Goal: Communication & Community: Share content

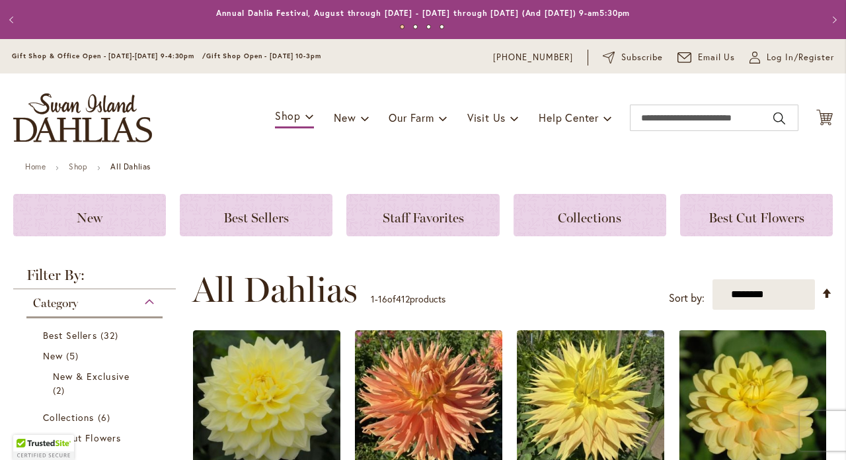
scroll to position [25, 0]
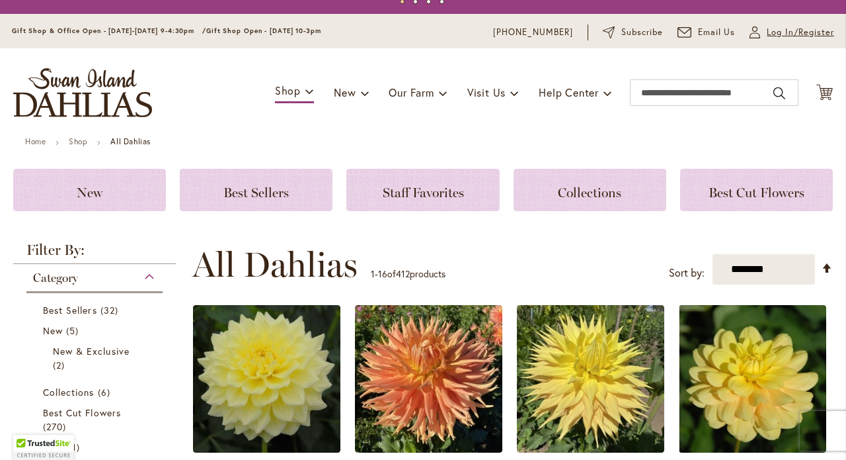
click at [770, 34] on span "Log In/Register" at bounding box center [800, 32] width 67 height 13
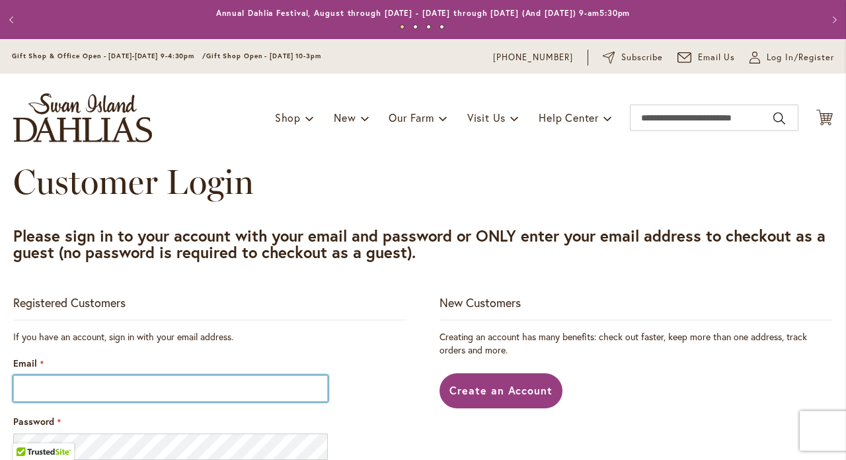
type input "**********"
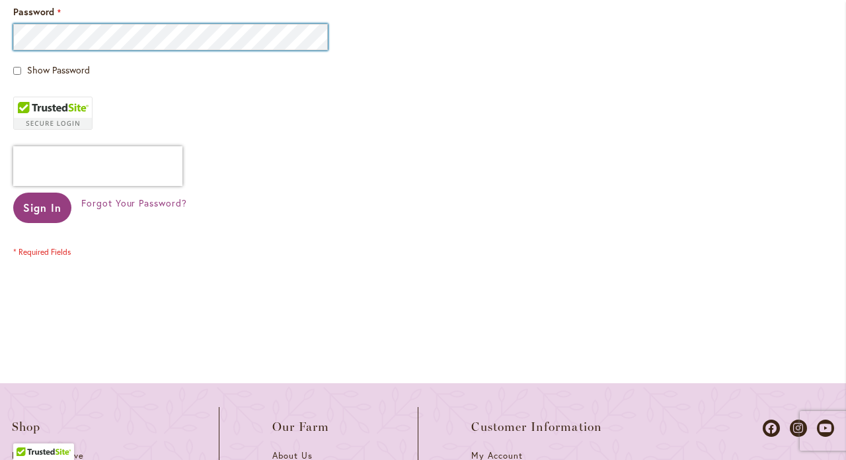
scroll to position [412, 0]
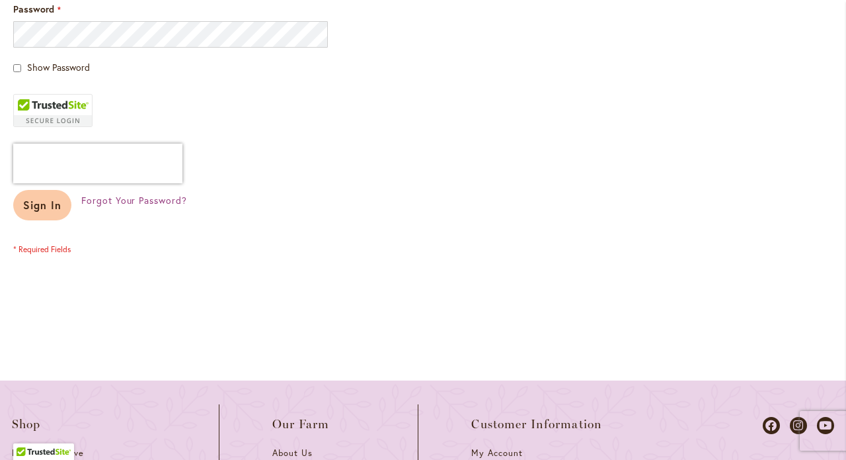
click at [35, 202] on span "Sign In" at bounding box center [42, 205] width 38 height 14
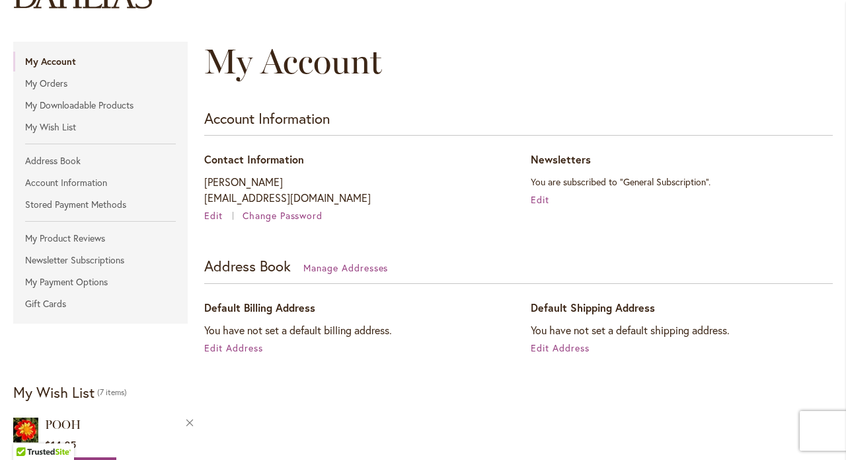
scroll to position [134, 0]
click at [241, 344] on span "Edit Address" at bounding box center [233, 347] width 59 height 13
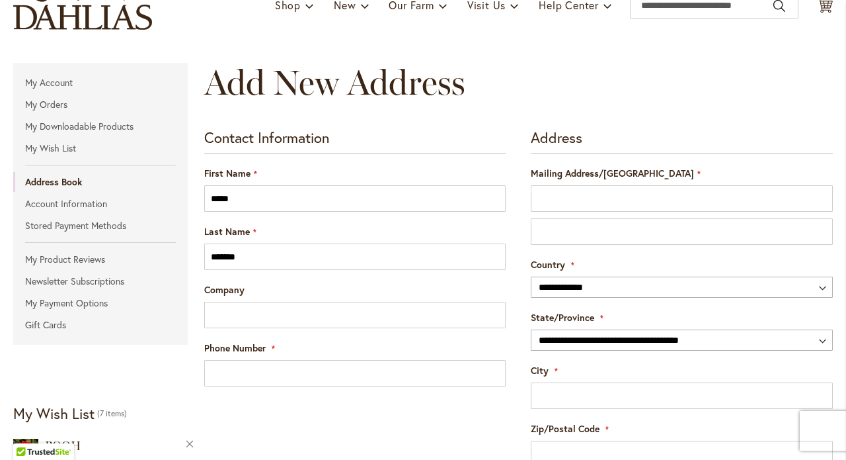
scroll to position [113, 0]
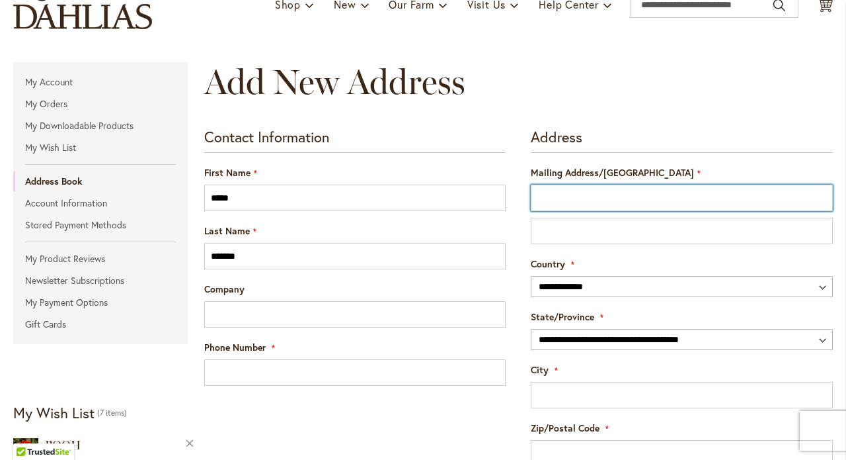
click at [813, 196] on input "Mailing Address/PO BOX" at bounding box center [682, 197] width 302 height 26
type input "**********"
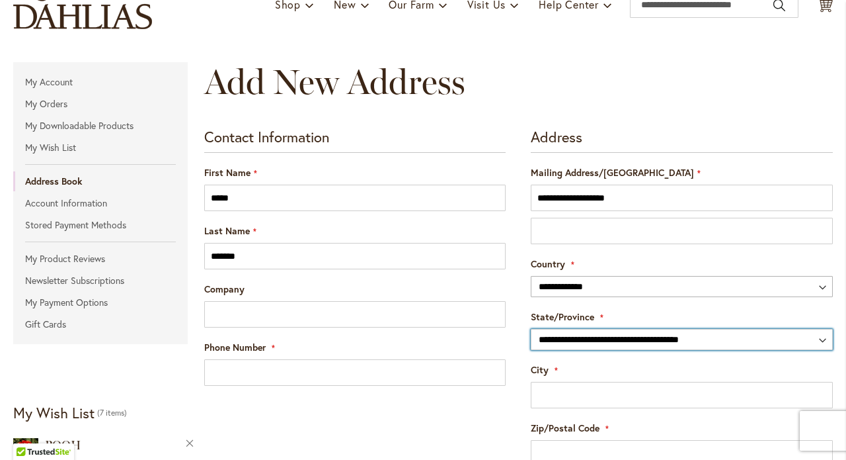
select select "**"
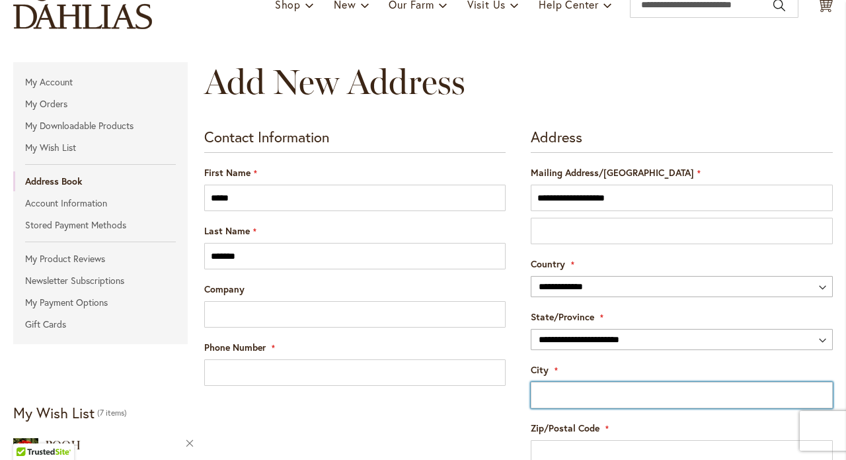
type input "********"
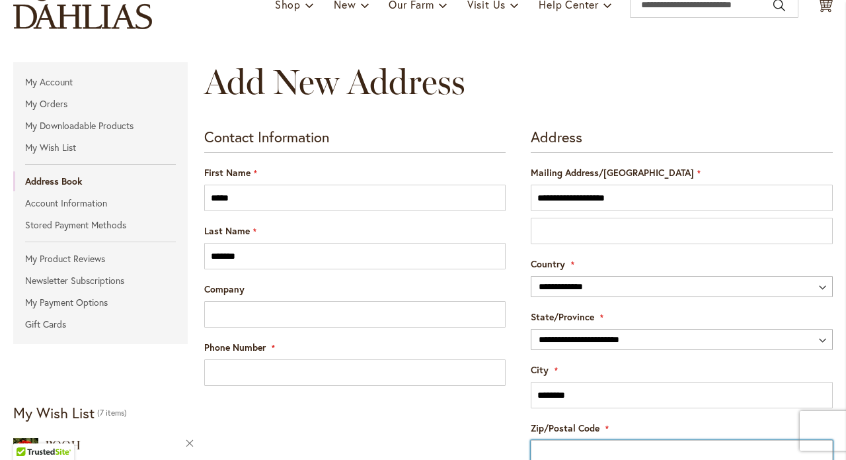
type input "*****"
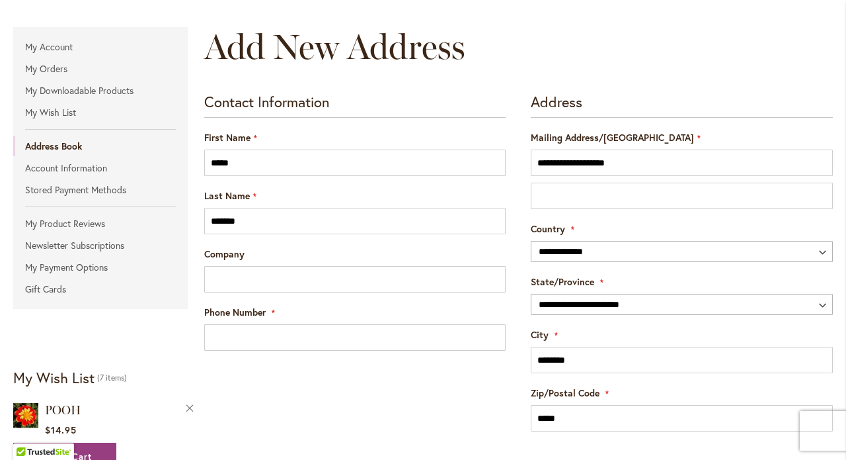
scroll to position [159, 0]
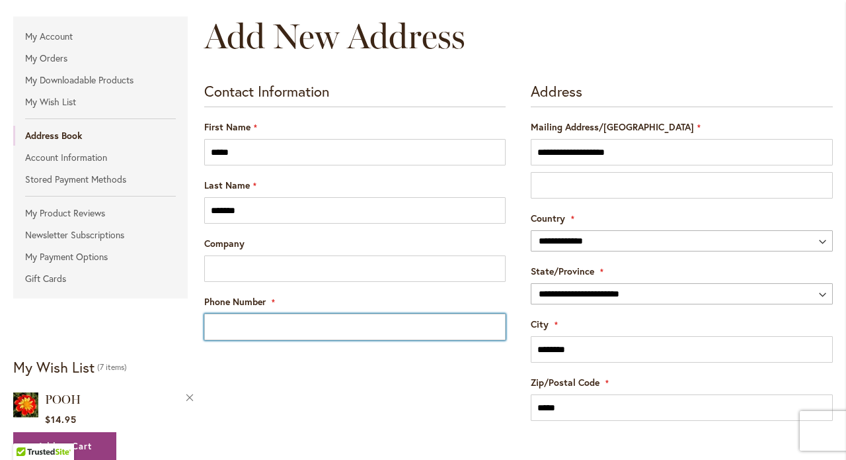
click at [490, 324] on input "Phone Number" at bounding box center [355, 326] width 302 height 26
type input "**********"
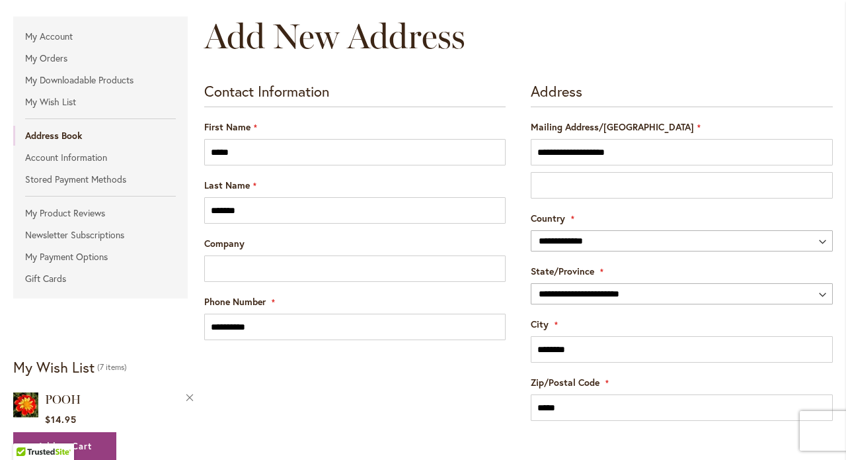
click at [406, 386] on form "**********" at bounding box center [518, 288] width 629 height 411
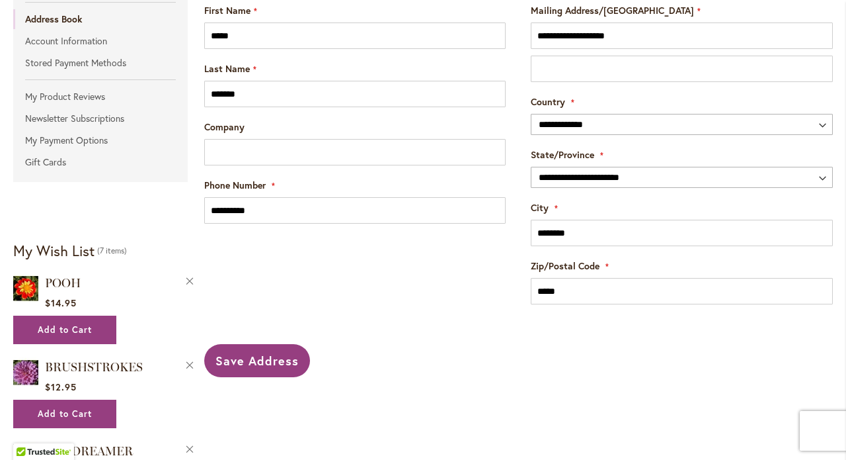
scroll to position [288, 0]
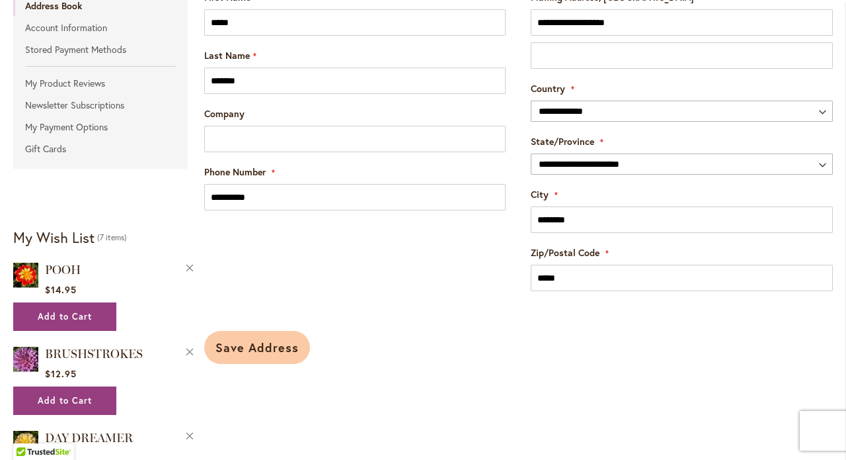
click at [253, 334] on button "Save Address" at bounding box center [257, 347] width 106 height 33
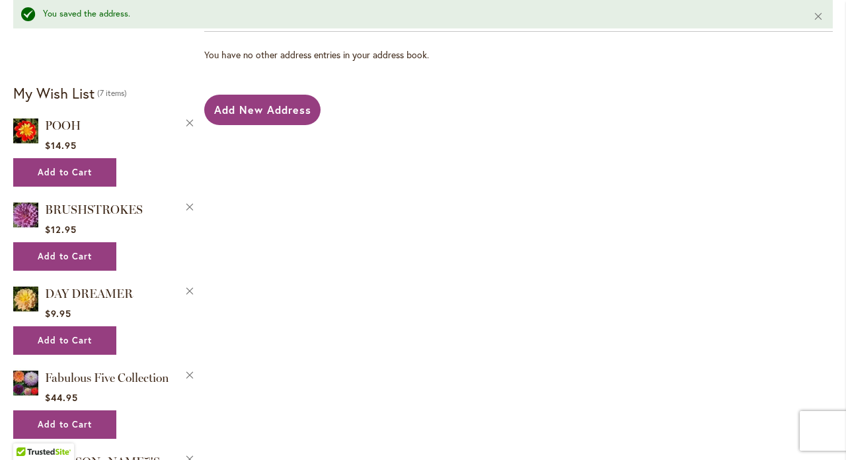
scroll to position [464, 0]
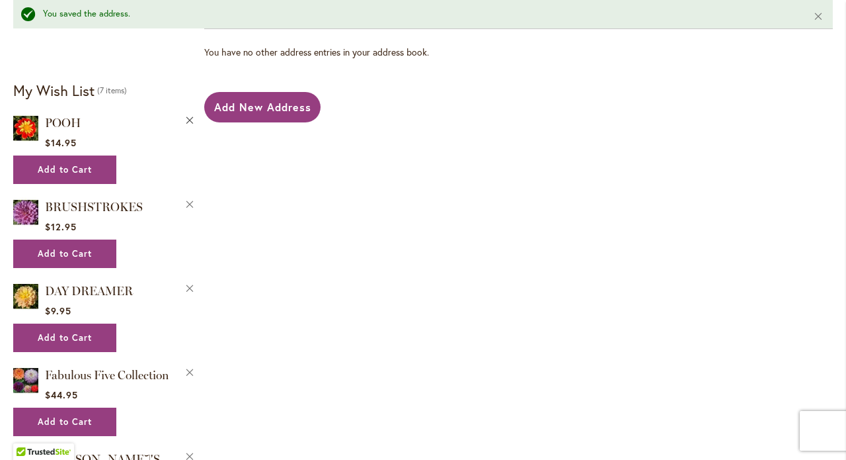
click at [190, 119] on button "Remove POOH from Wishlist" at bounding box center [190, 119] width 12 height 14
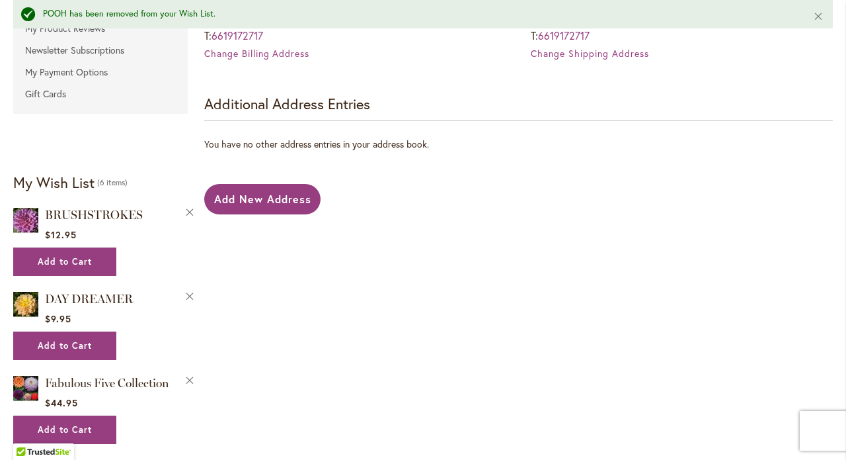
scroll to position [374, 0]
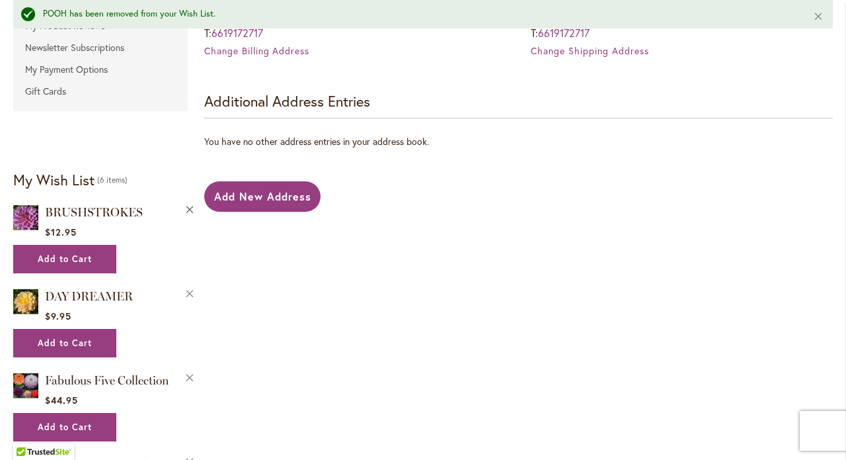
click at [189, 206] on button "Remove BRUSHSTROKES from Wishlist" at bounding box center [190, 209] width 12 height 14
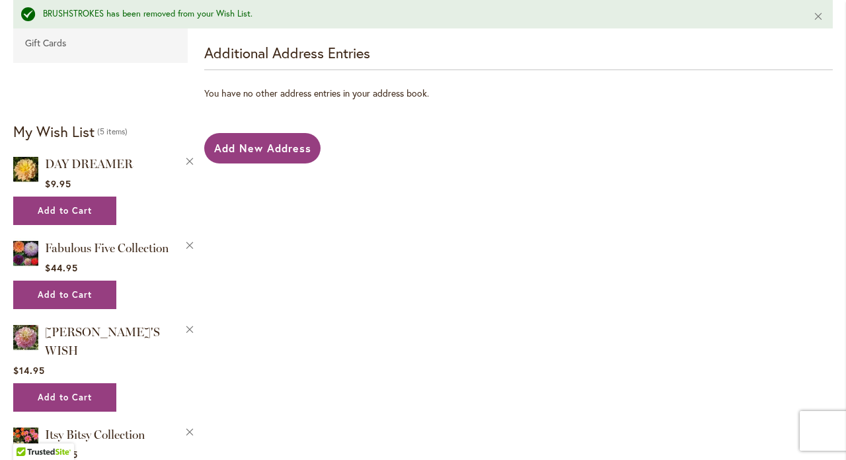
scroll to position [434, 0]
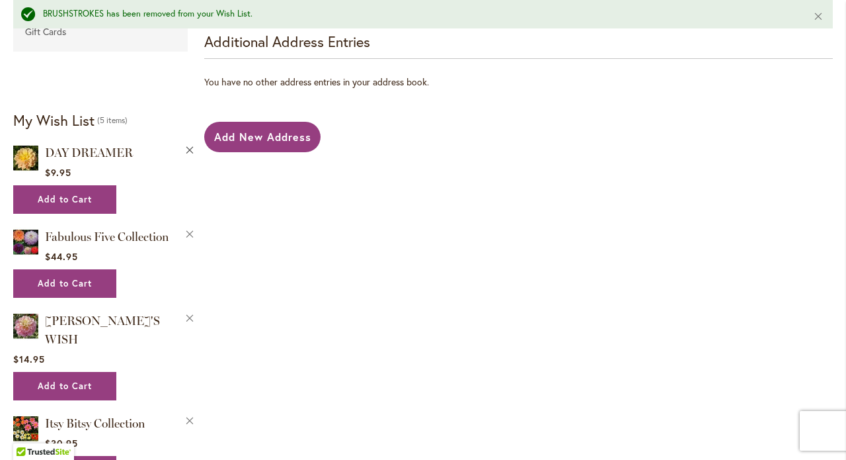
click at [190, 147] on button "Remove DAY DREAMER from Wishlist" at bounding box center [190, 149] width 12 height 14
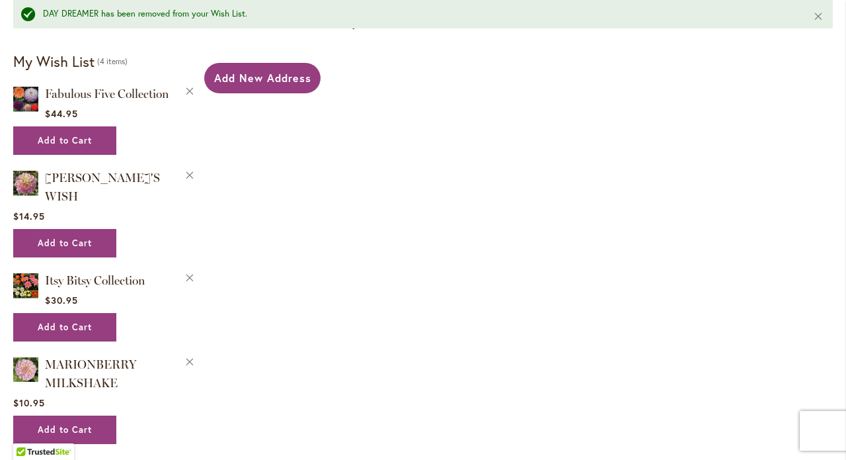
scroll to position [494, 0]
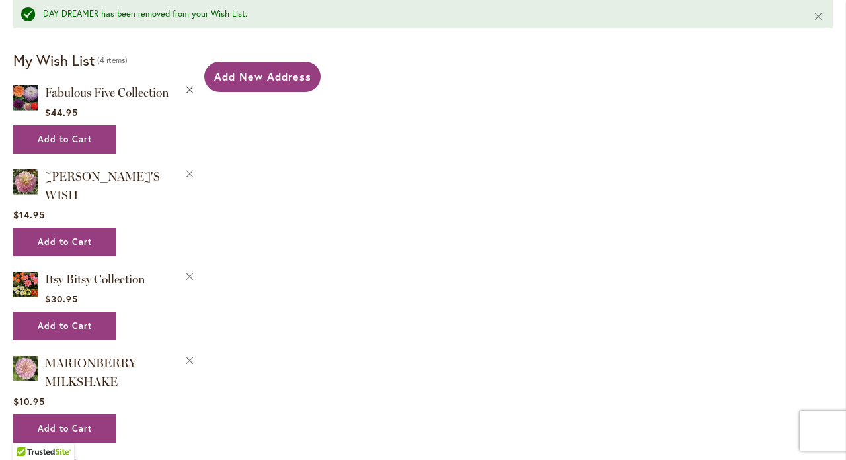
click at [190, 86] on button "Remove Fabulous Five Collection from Wishlist" at bounding box center [190, 89] width 12 height 14
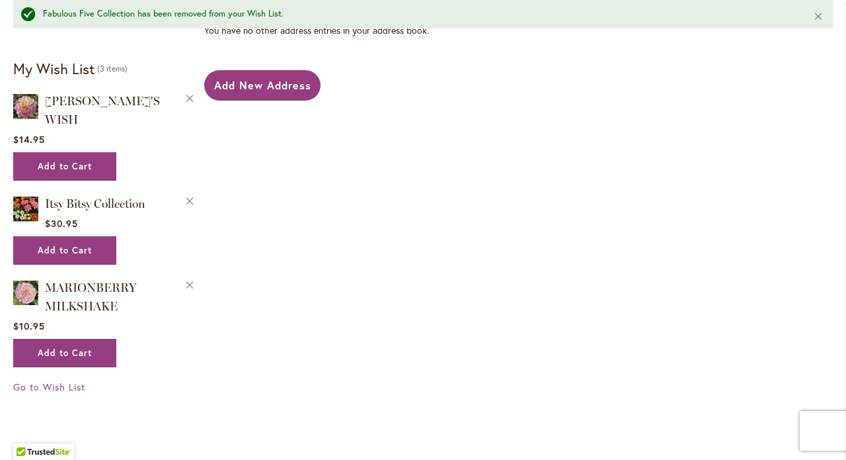
scroll to position [489, 0]
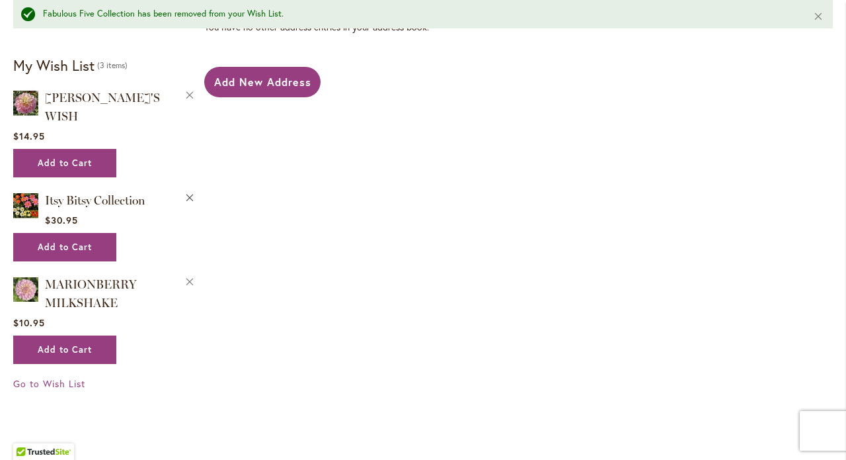
click at [187, 190] on button "Remove Itsy Bitsy Collection from Wishlist" at bounding box center [190, 197] width 12 height 14
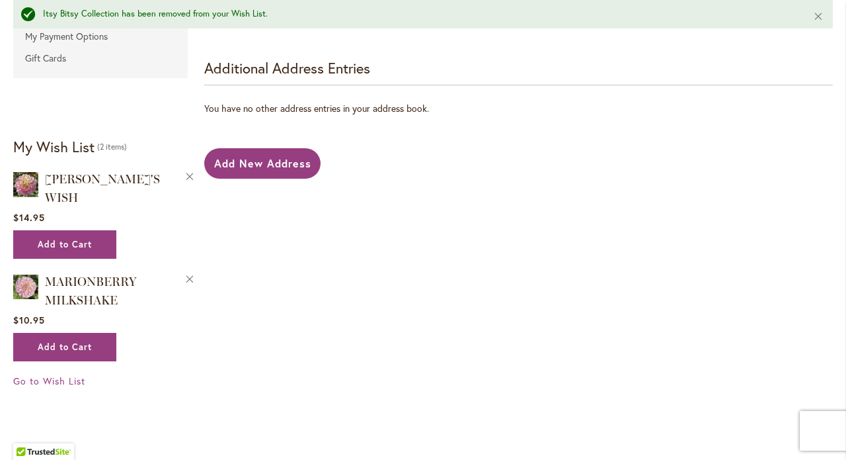
scroll to position [413, 0]
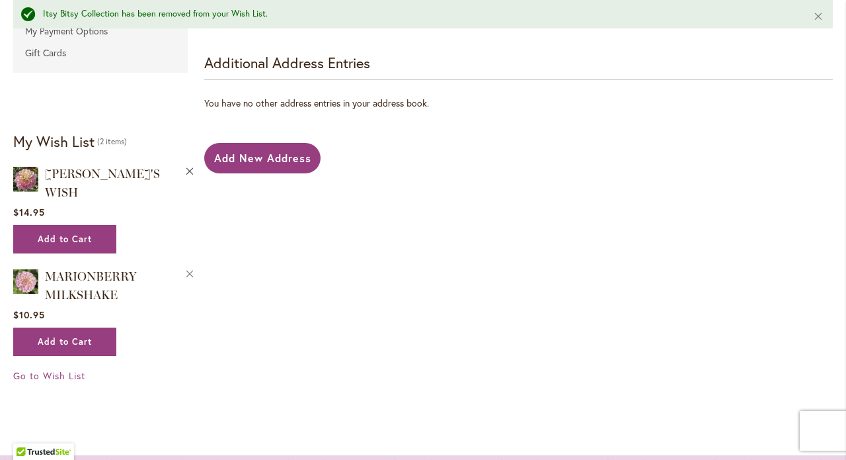
click at [188, 169] on button "Remove GABBIE'S WISH from Wishlist" at bounding box center [190, 170] width 12 height 14
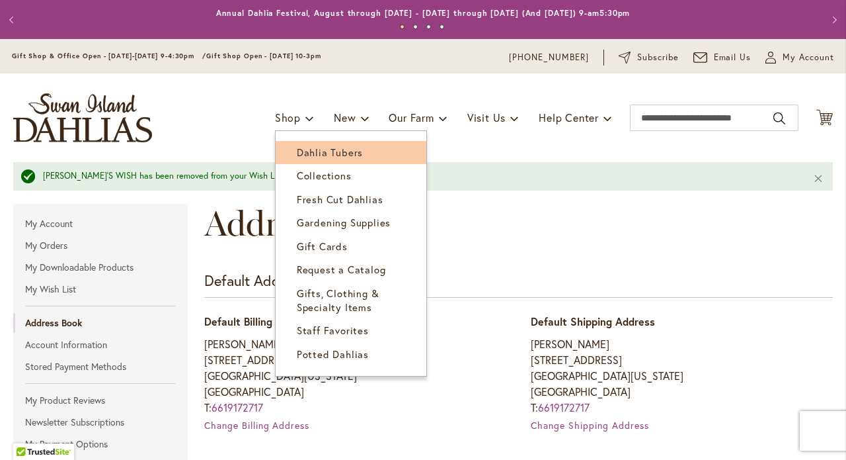
click at [307, 151] on span "Dahlia Tubers" at bounding box center [330, 151] width 66 height 13
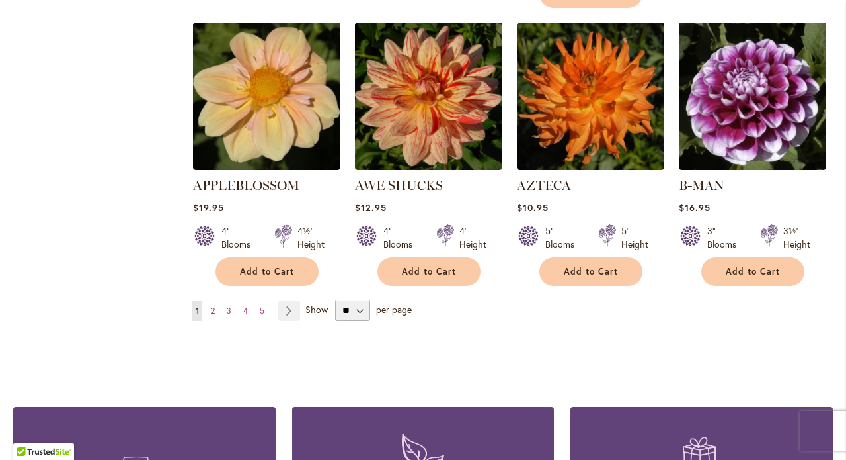
scroll to position [1157, 0]
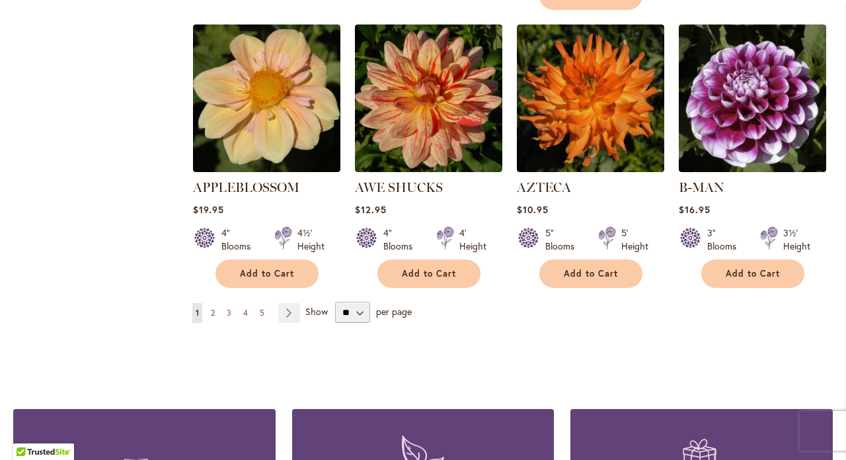
click at [214, 307] on span "2" at bounding box center [213, 312] width 4 height 10
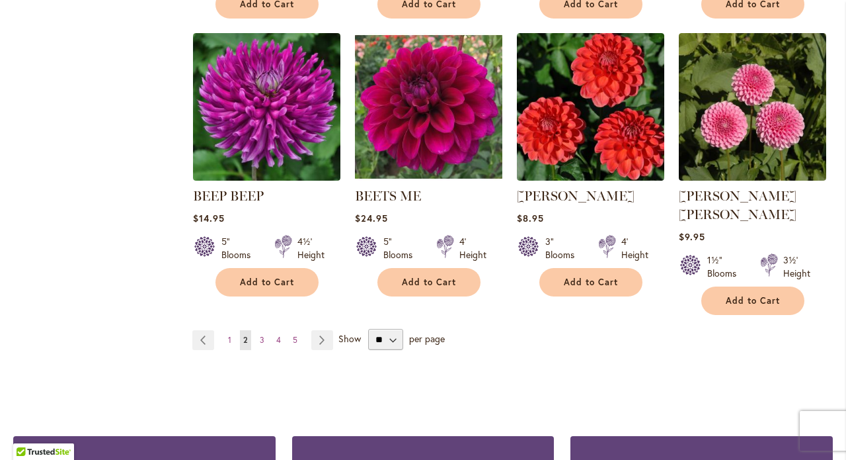
scroll to position [1133, 0]
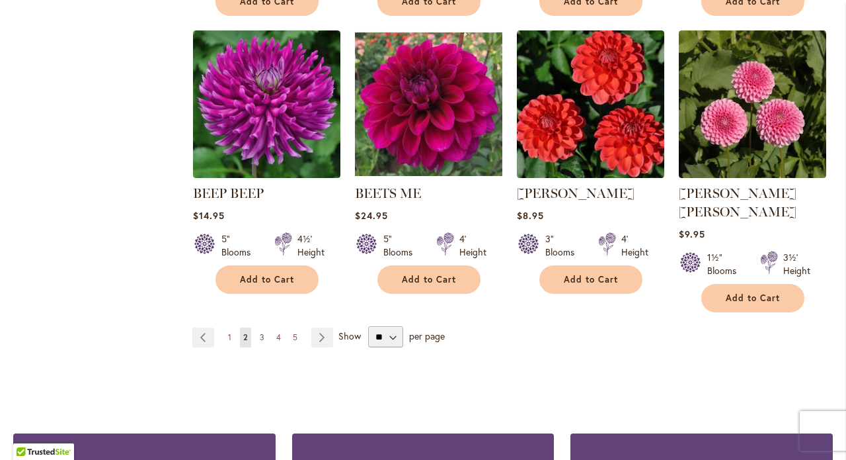
click at [261, 332] on span "3" at bounding box center [262, 337] width 5 height 10
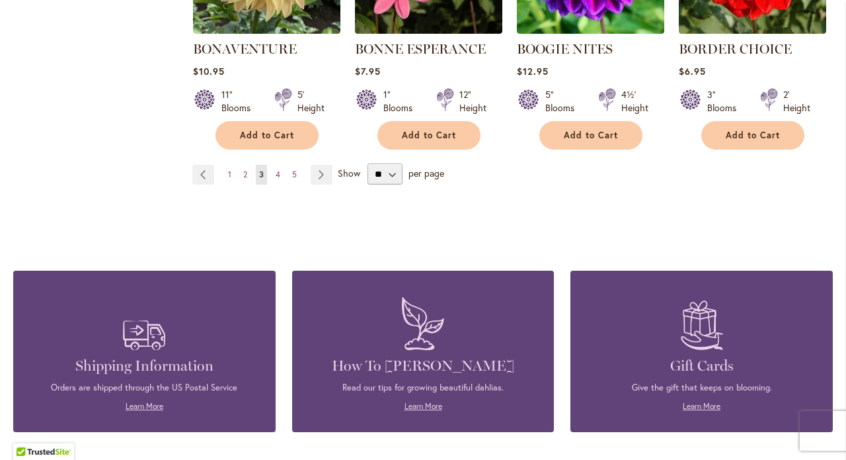
scroll to position [1280, 0]
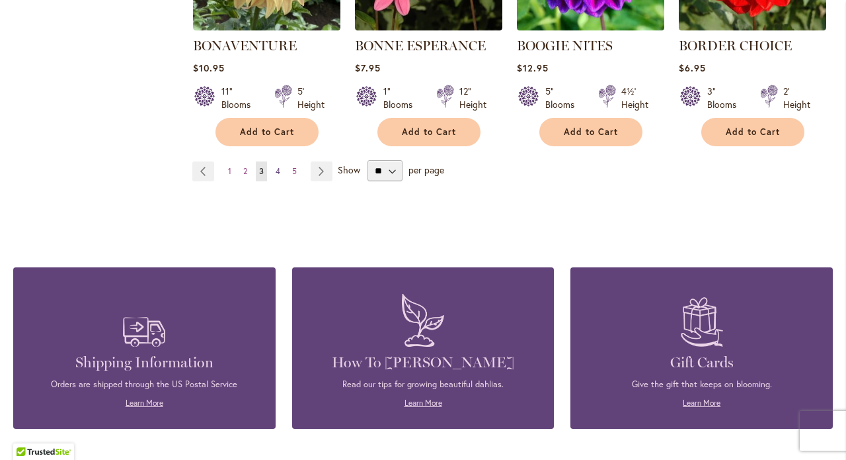
click at [278, 166] on span "4" at bounding box center [278, 171] width 5 height 10
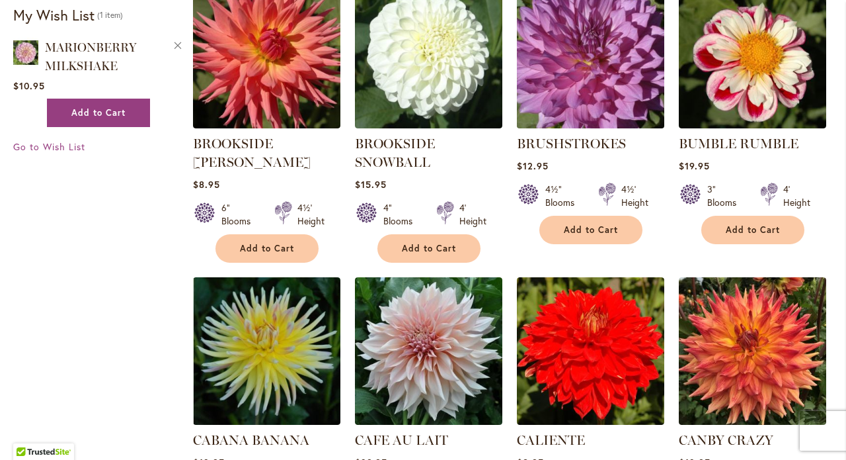
scroll to position [626, 0]
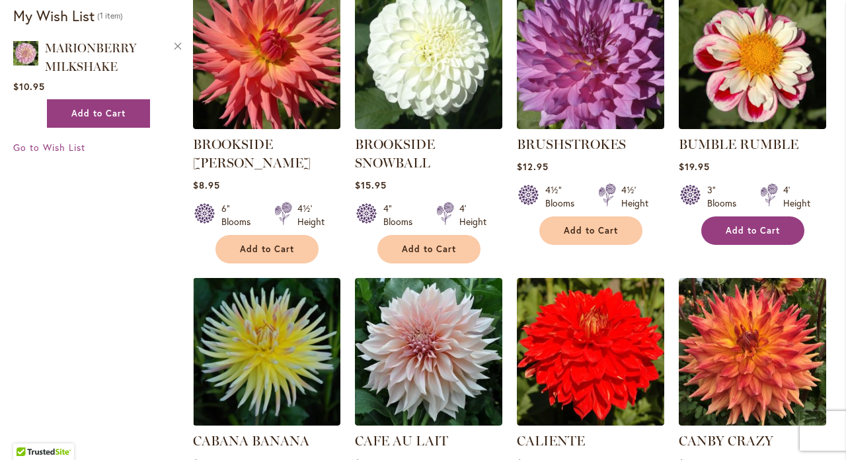
click at [756, 225] on span "Add to Cart" at bounding box center [753, 230] width 54 height 11
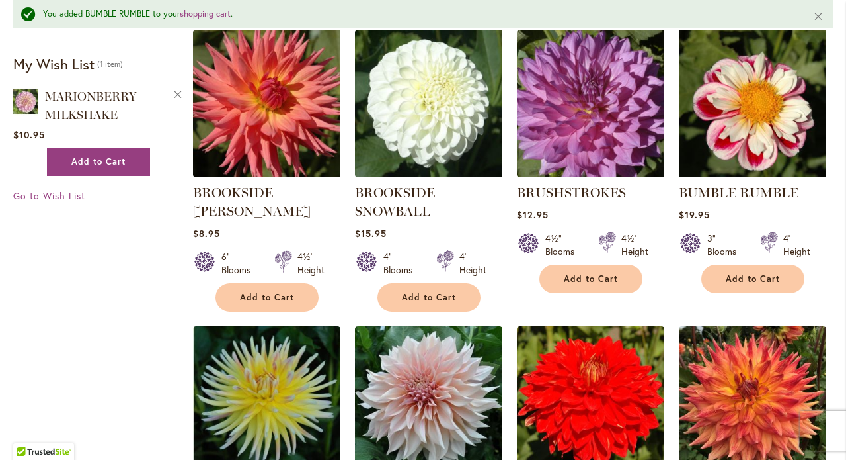
scroll to position [608, 0]
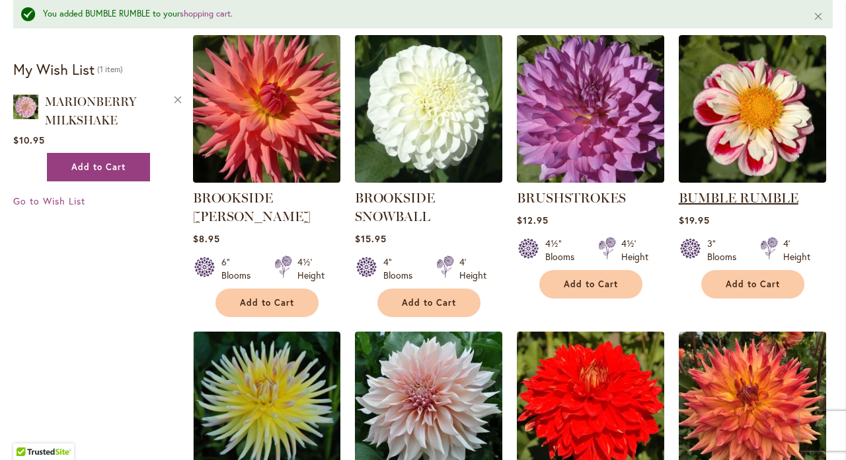
click at [751, 196] on link "BUMBLE RUMBLE" at bounding box center [739, 198] width 120 height 16
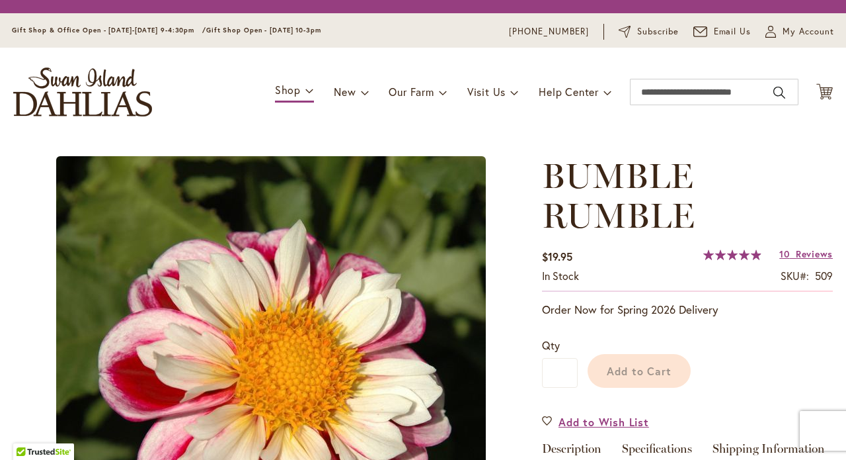
type input "*****"
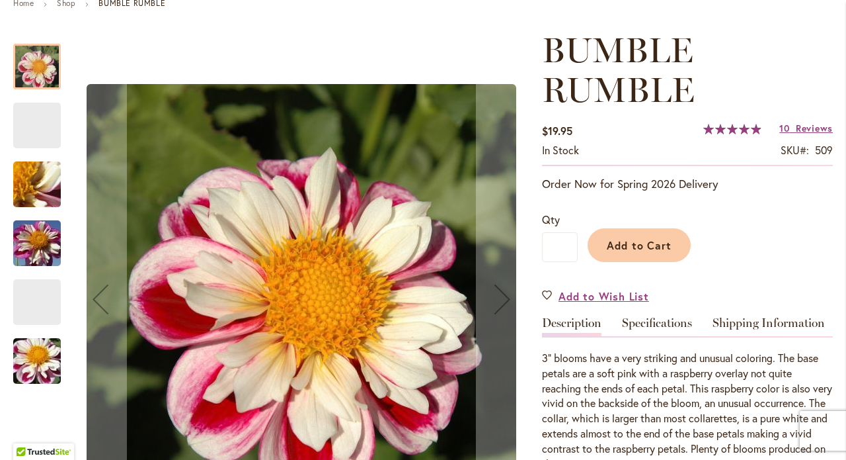
scroll to position [215, 0]
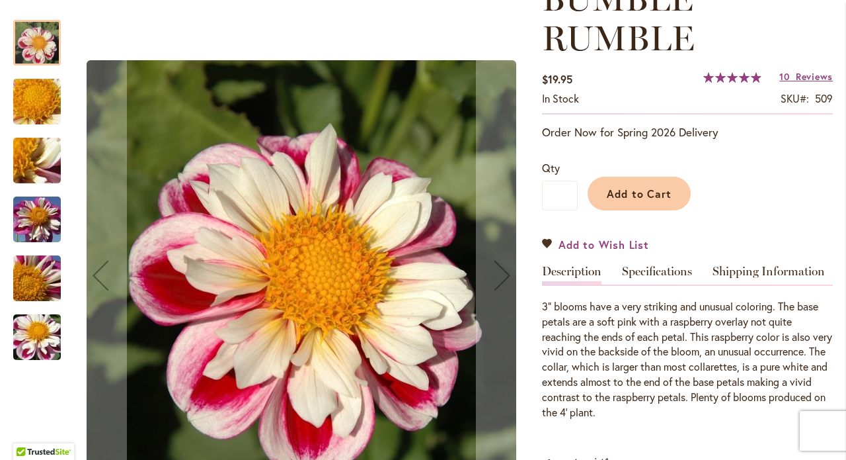
click at [615, 242] on span "Add to Wish List" at bounding box center [604, 244] width 91 height 15
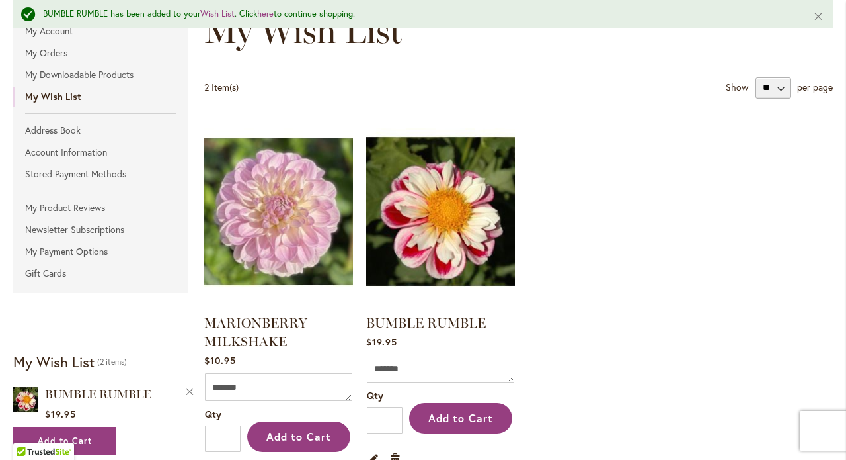
scroll to position [193, 0]
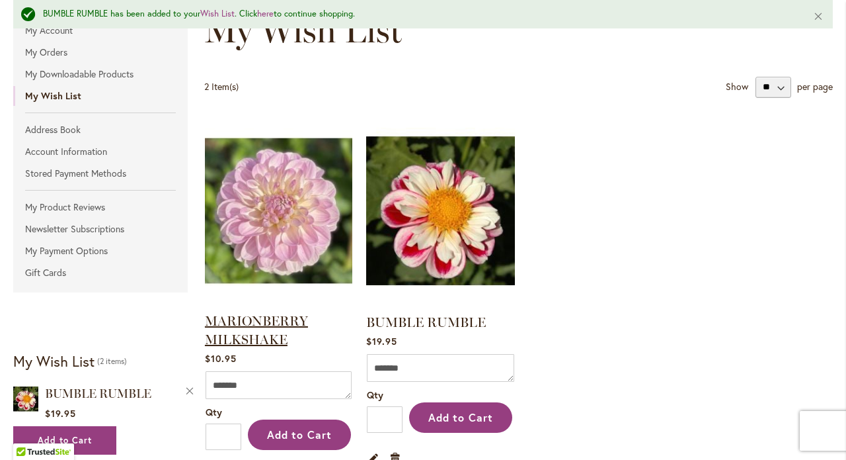
click at [227, 316] on link "MARIONBERRY MILKSHAKE" at bounding box center [256, 330] width 103 height 34
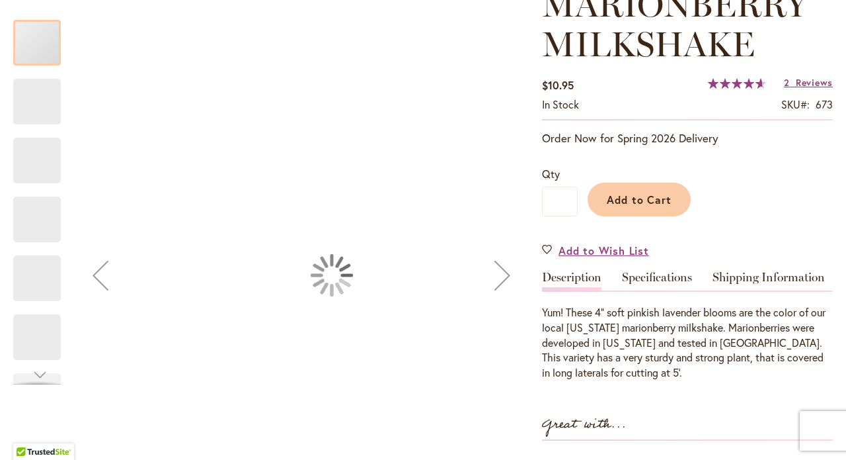
type input "*****"
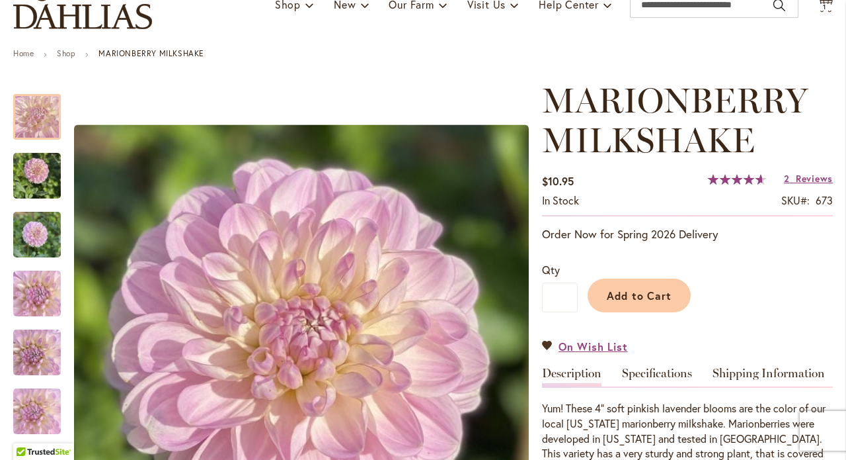
scroll to position [112, 0]
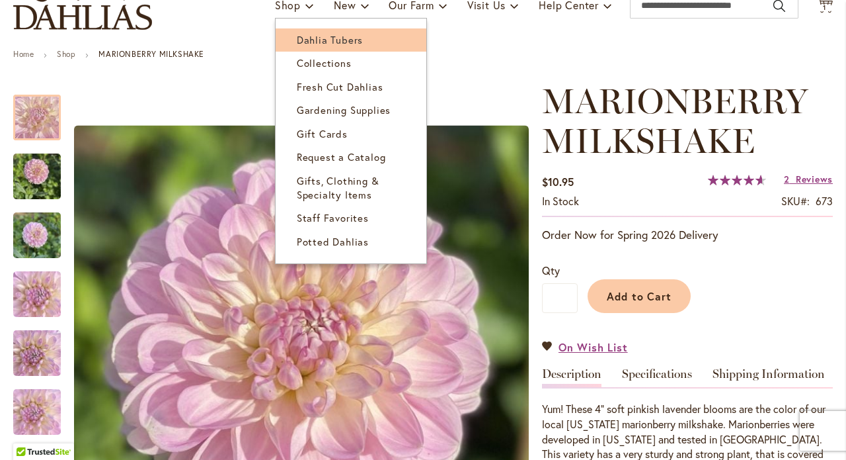
click at [302, 40] on span "Dahlia Tubers" at bounding box center [330, 39] width 66 height 13
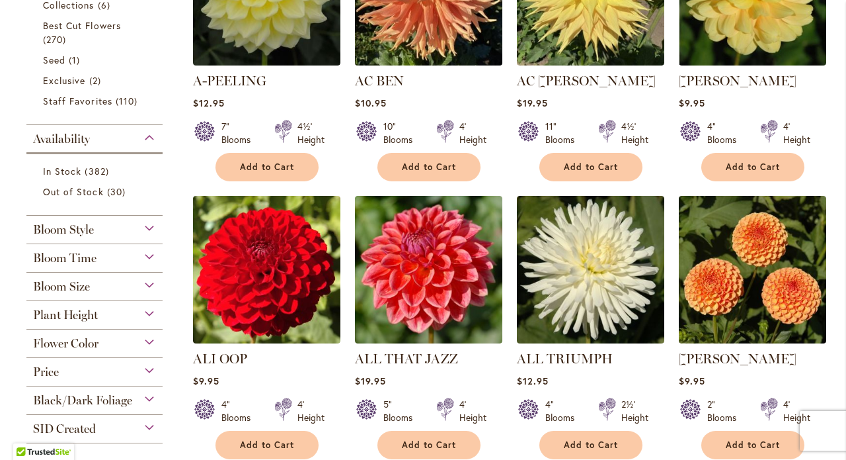
scroll to position [413, 0]
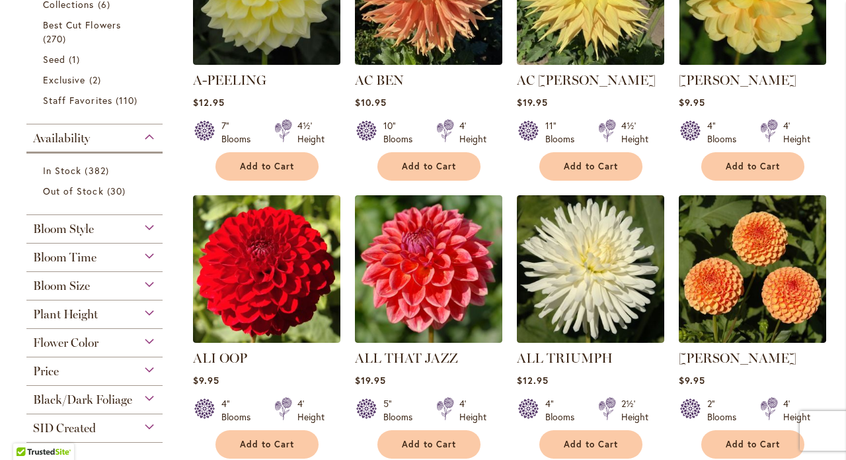
click at [149, 341] on div "Flower Color" at bounding box center [94, 339] width 136 height 21
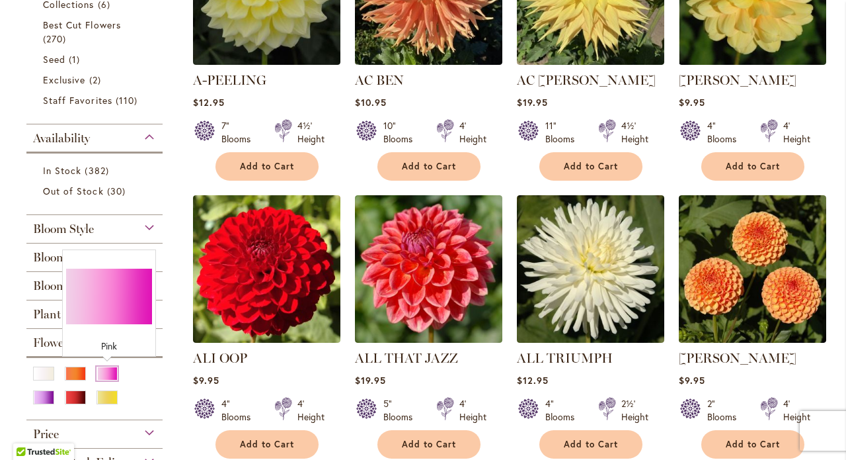
click at [108, 371] on div "Pink" at bounding box center [107, 373] width 21 height 14
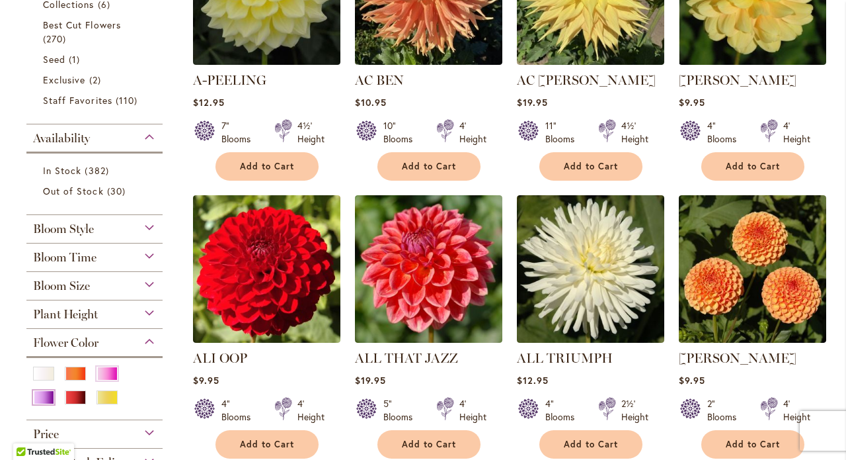
click at [42, 395] on div "Purple" at bounding box center [43, 397] width 21 height 14
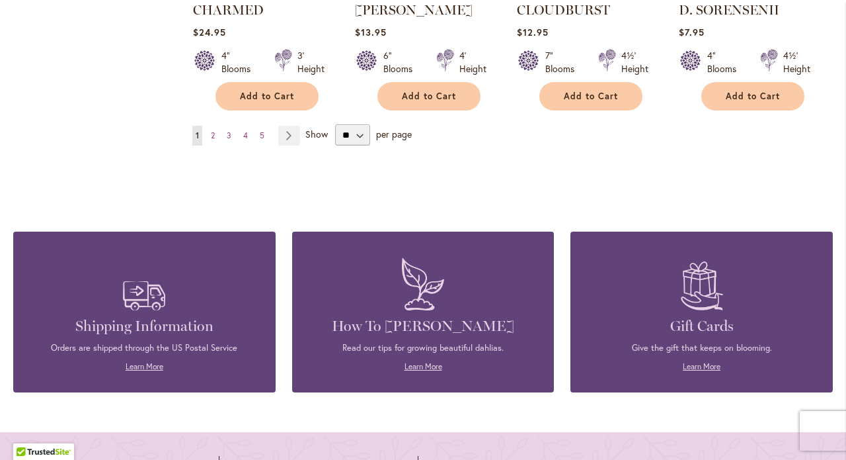
scroll to position [1295, 0]
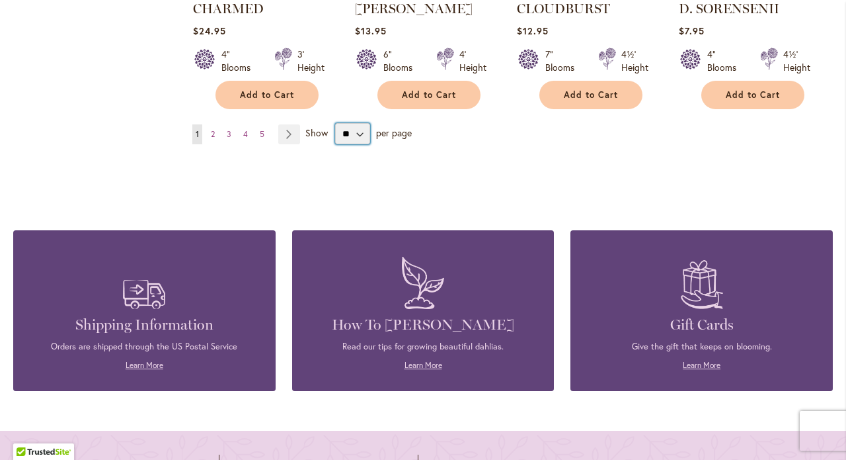
select select "**"
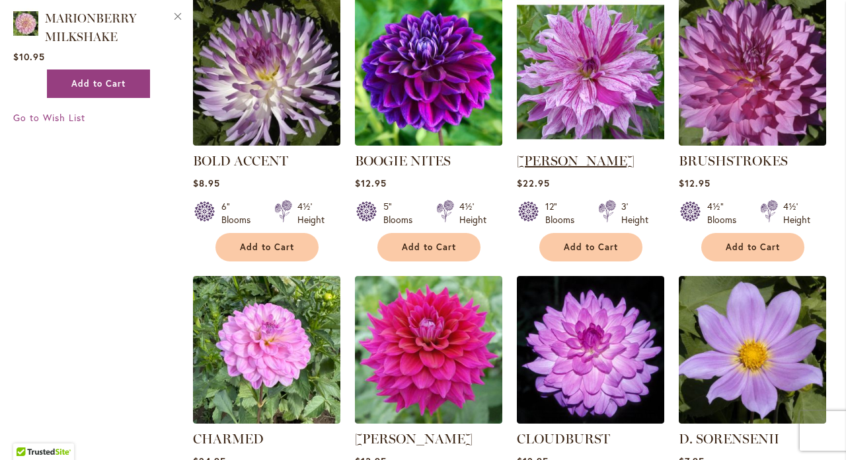
scroll to position [873, 0]
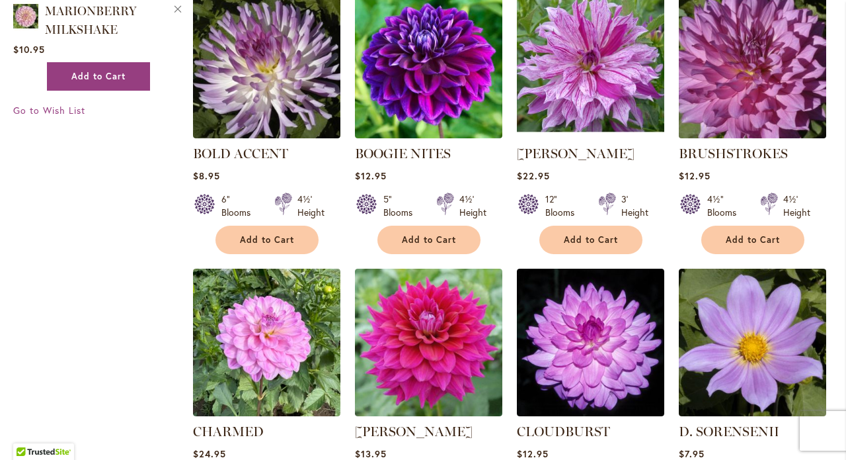
click at [735, 77] on img at bounding box center [752, 64] width 155 height 155
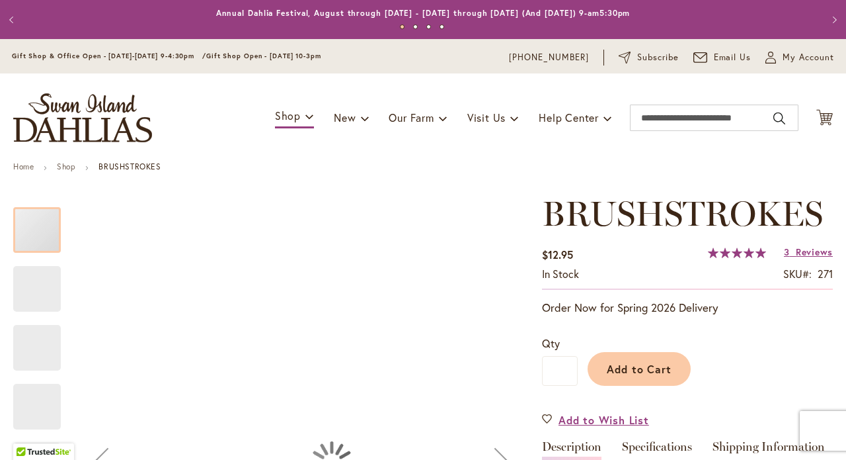
type input "*****"
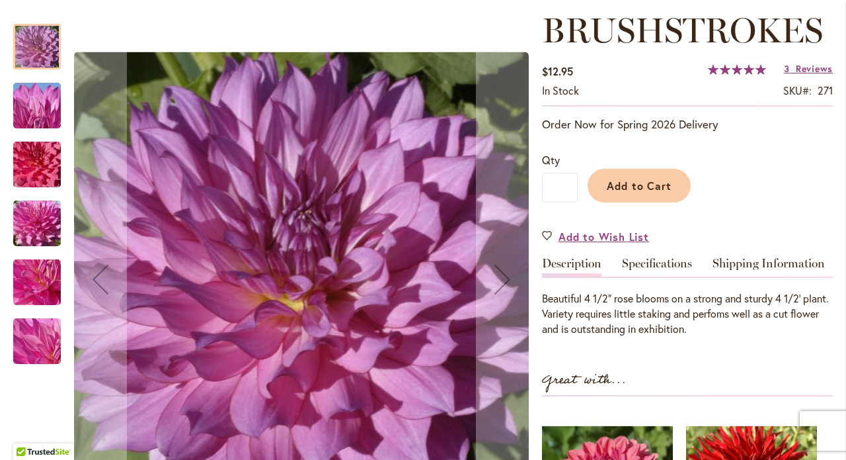
scroll to position [188, 0]
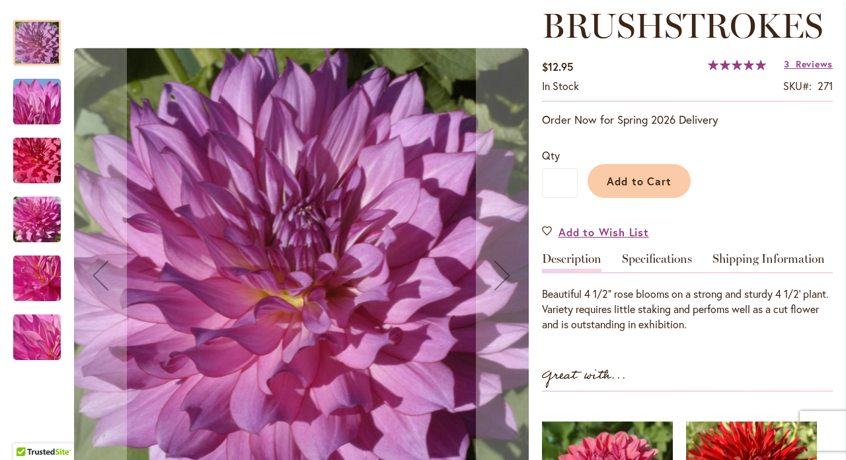
click at [36, 98] on img "BRUSHSTROKES" at bounding box center [36, 101] width 95 height 71
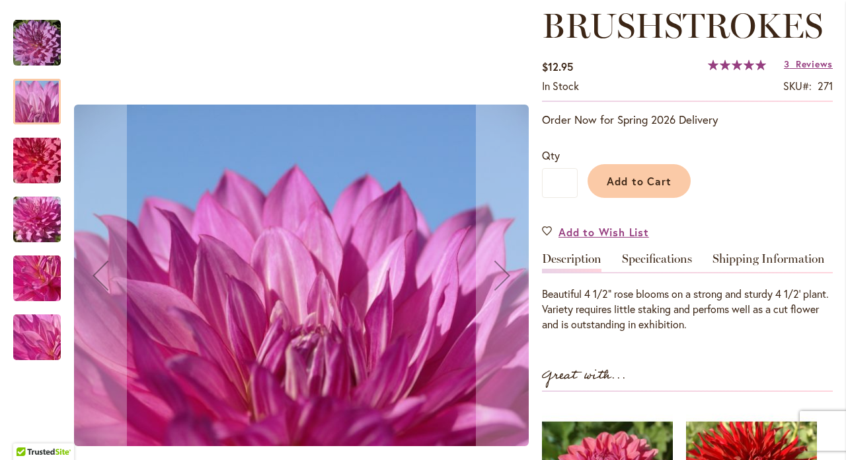
click at [36, 159] on img "BRUSHSTROKES" at bounding box center [36, 160] width 95 height 63
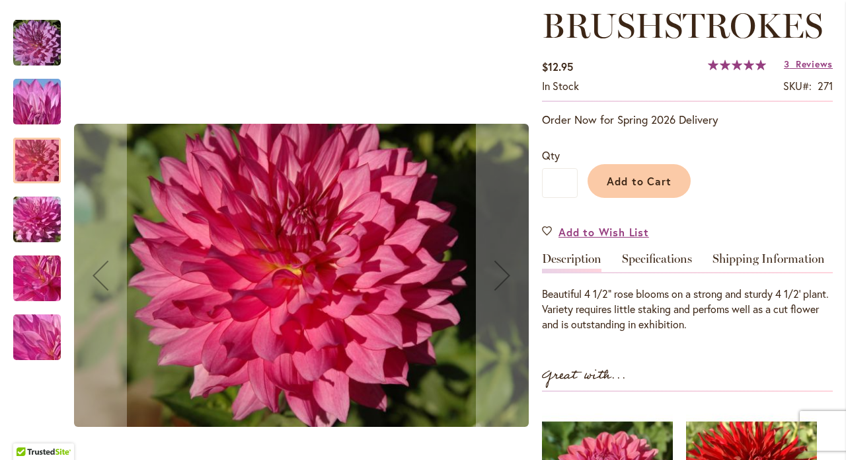
click at [41, 158] on div at bounding box center [37, 161] width 48 height 46
click at [43, 211] on img "BRUSHSTROKES" at bounding box center [36, 219] width 95 height 71
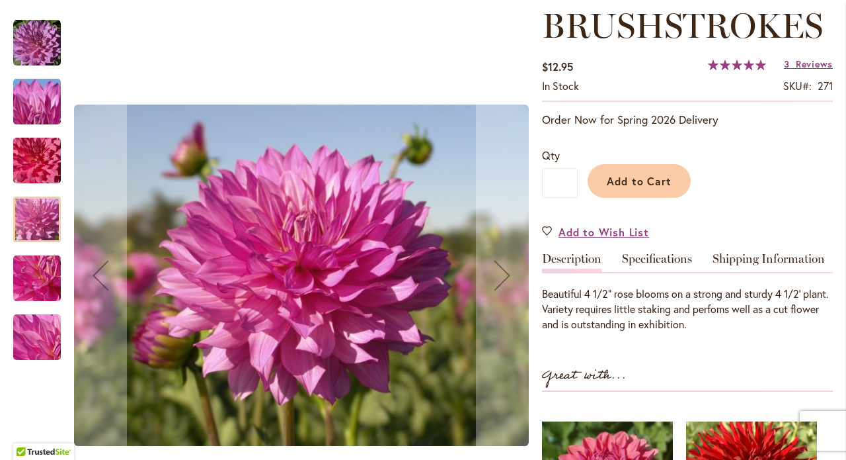
click at [46, 282] on img "BRUSHSTROKES" at bounding box center [36, 278] width 95 height 71
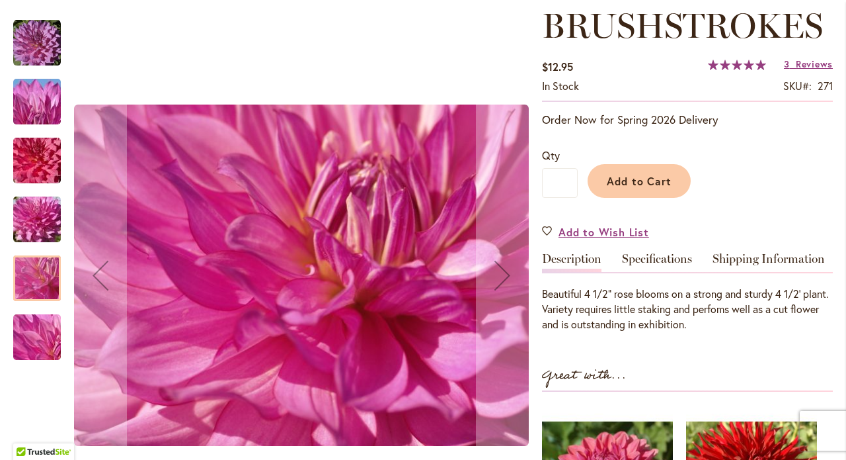
click at [45, 333] on img "BRUSHSTROKES" at bounding box center [36, 337] width 95 height 71
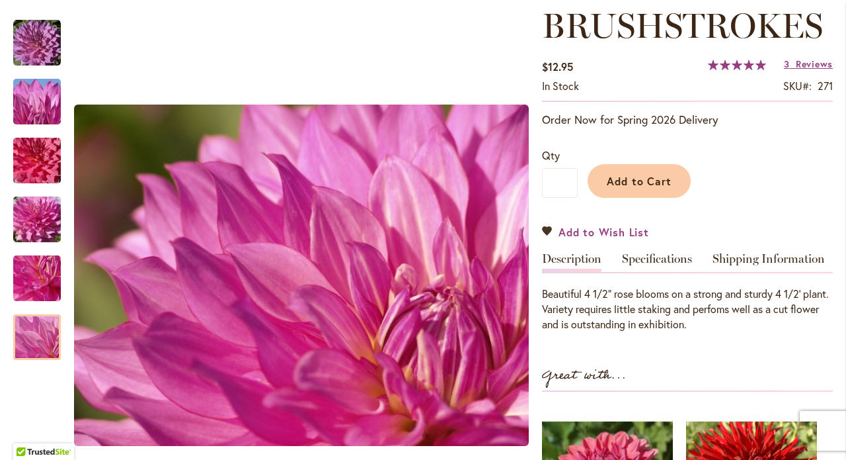
click at [640, 231] on span "Add to Wish List" at bounding box center [604, 231] width 91 height 15
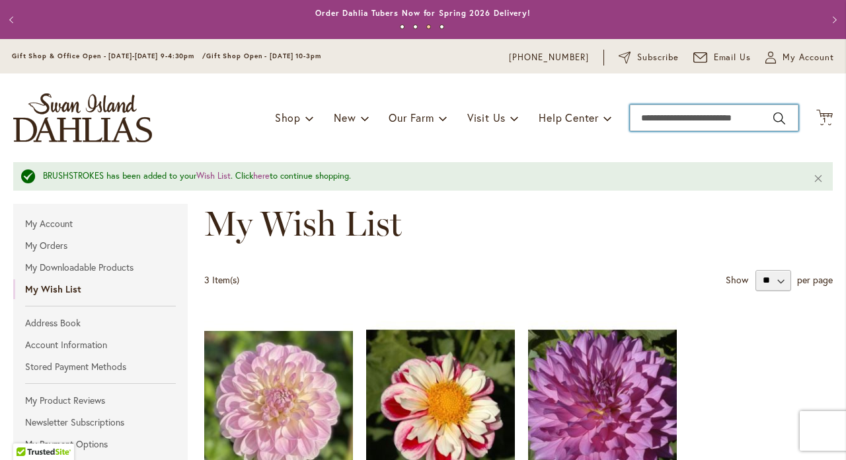
click at [706, 115] on input "Search" at bounding box center [714, 117] width 169 height 26
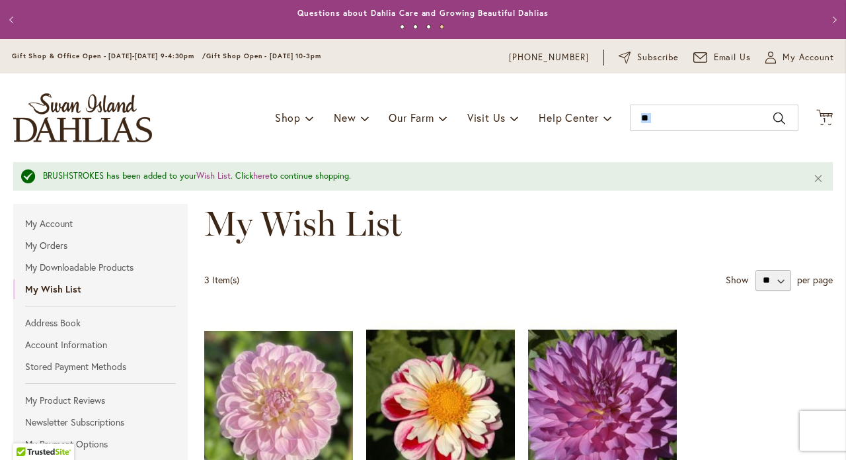
scroll to position [0, 3]
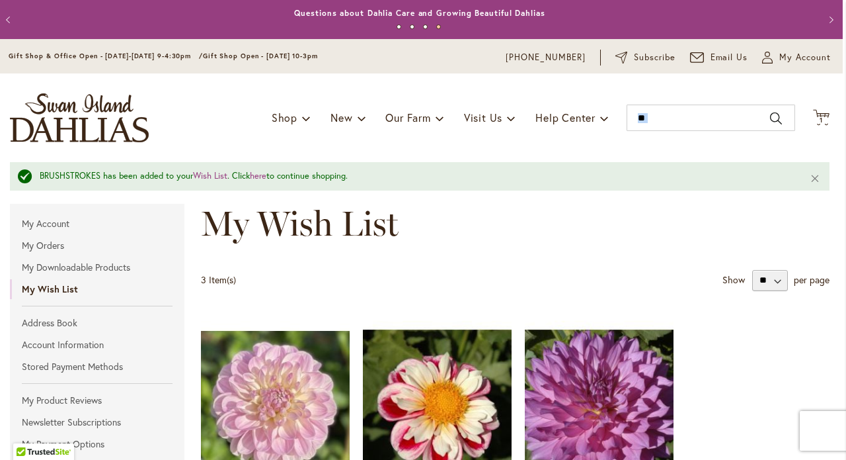
drag, startPoint x: 717, startPoint y: 181, endPoint x: 846, endPoint y: 97, distance: 153.7
click at [846, 97] on body "Skip to Accessibility Information The store will not work correctly in the case…" at bounding box center [423, 230] width 846 height 460
click at [653, 112] on input "**" at bounding box center [711, 117] width 169 height 26
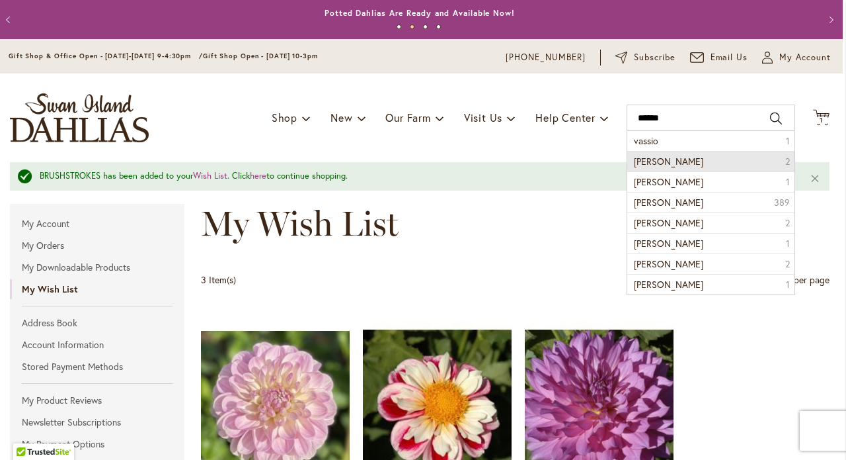
click at [693, 162] on span "Vassio Meggos" at bounding box center [668, 161] width 69 height 13
type input "**********"
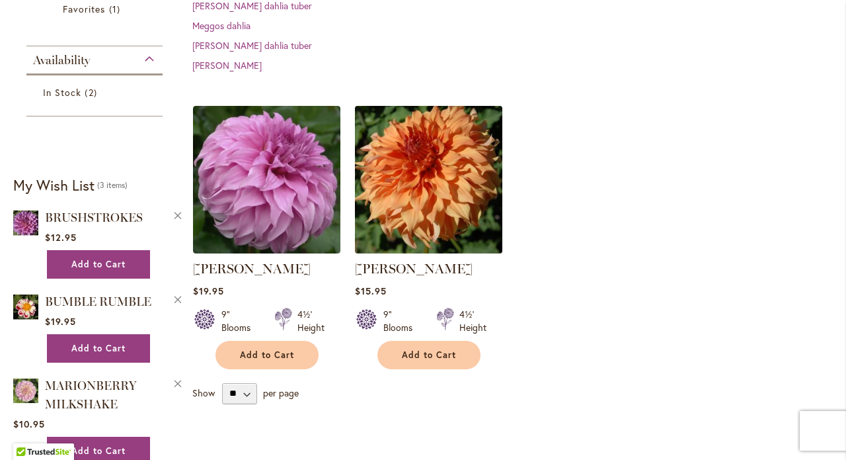
scroll to position [311, 0]
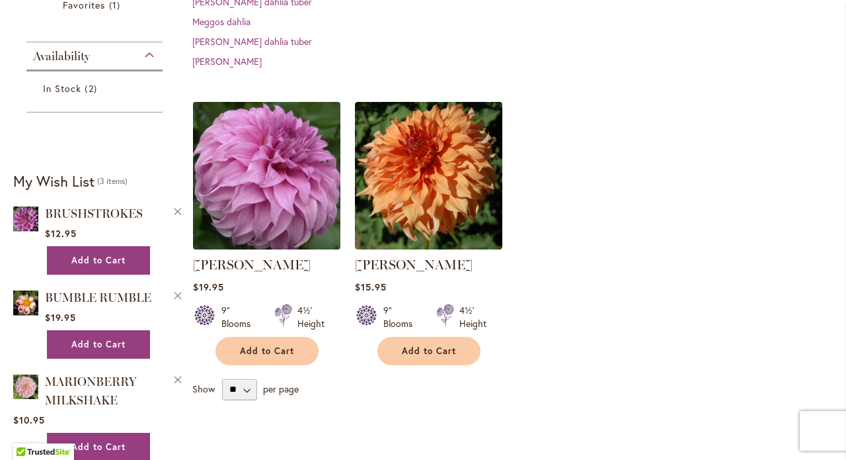
click at [278, 211] on img at bounding box center [266, 175] width 155 height 155
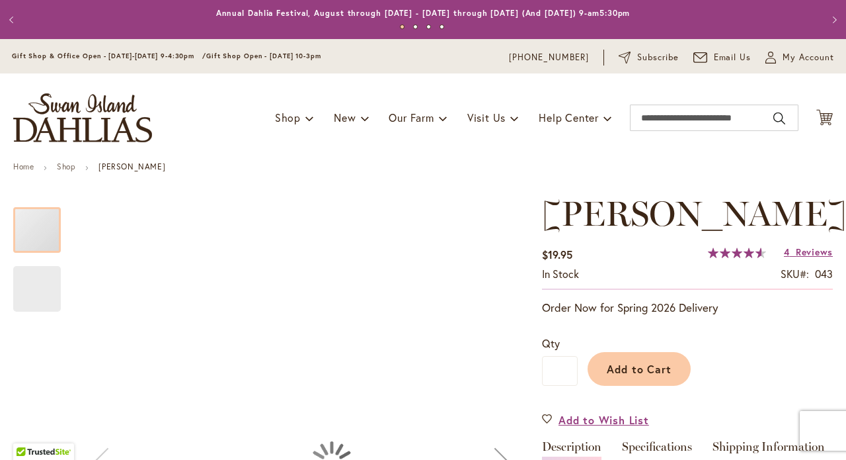
type input "*****"
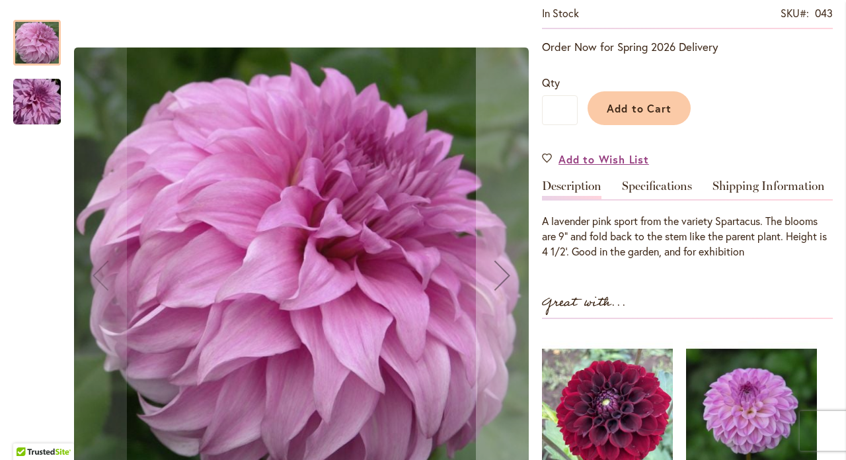
scroll to position [253, 0]
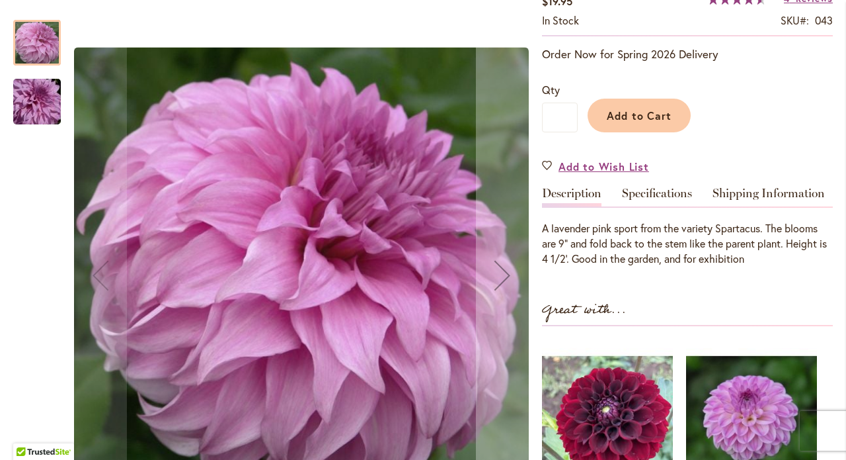
click at [37, 100] on img "Vassio Meggos" at bounding box center [36, 101] width 95 height 63
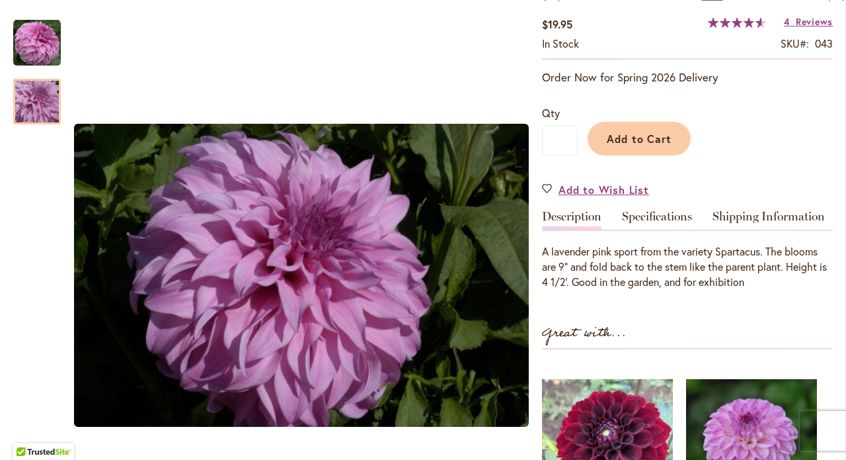
scroll to position [231, 0]
click at [604, 184] on span "Add to Wish List" at bounding box center [604, 188] width 91 height 15
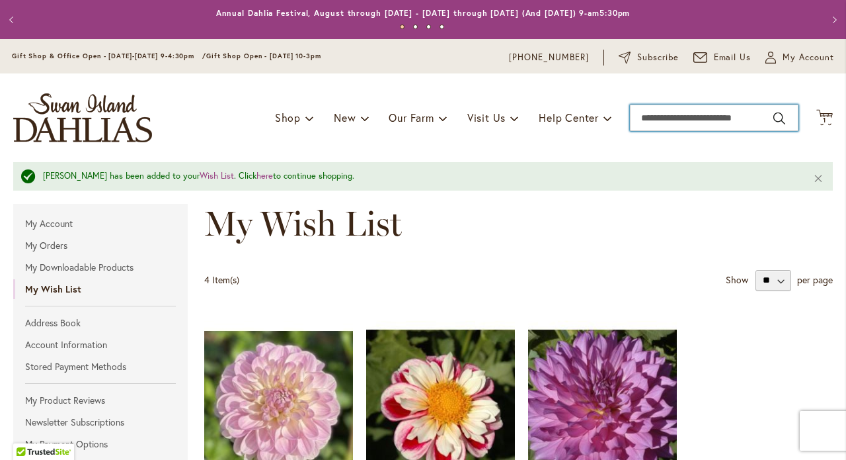
click at [659, 119] on input "Search" at bounding box center [714, 117] width 169 height 26
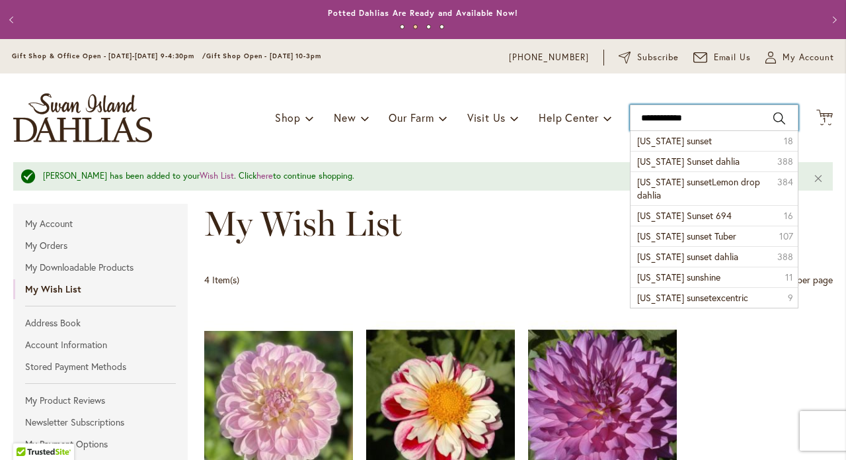
type input "**********"
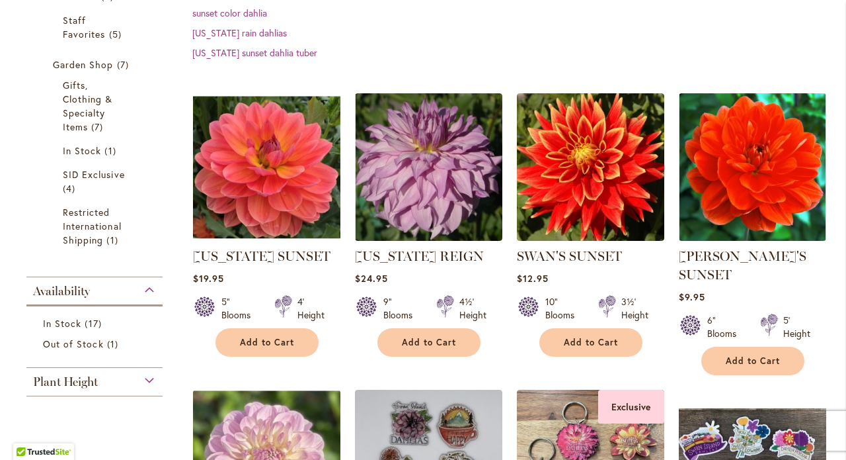
scroll to position [318, 0]
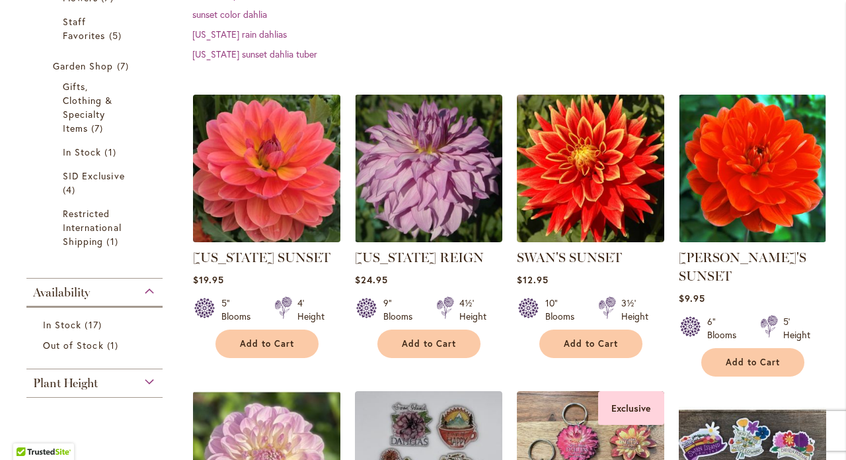
click at [272, 214] on img at bounding box center [266, 168] width 155 height 155
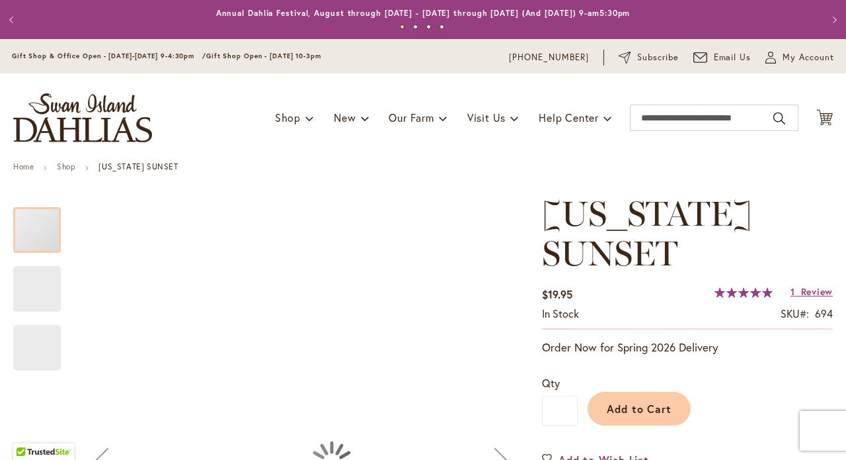
type input "*****"
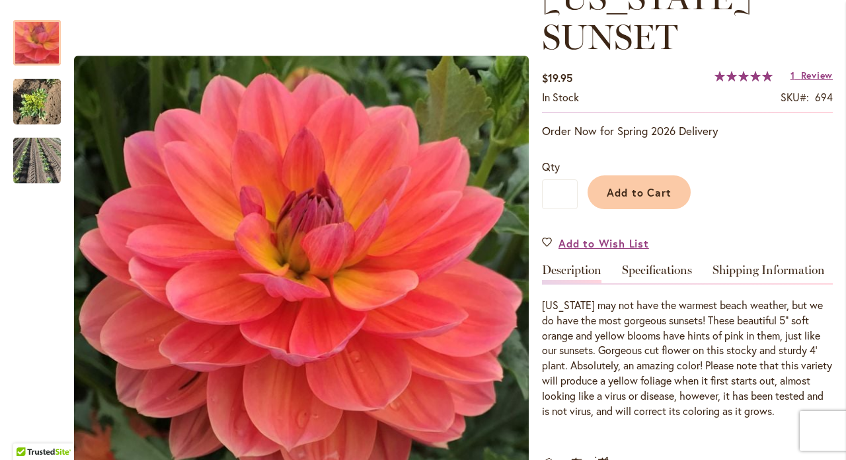
scroll to position [222, 0]
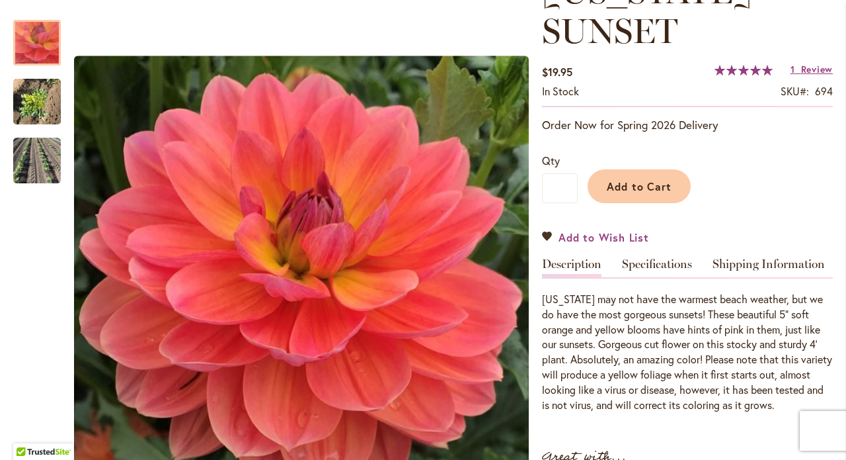
click at [603, 233] on span "Add to Wish List" at bounding box center [604, 236] width 91 height 15
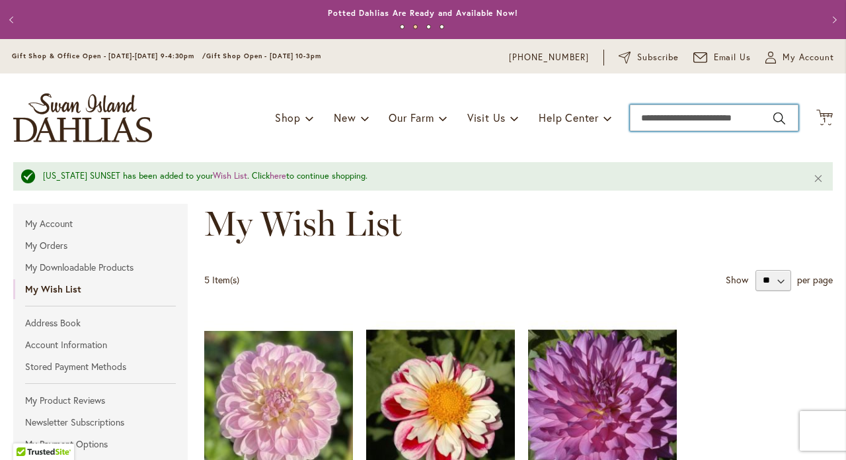
click at [708, 112] on input "Search" at bounding box center [714, 117] width 169 height 26
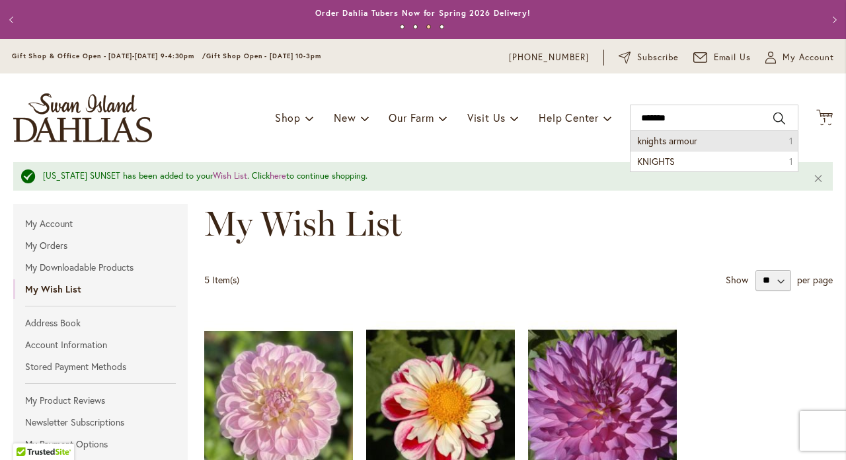
click at [706, 142] on li "knights armour 1" at bounding box center [714, 141] width 167 height 20
type input "**********"
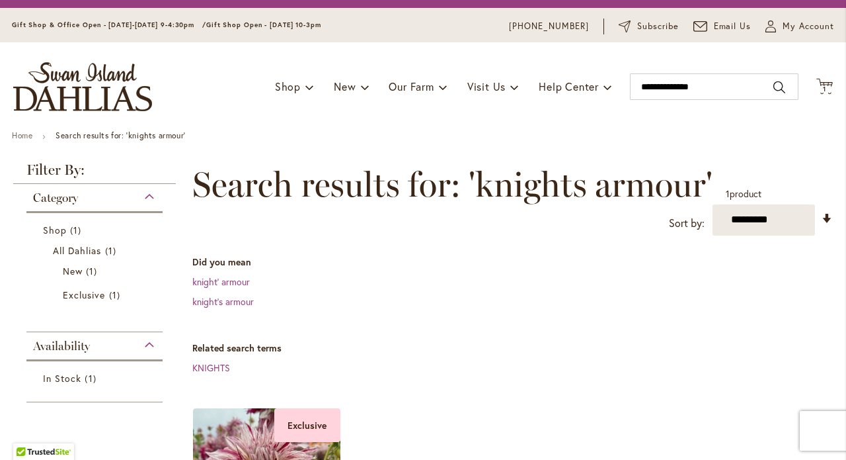
scroll to position [27, 0]
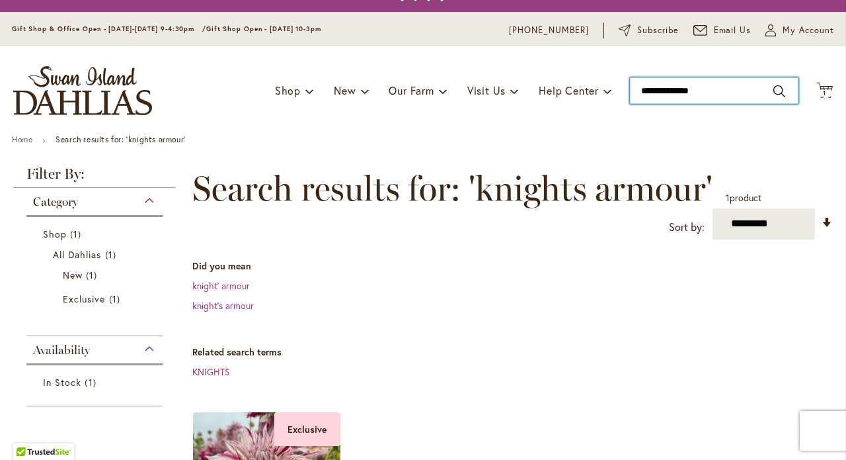
drag, startPoint x: 721, startPoint y: 90, endPoint x: 622, endPoint y: 81, distance: 100.2
click at [622, 81] on div "Toggle Nav Shop Dahlia Tubers Collections Fresh Cut Dahlias Gardening Supplies …" at bounding box center [423, 90] width 846 height 89
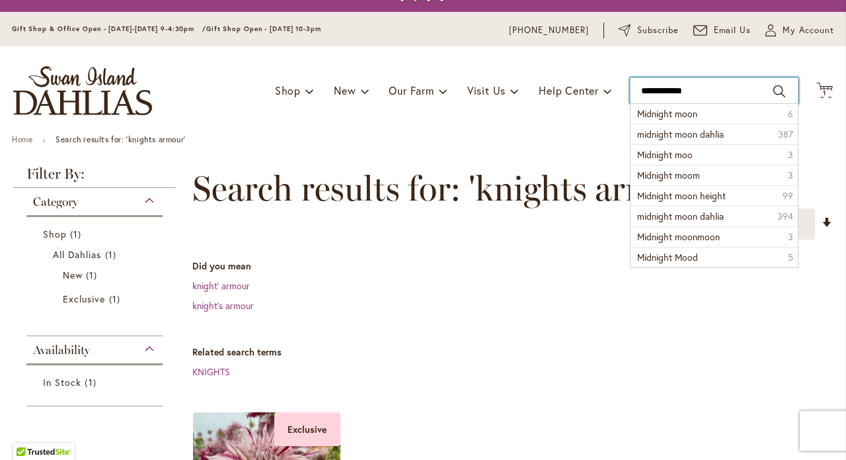
type input "**********"
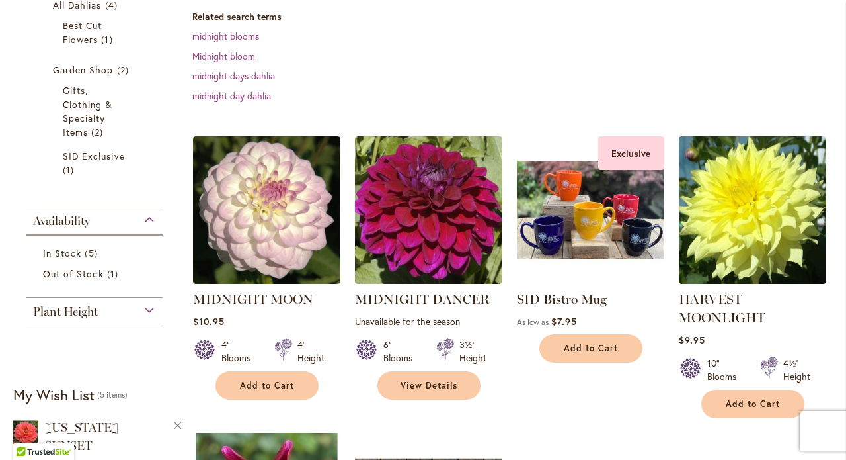
scroll to position [278, 0]
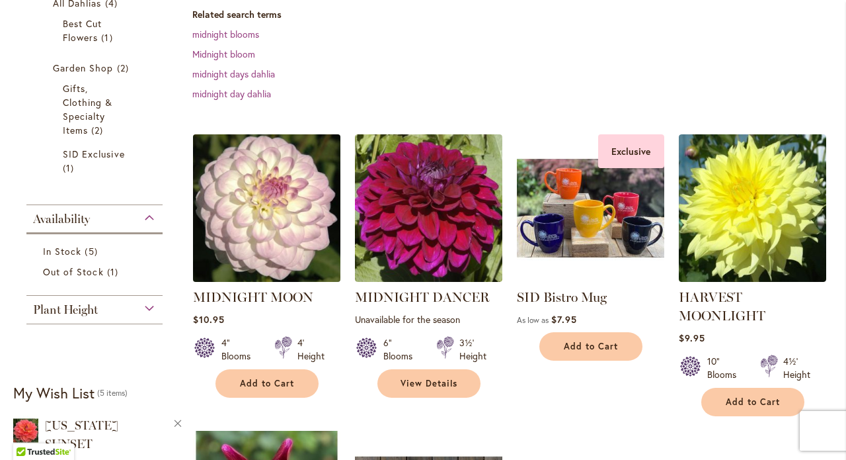
click at [255, 241] on img at bounding box center [266, 207] width 155 height 155
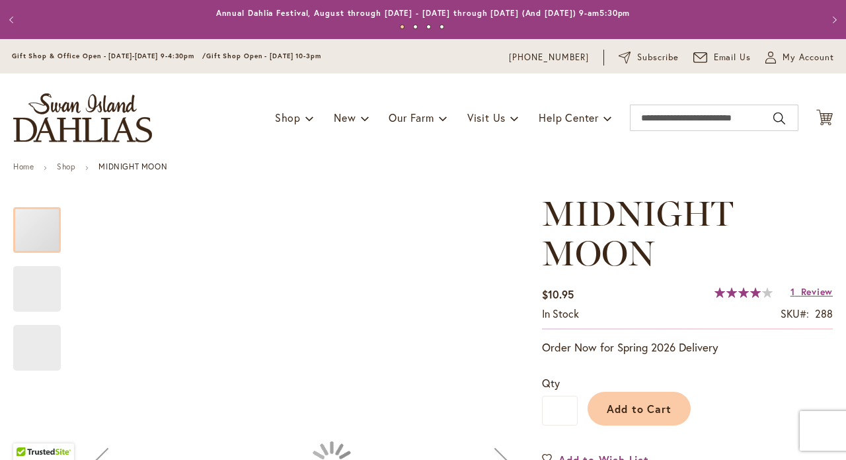
type input "*****"
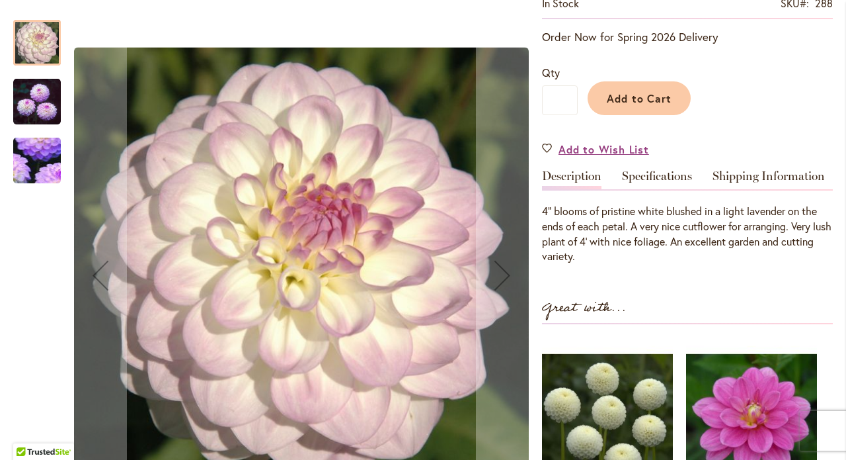
scroll to position [312, 0]
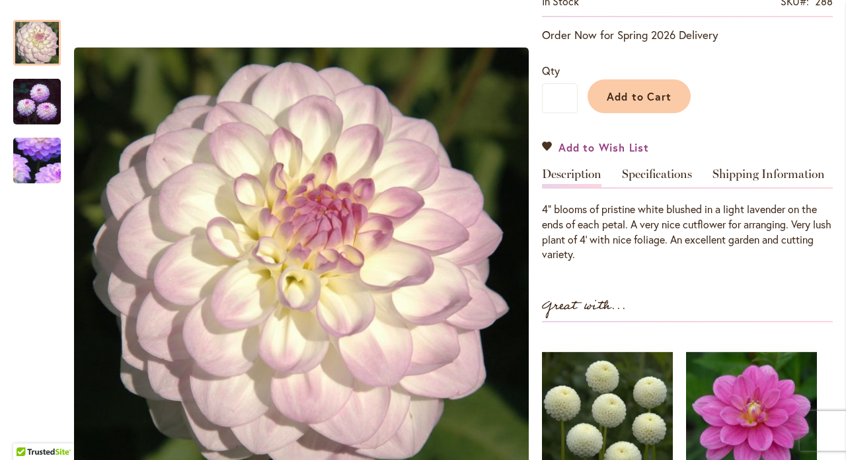
click at [588, 147] on span "Add to Wish List" at bounding box center [604, 147] width 91 height 15
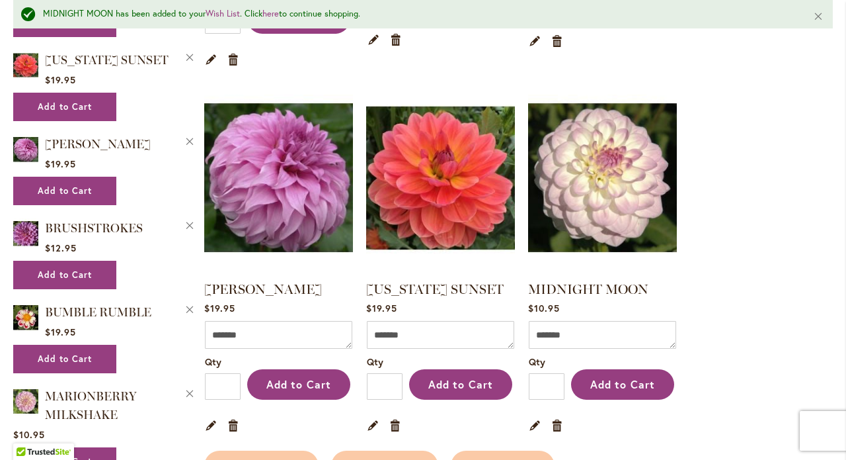
scroll to position [611, 0]
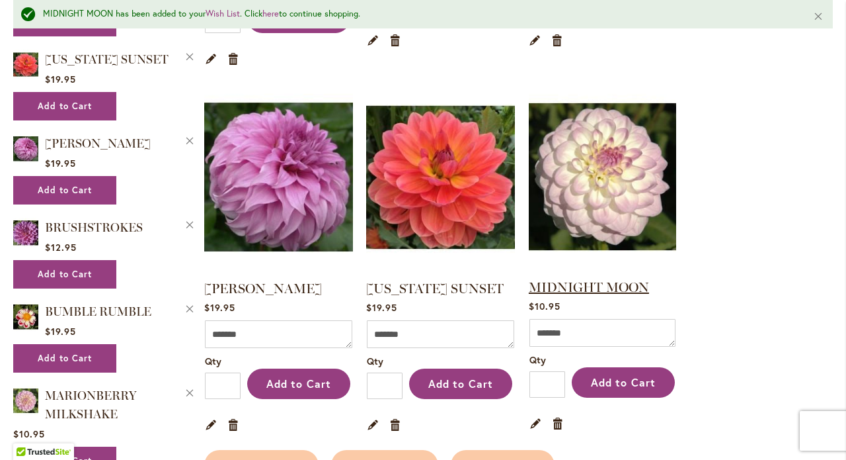
click at [572, 286] on link "MIDNIGHT MOON" at bounding box center [589, 287] width 120 height 16
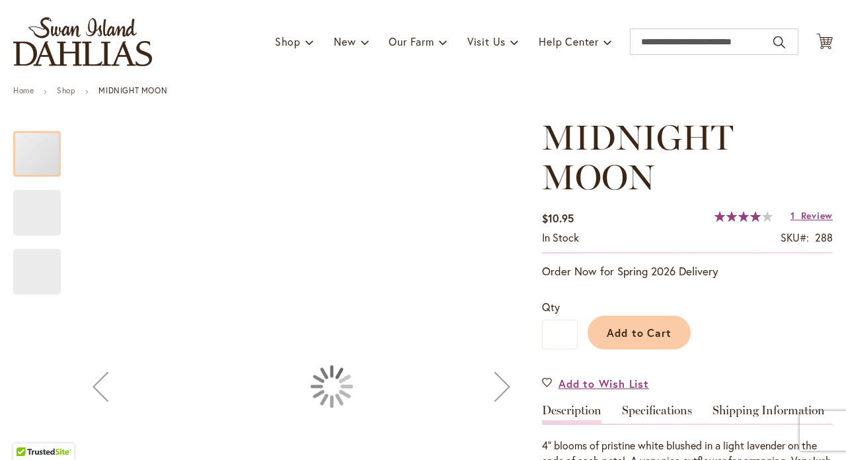
type input "*****"
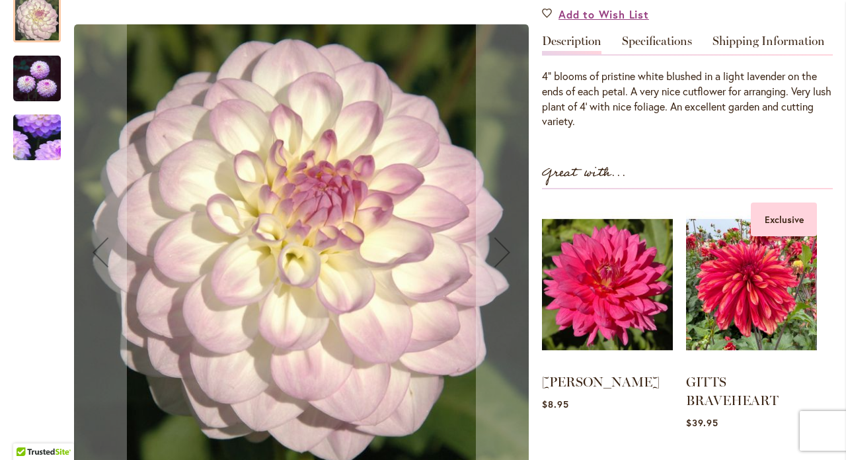
scroll to position [446, 0]
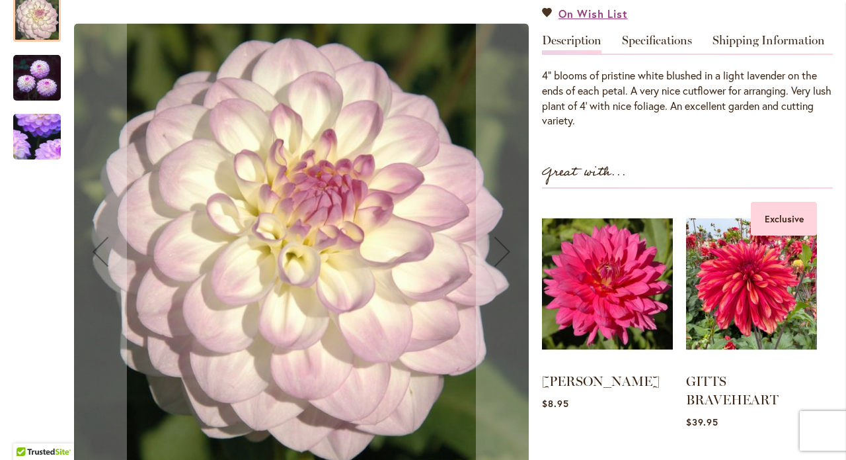
click at [28, 79] on img "MIDNIGHT MOON" at bounding box center [37, 77] width 48 height 49
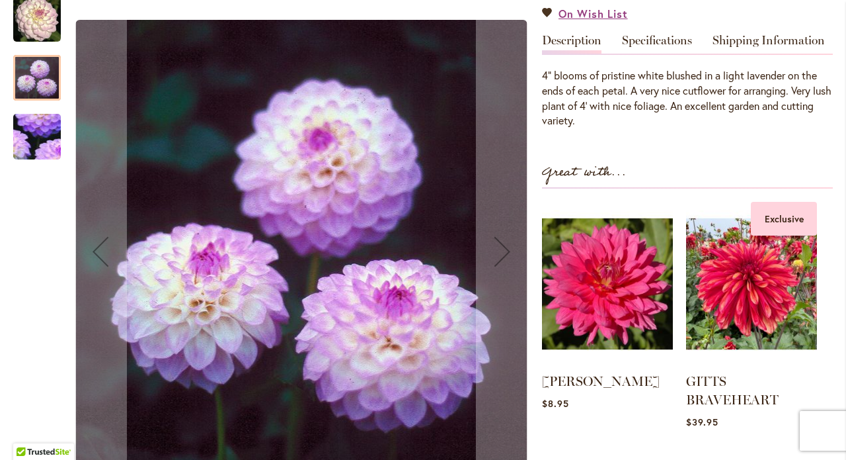
click at [37, 132] on img "MIDNIGHT MOON" at bounding box center [37, 136] width 93 height 91
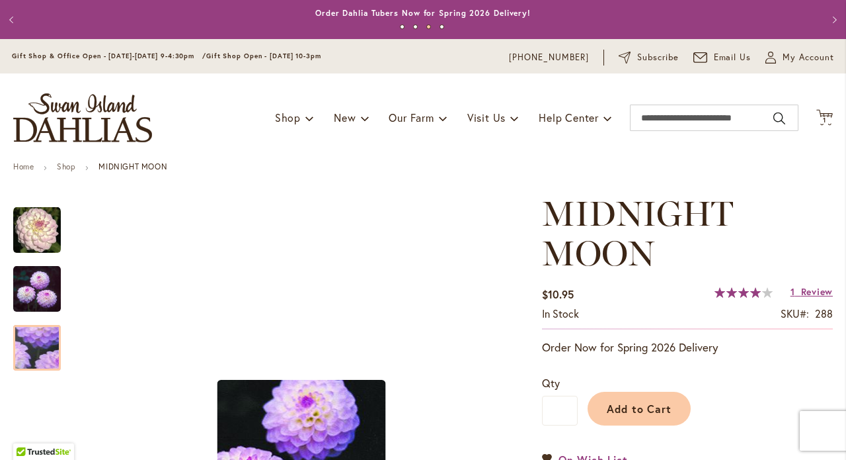
scroll to position [0, 0]
click at [673, 118] on input "Search" at bounding box center [714, 117] width 169 height 26
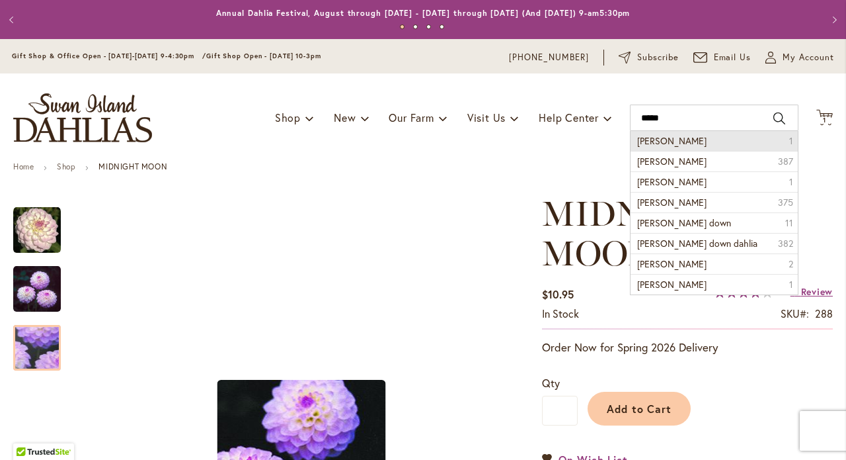
click at [676, 139] on span "Randi dawn" at bounding box center [671, 140] width 69 height 13
type input "**********"
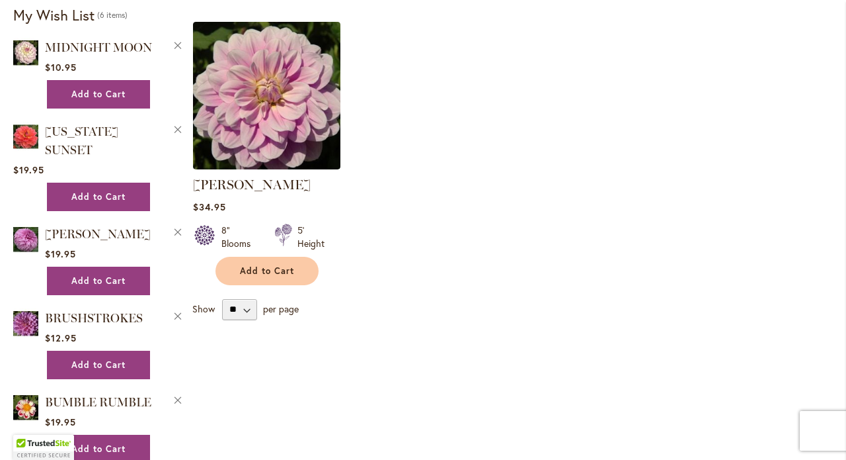
scroll to position [481, 0]
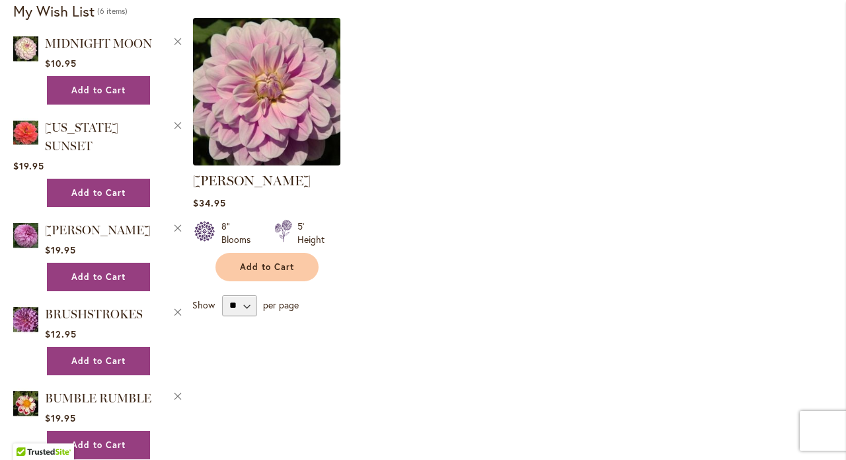
click at [274, 141] on img at bounding box center [266, 91] width 155 height 155
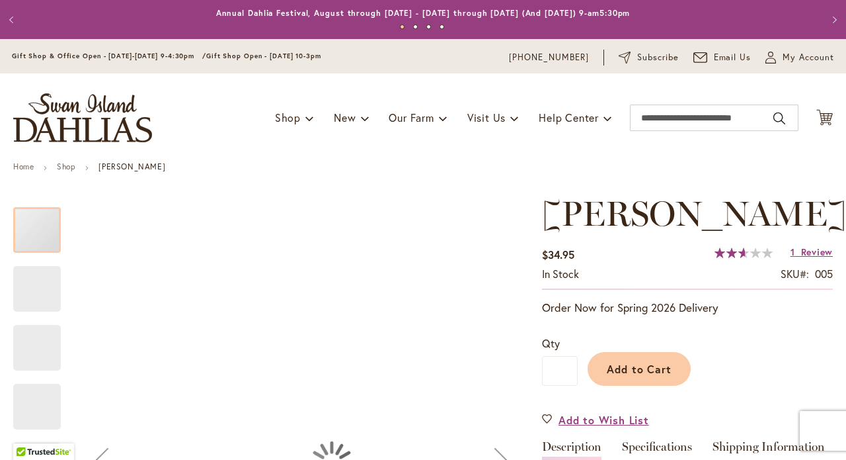
type input "*****"
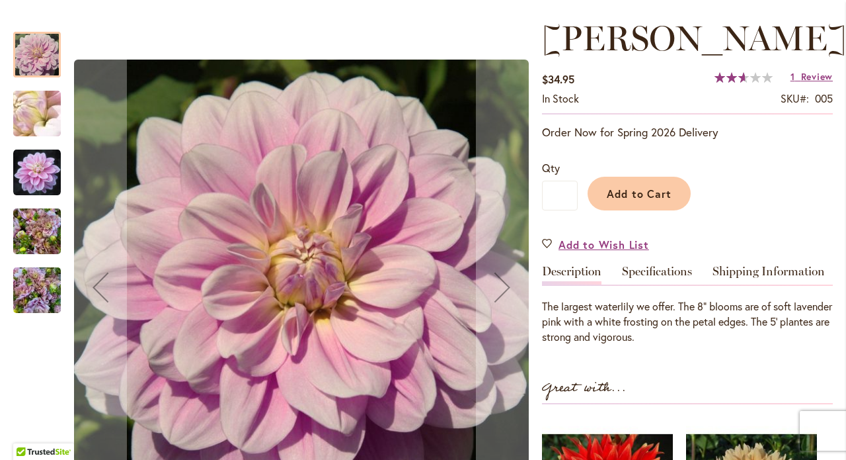
scroll to position [180, 0]
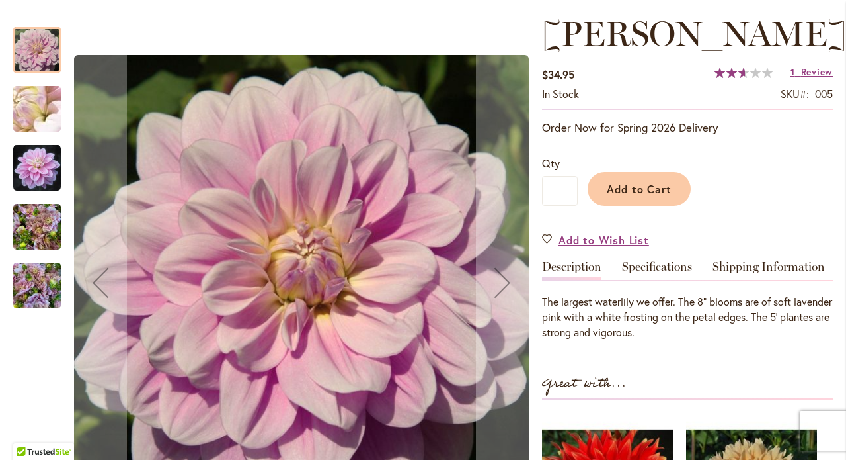
click at [28, 114] on img "Randi Dawn" at bounding box center [36, 108] width 95 height 71
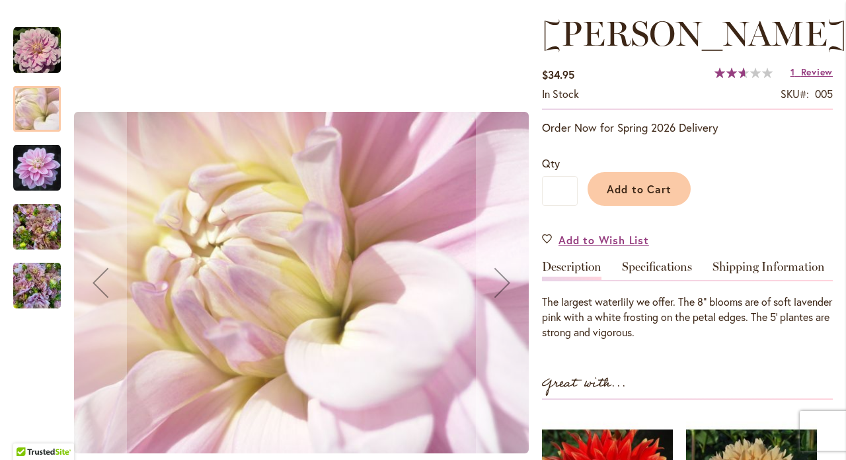
click at [36, 159] on img "Randi Dawn" at bounding box center [37, 167] width 48 height 48
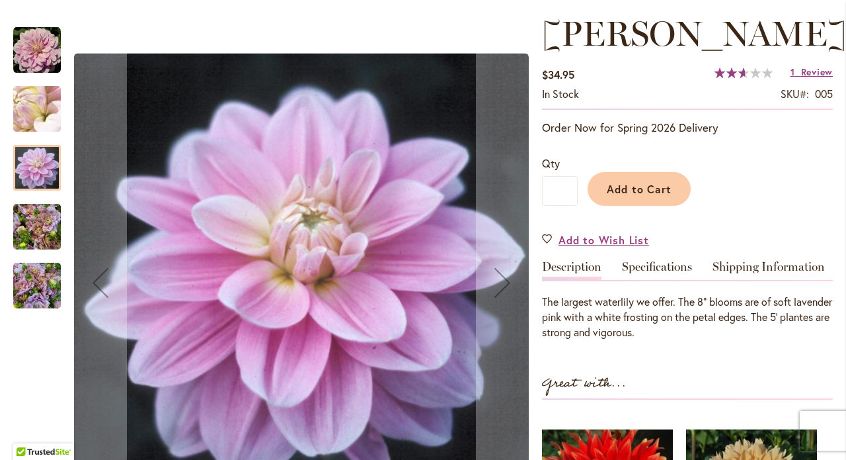
click at [50, 225] on img "RANDI DAWN" at bounding box center [37, 226] width 48 height 63
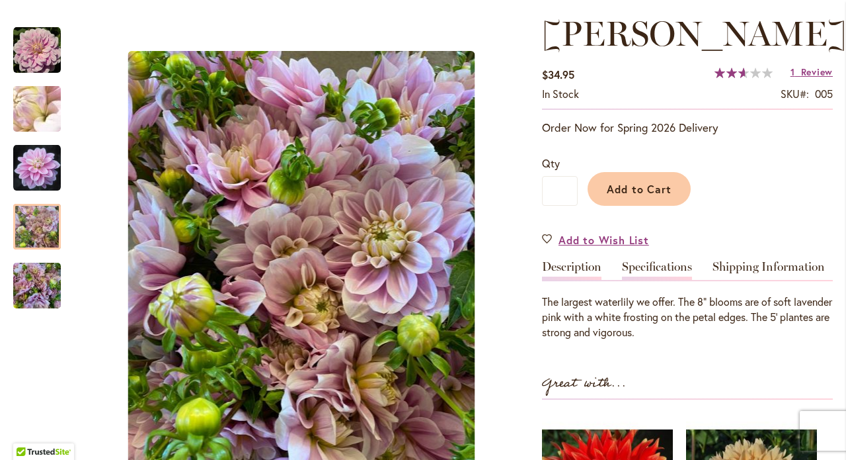
click at [649, 267] on link "Specifications" at bounding box center [657, 270] width 70 height 19
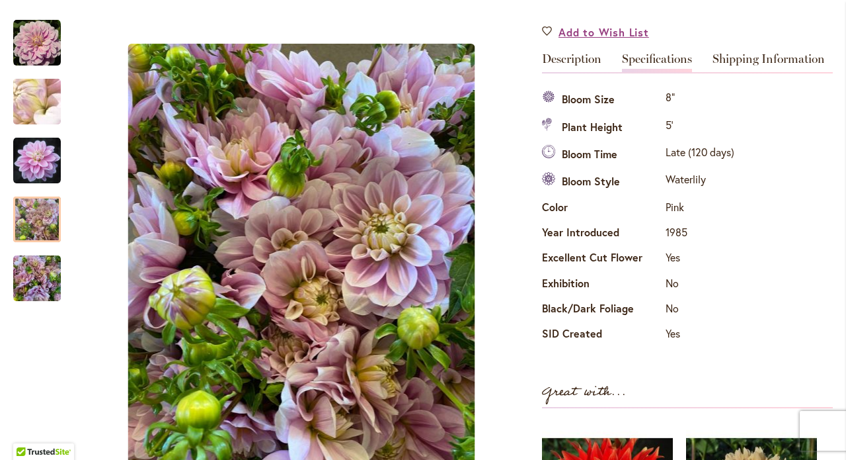
scroll to position [387, 0]
click at [600, 34] on span "Add to Wish List" at bounding box center [604, 32] width 91 height 15
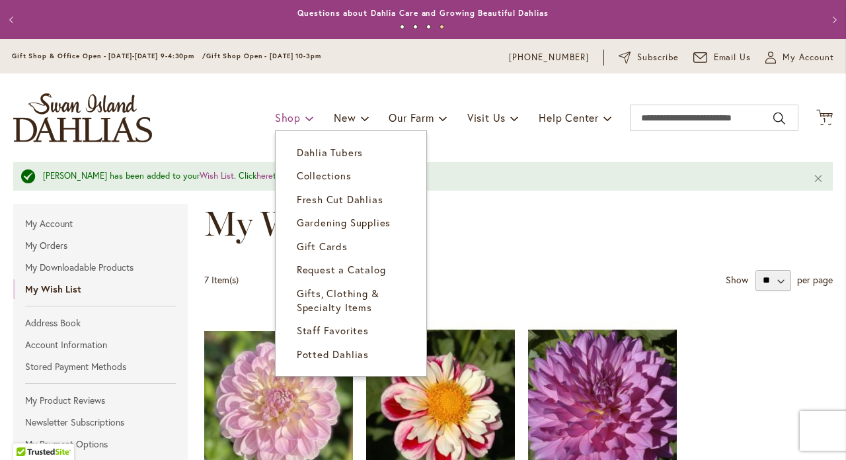
click at [282, 118] on span "Shop" at bounding box center [288, 117] width 26 height 14
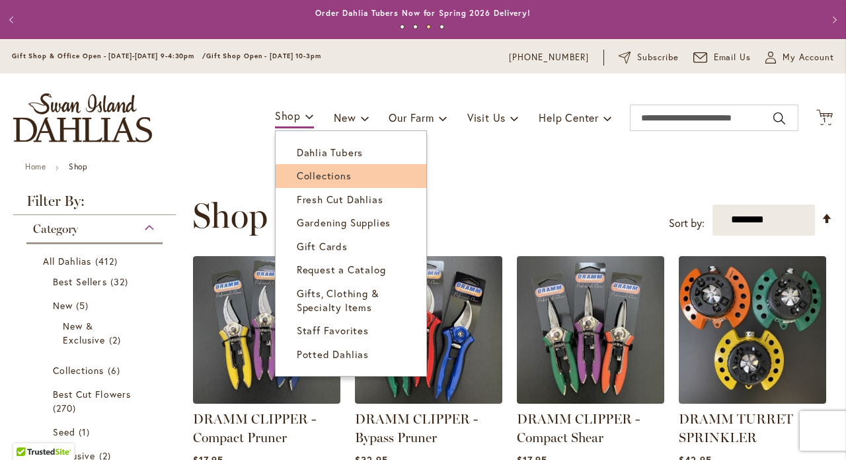
click at [315, 166] on link "Collections" at bounding box center [351, 175] width 151 height 23
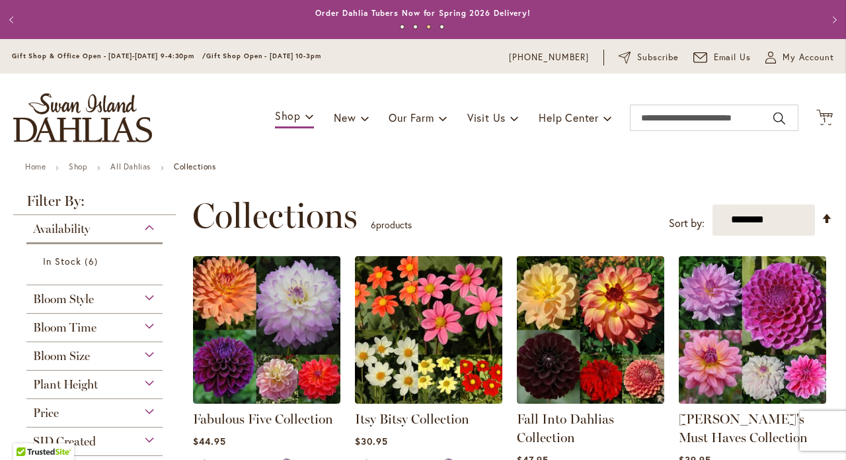
click at [149, 381] on div "Plant Height" at bounding box center [94, 380] width 136 height 21
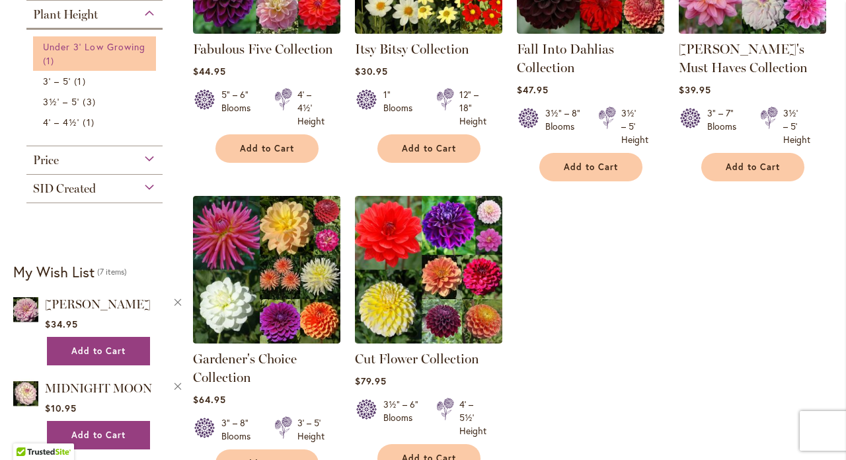
click at [110, 46] on span "Under 3' Low Growing" at bounding box center [94, 46] width 102 height 13
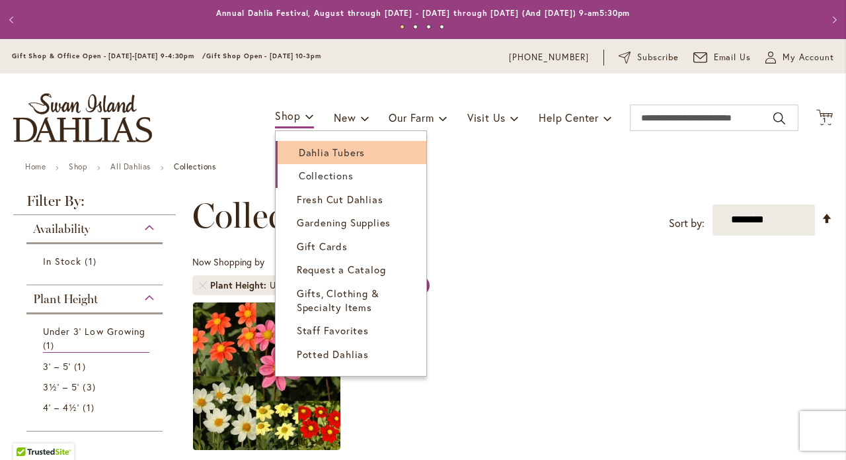
click at [299, 147] on span "Dahlia Tubers" at bounding box center [332, 151] width 66 height 13
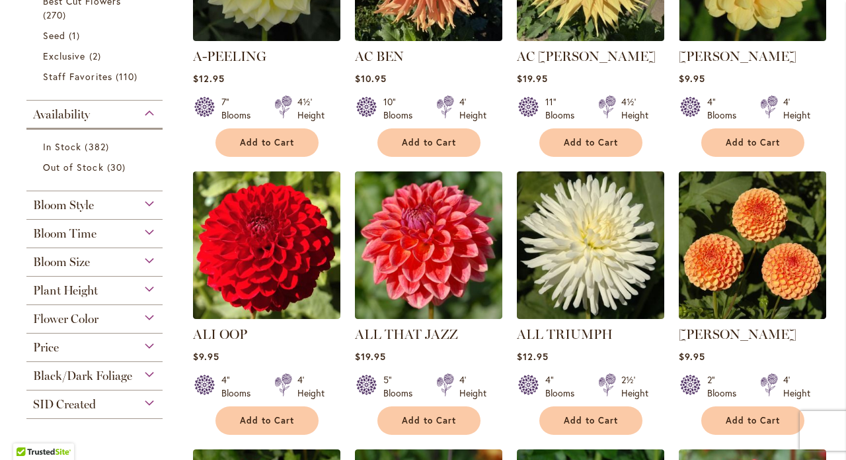
scroll to position [439, 0]
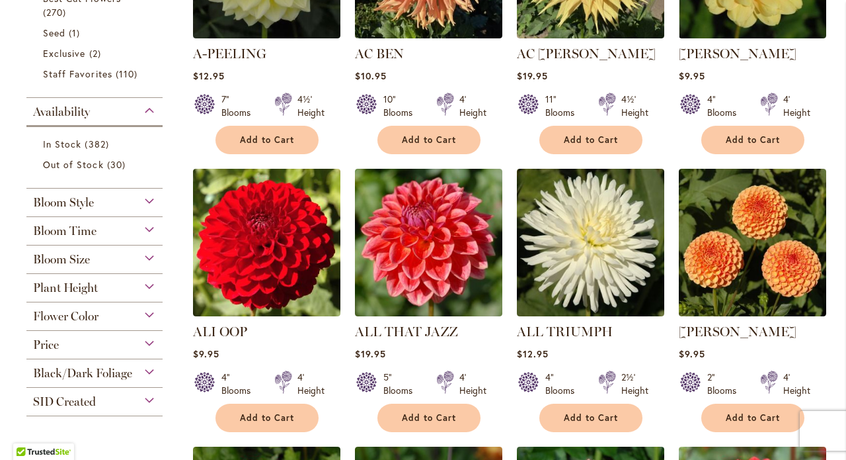
click at [149, 227] on div "Bloom Time" at bounding box center [94, 227] width 136 height 21
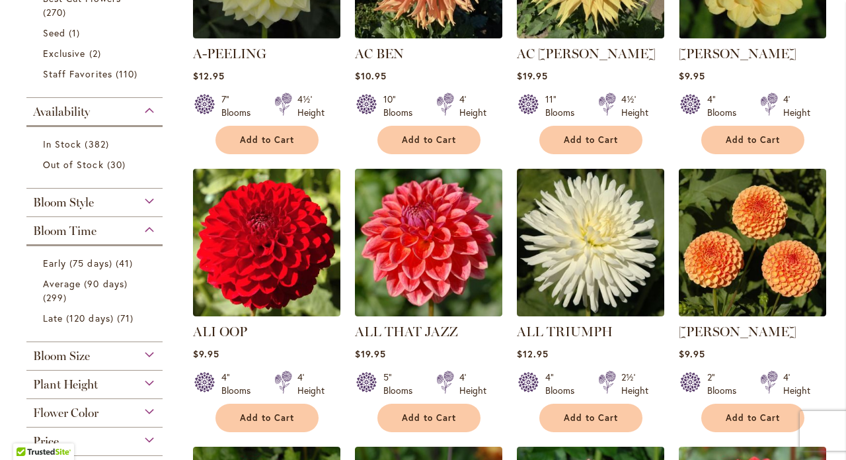
click at [150, 382] on div "Plant Height" at bounding box center [94, 380] width 136 height 21
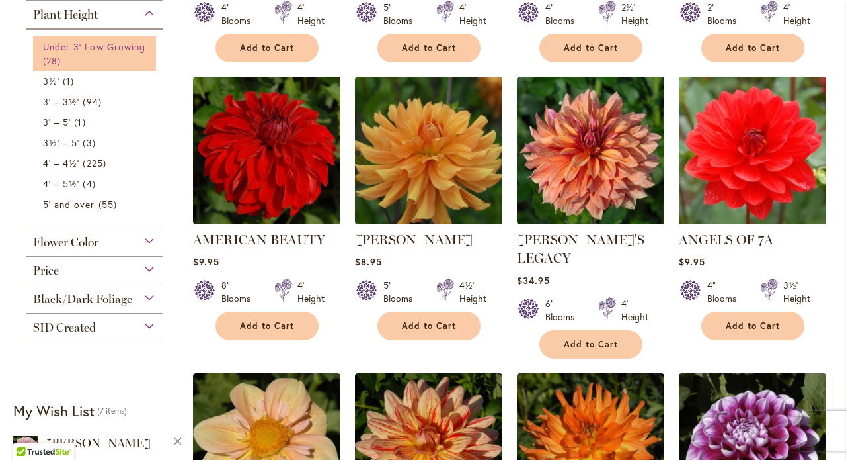
click at [121, 47] on span "Under 3' Low Growing" at bounding box center [94, 46] width 102 height 13
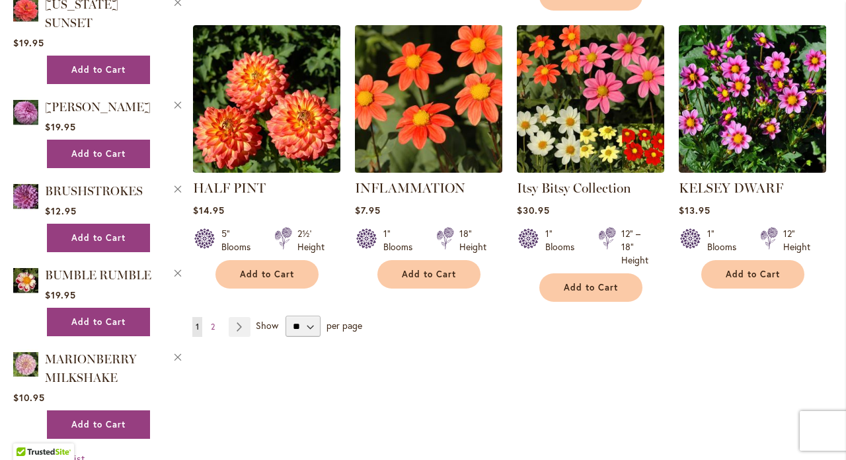
scroll to position [1131, 0]
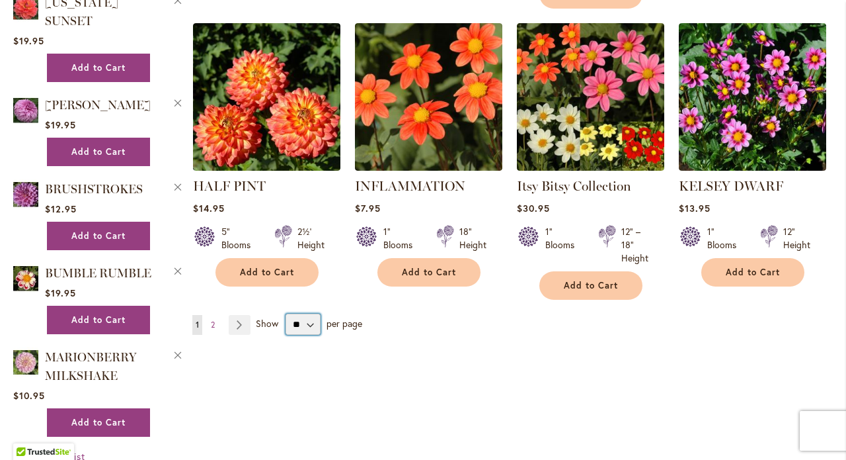
select select "**"
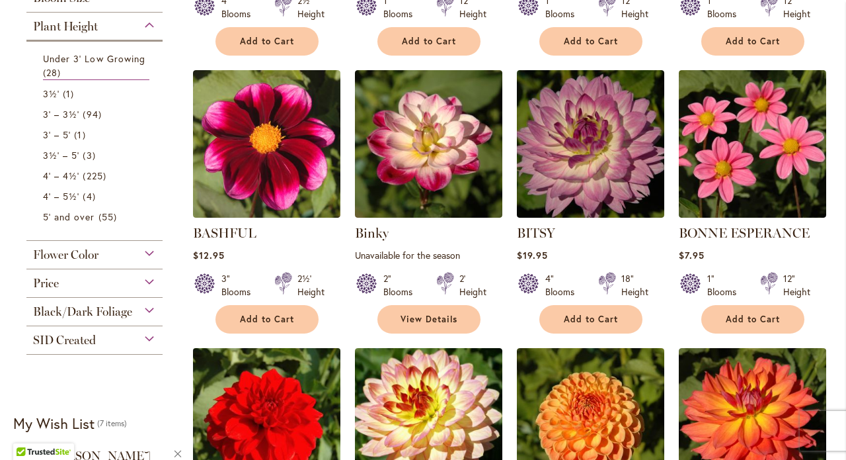
scroll to position [507, 0]
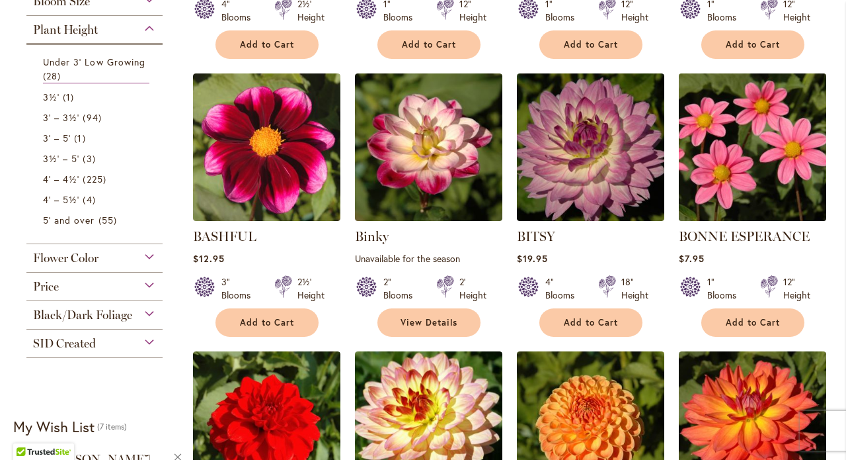
click at [757, 177] on img at bounding box center [752, 146] width 155 height 155
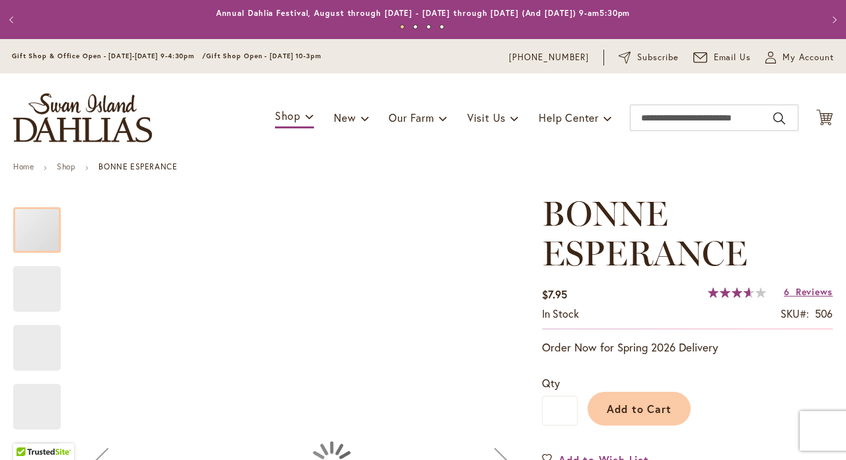
type input "*****"
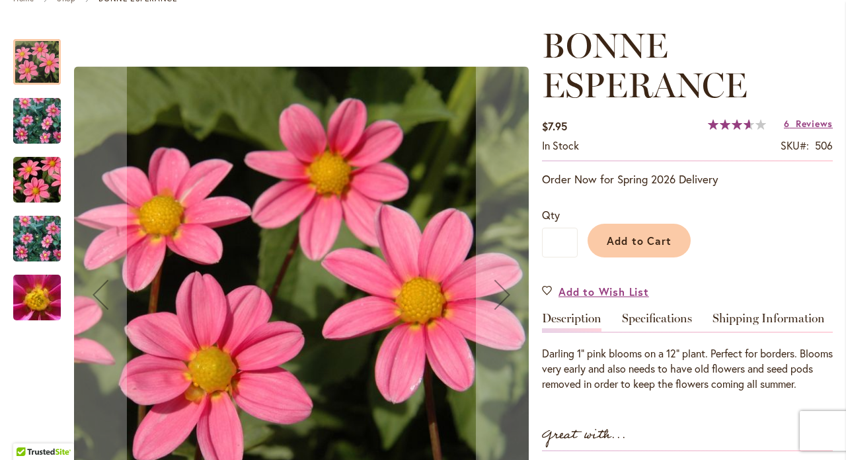
scroll to position [167, 0]
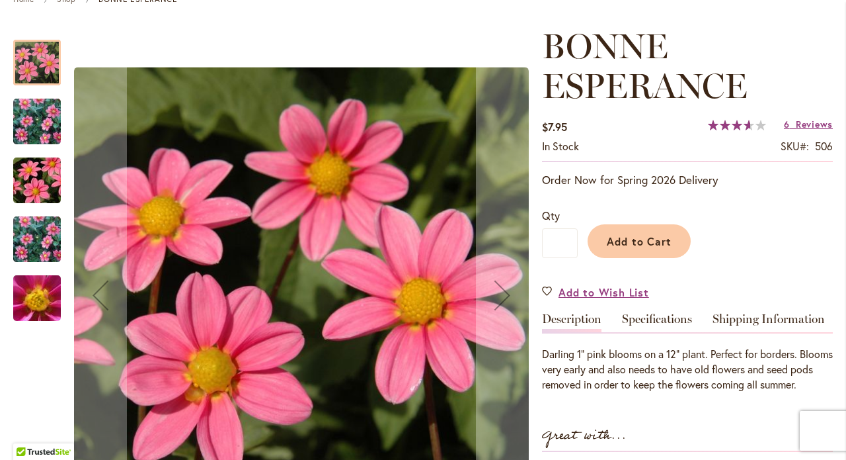
click at [18, 127] on img "BONNE ESPERANCE" at bounding box center [36, 121] width 95 height 77
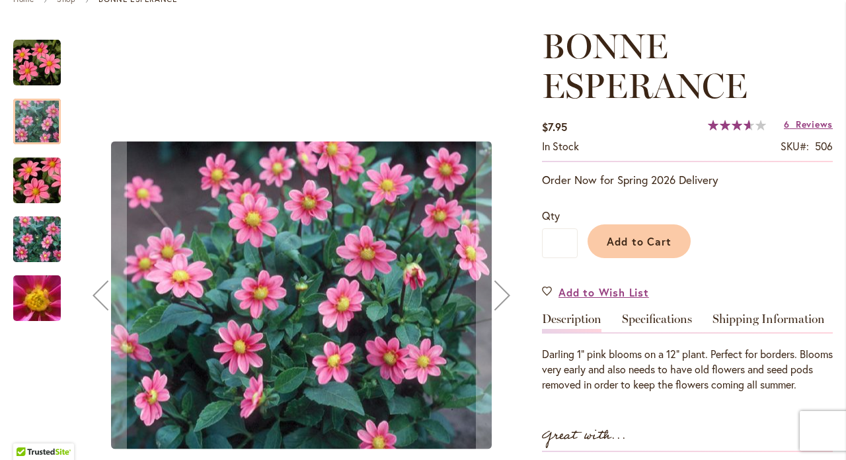
click at [28, 173] on img "BONNE ESPERANCE" at bounding box center [36, 180] width 95 height 63
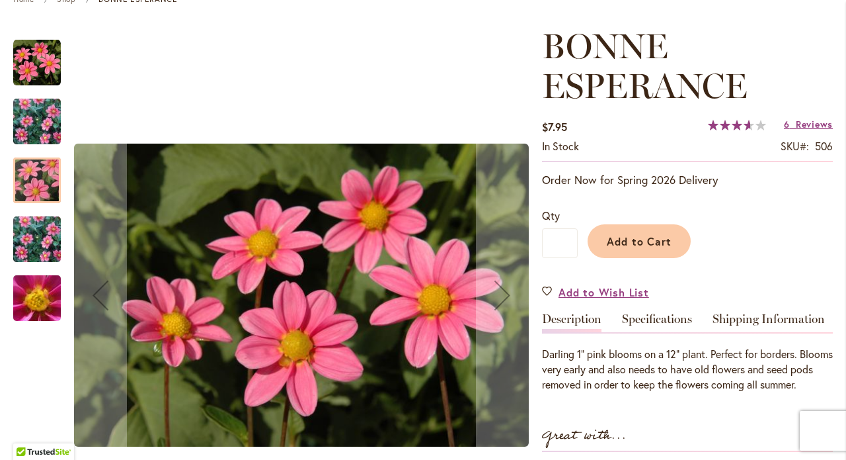
click at [32, 224] on img "BONNE ESPERANCE" at bounding box center [36, 239] width 95 height 77
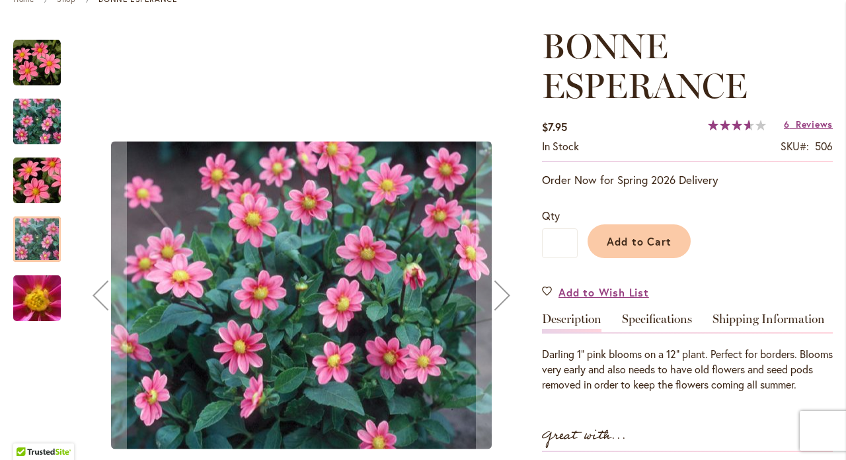
click at [53, 287] on img "BONNE ESPERANCE" at bounding box center [36, 298] width 95 height 71
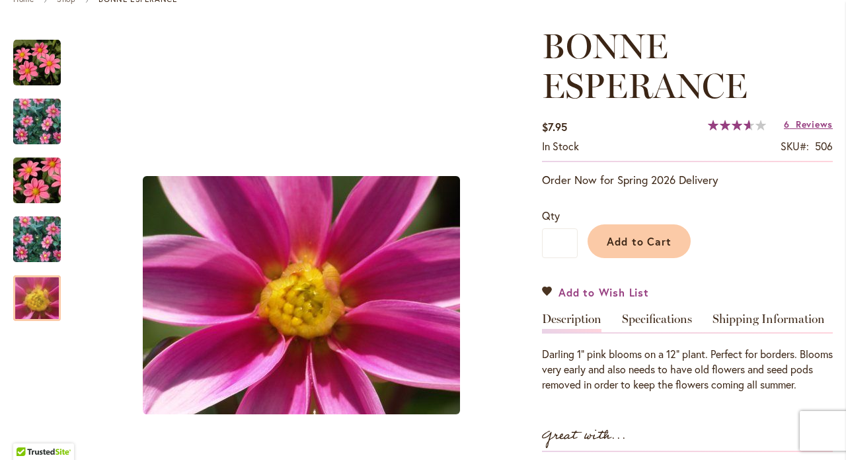
click at [620, 290] on span "Add to Wish List" at bounding box center [604, 291] width 91 height 15
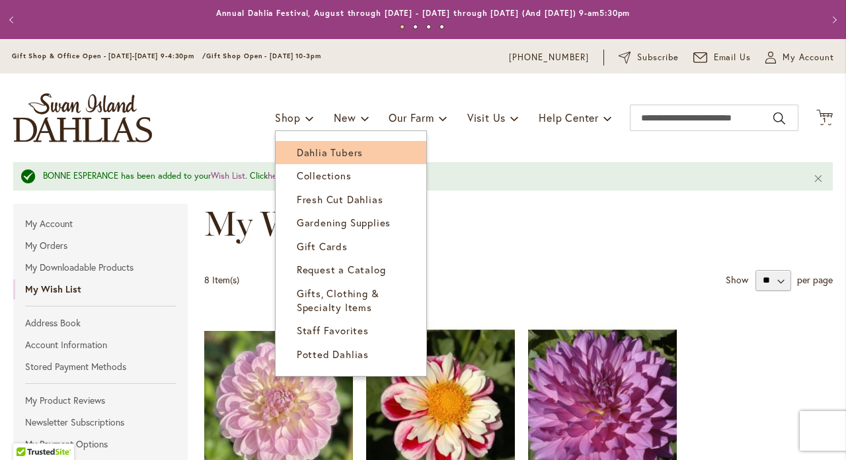
click at [304, 151] on span "Dahlia Tubers" at bounding box center [330, 151] width 66 height 13
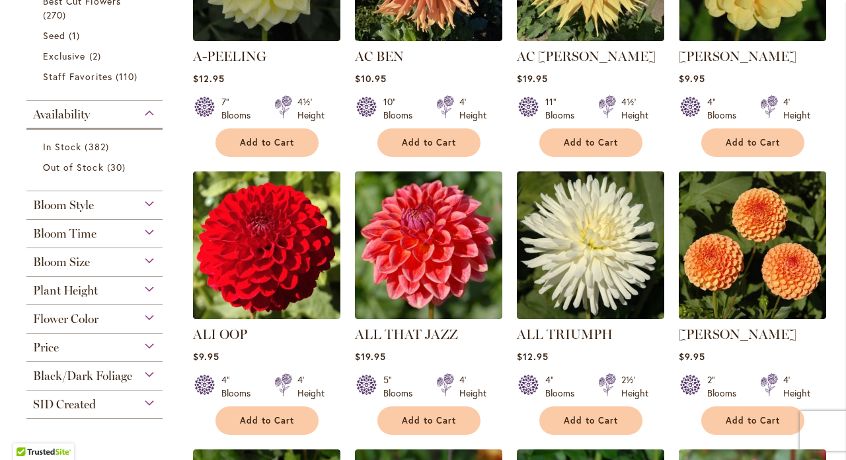
scroll to position [444, 0]
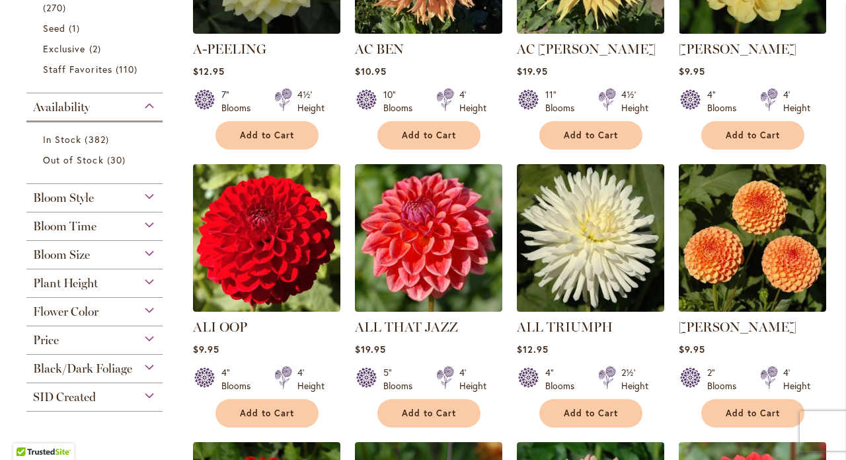
click at [148, 280] on div "Plant Height" at bounding box center [94, 279] width 136 height 21
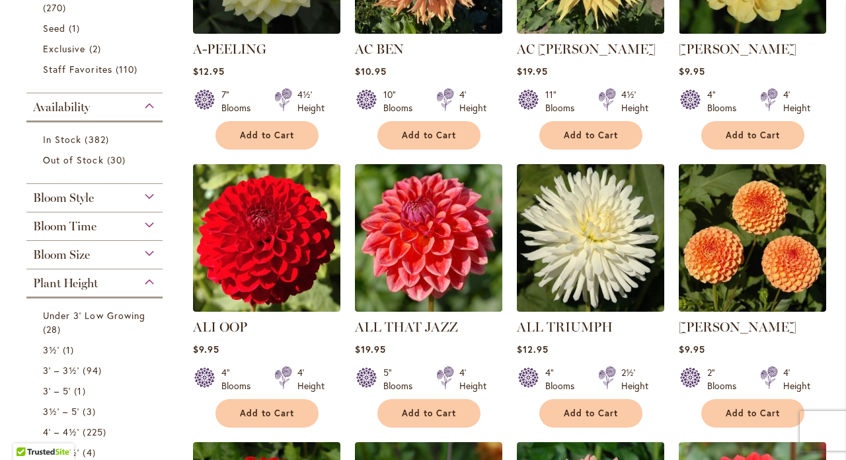
scroll to position [712, 0]
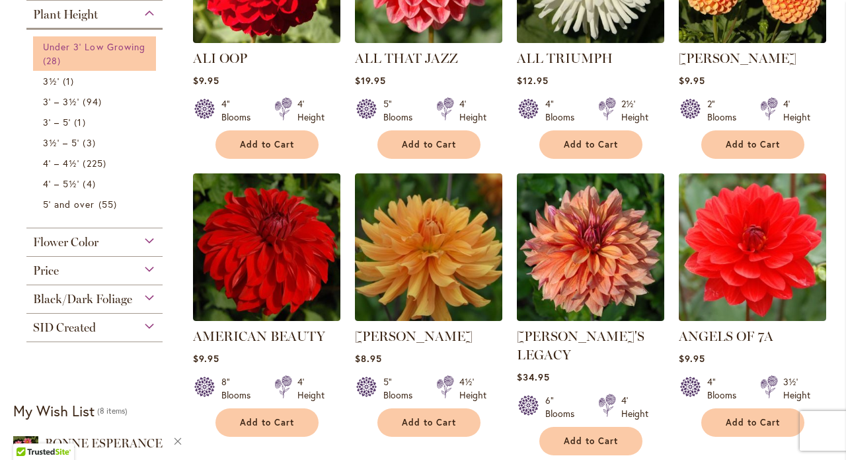
click at [107, 46] on span "Under 3' Low Growing" at bounding box center [94, 46] width 102 height 13
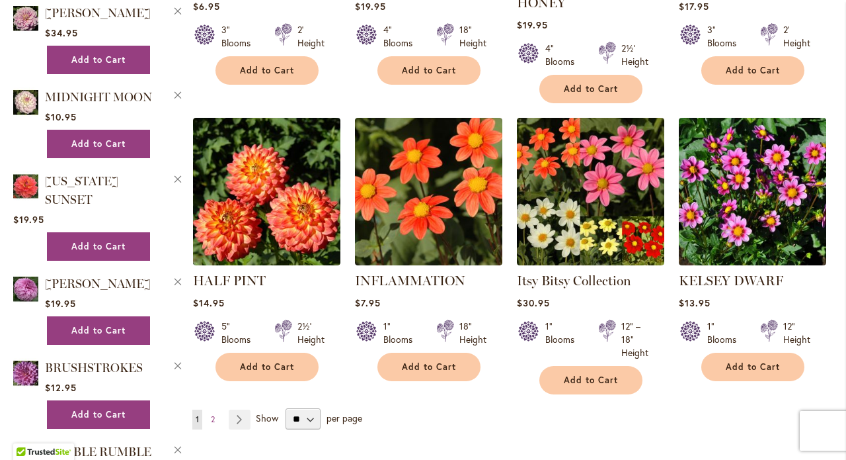
scroll to position [1038, 0]
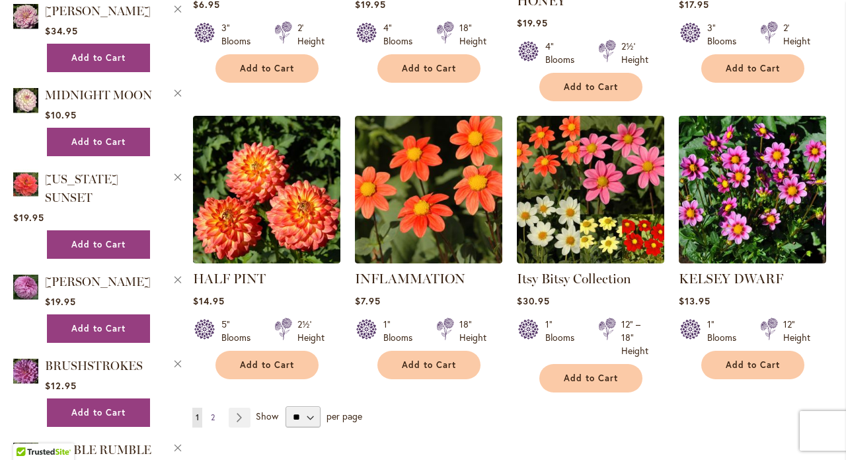
click at [212, 412] on span "2" at bounding box center [213, 417] width 4 height 10
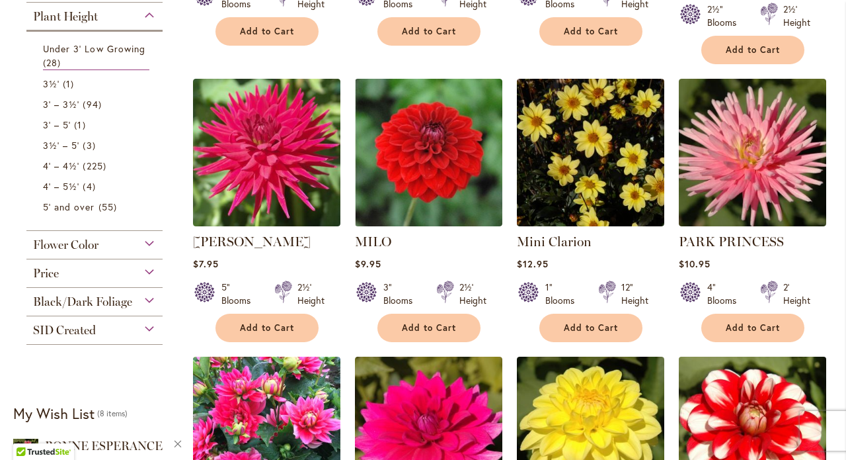
scroll to position [518, 0]
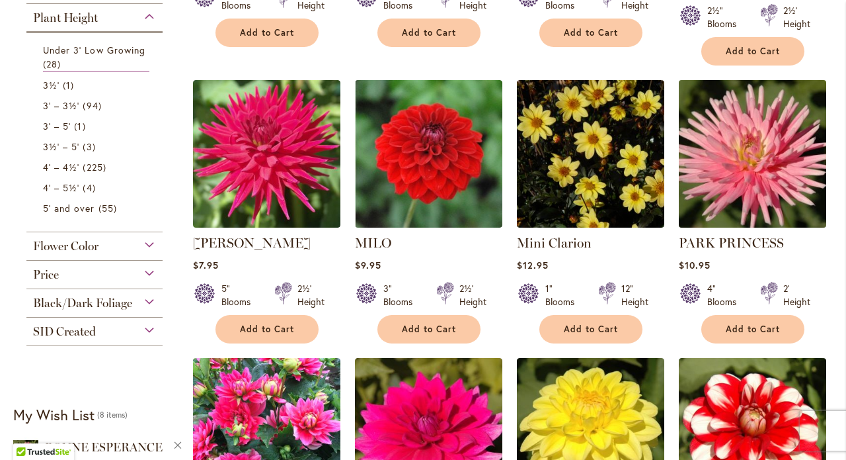
click at [753, 135] on img at bounding box center [752, 153] width 155 height 155
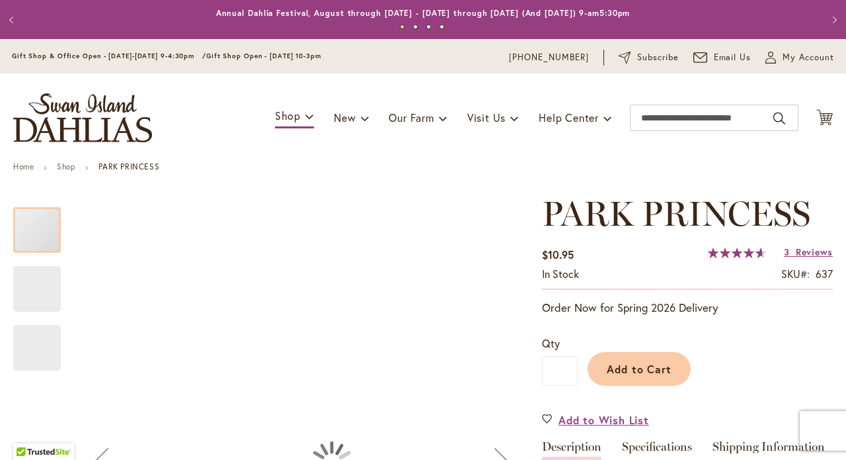
type input "*****"
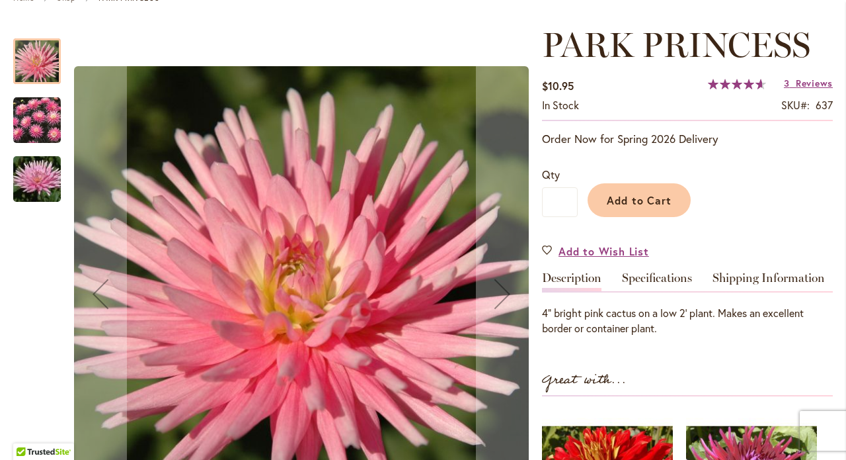
scroll to position [174, 0]
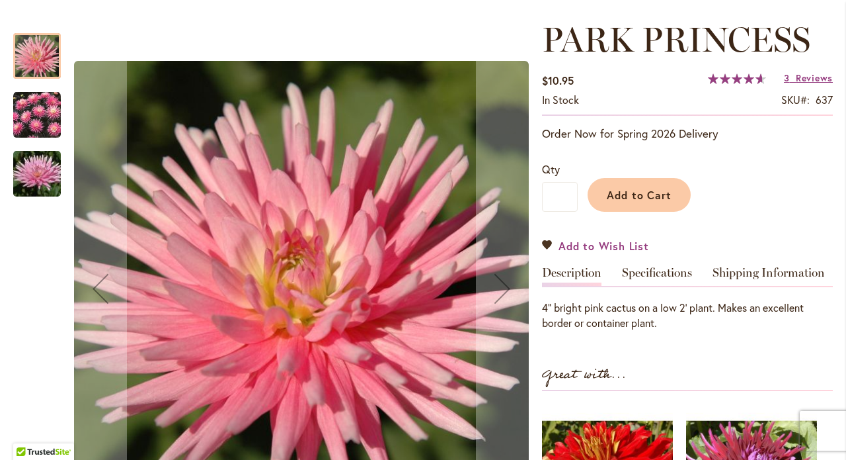
click at [607, 242] on span "Add to Wish List" at bounding box center [604, 245] width 91 height 15
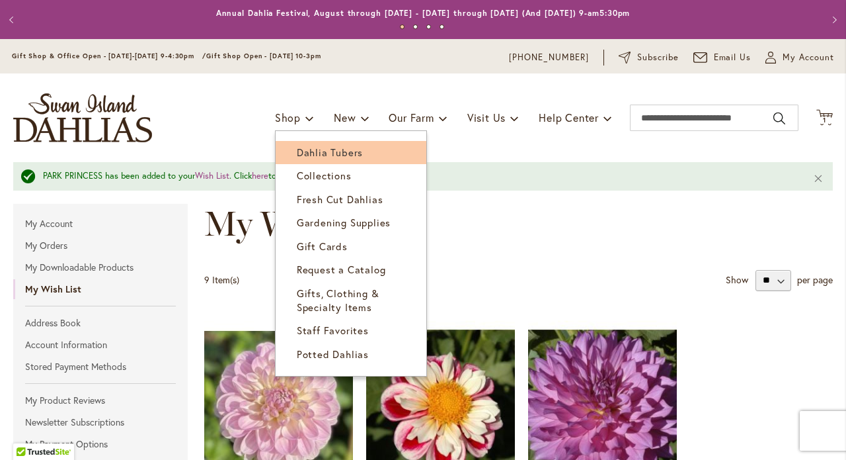
click at [299, 151] on span "Dahlia Tubers" at bounding box center [330, 151] width 66 height 13
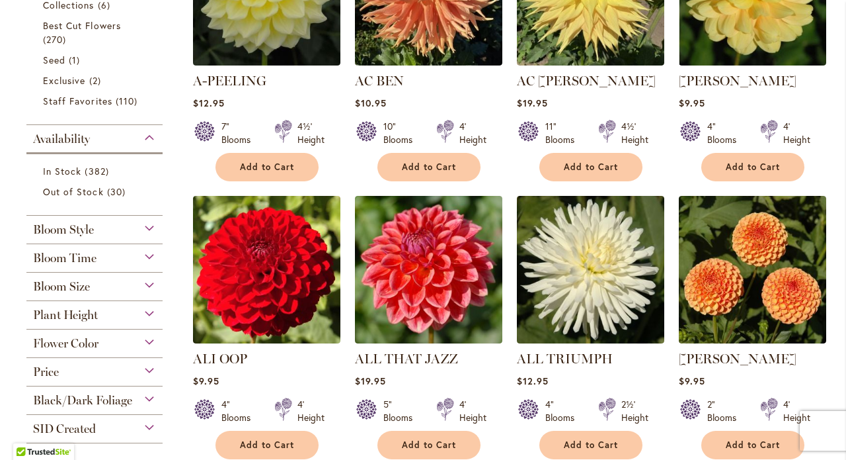
click at [147, 284] on div "Bloom Size" at bounding box center [94, 282] width 136 height 21
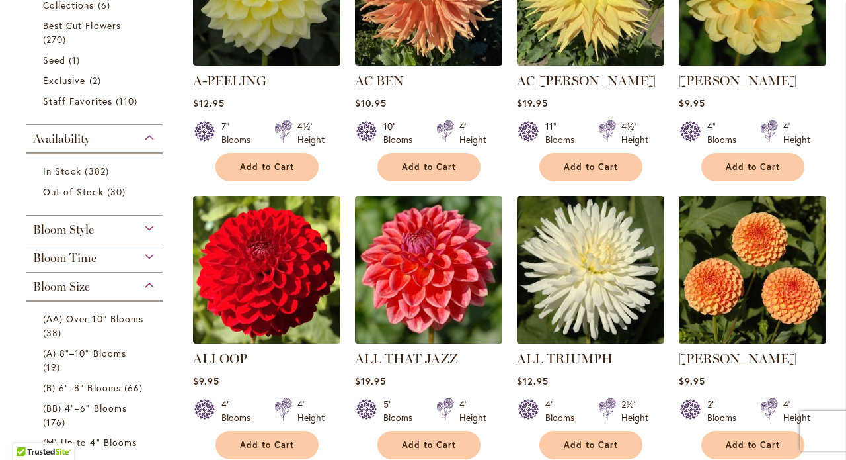
scroll to position [684, 0]
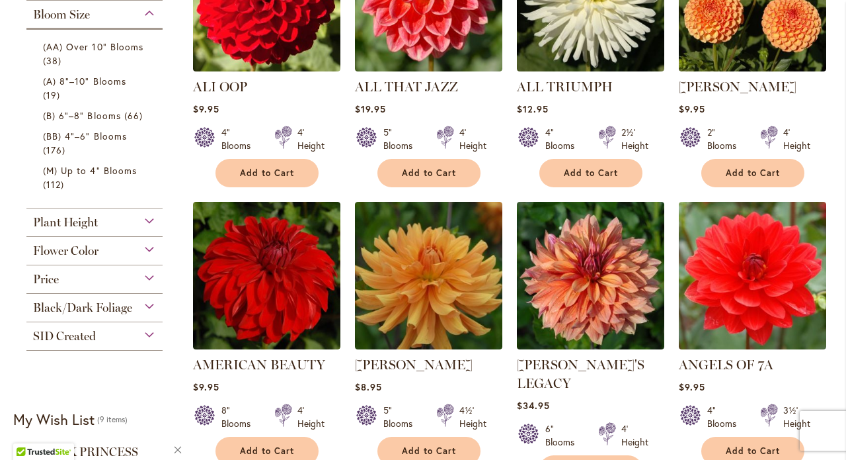
click at [147, 216] on div "Plant Height" at bounding box center [94, 218] width 136 height 21
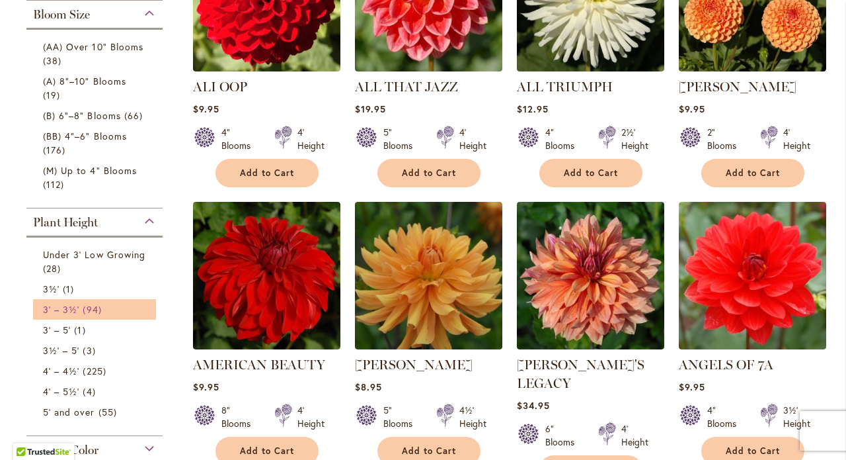
click at [81, 309] on link "3' – 3½' 94 items" at bounding box center [96, 309] width 106 height 14
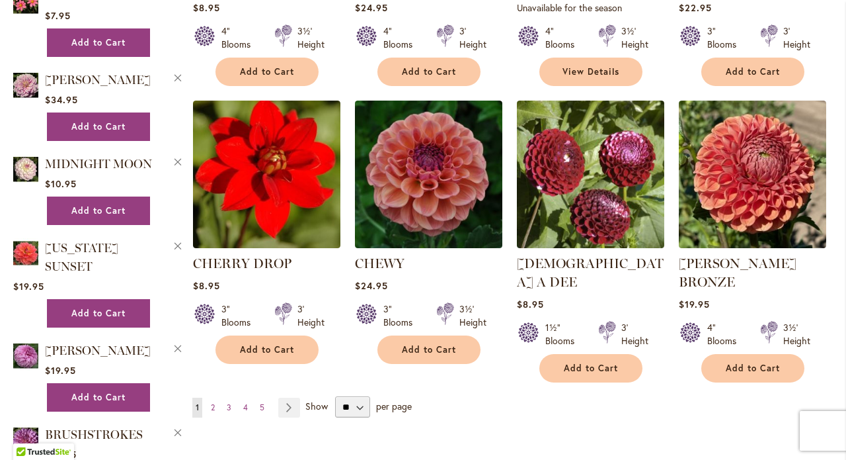
scroll to position [1061, 0]
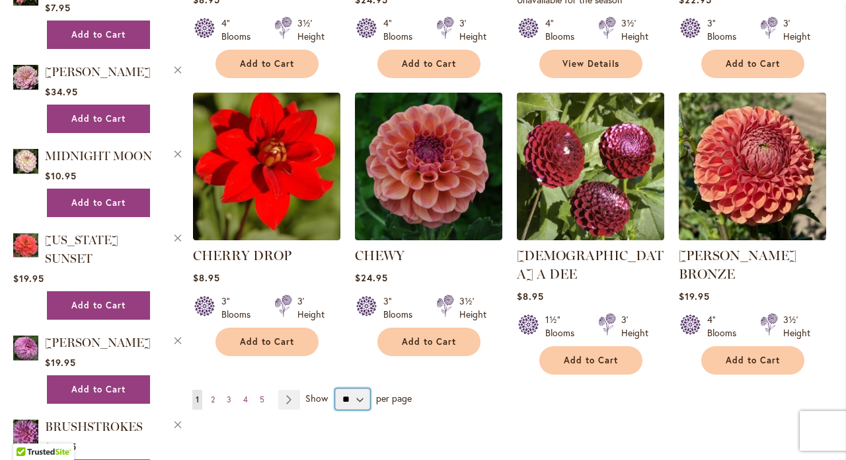
select select "**"
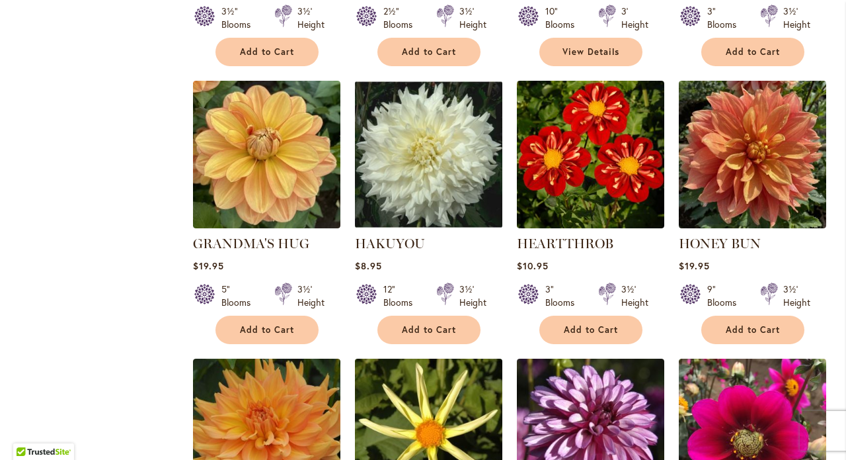
scroll to position [2524, 0]
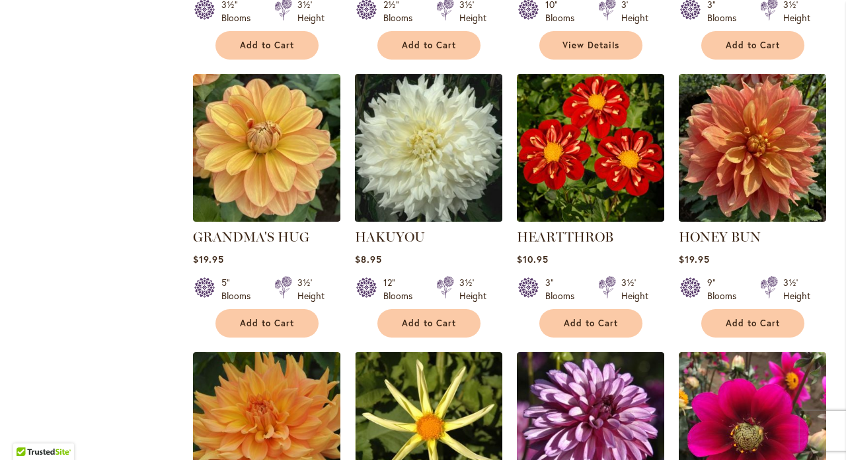
click at [440, 111] on img at bounding box center [428, 147] width 155 height 155
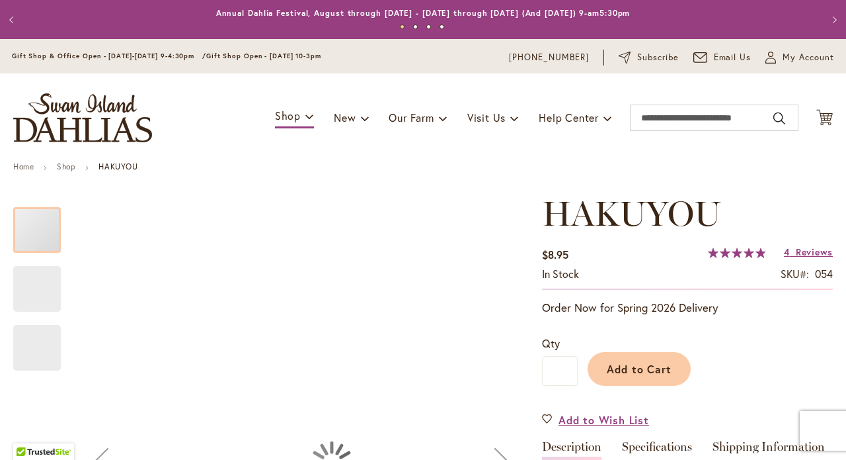
type input "*****"
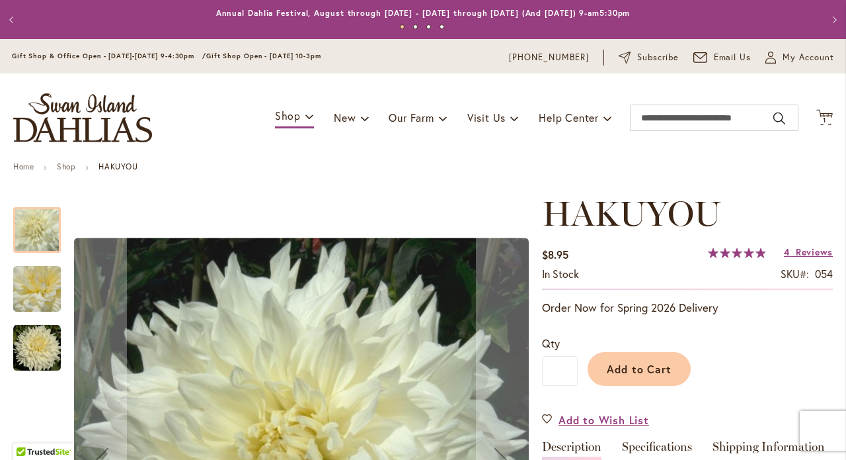
scroll to position [8, 0]
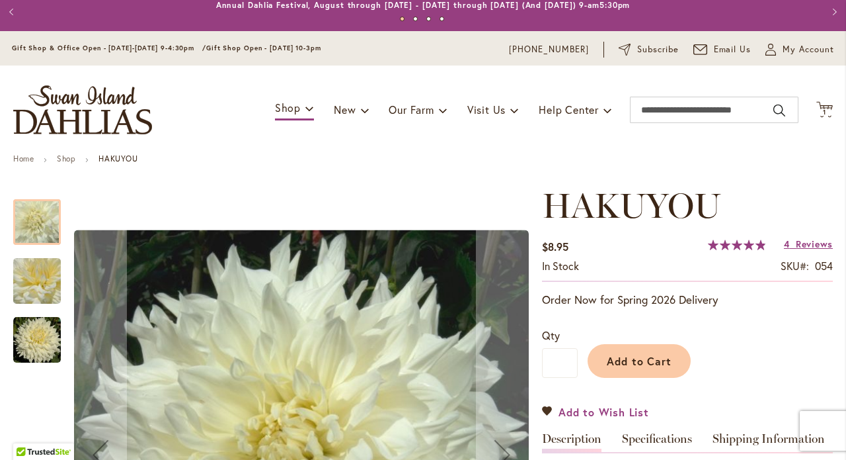
click at [609, 411] on span "Add to Wish List" at bounding box center [604, 411] width 91 height 15
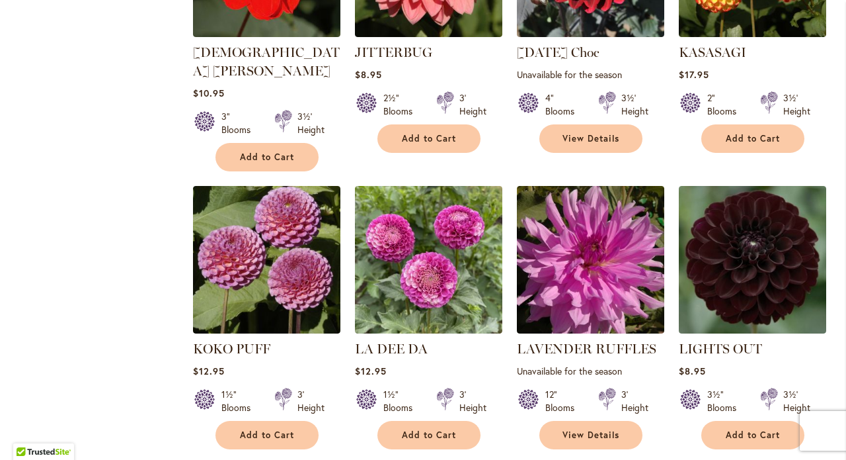
scroll to position [3546, 0]
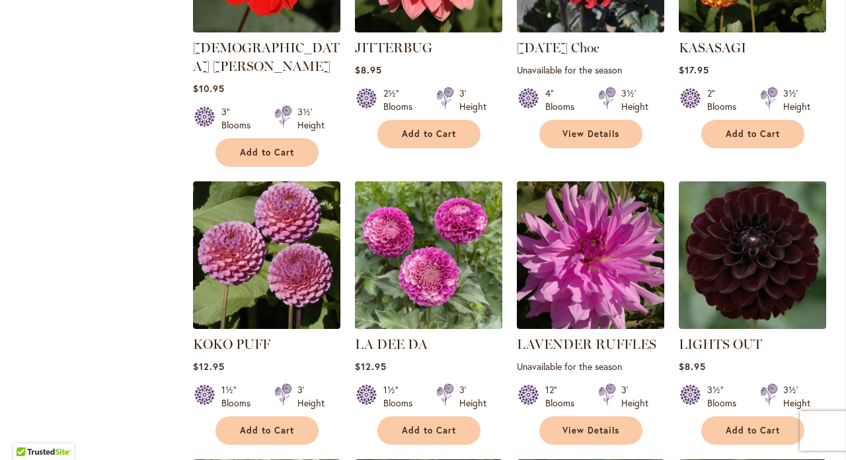
click at [454, 214] on img at bounding box center [428, 254] width 155 height 155
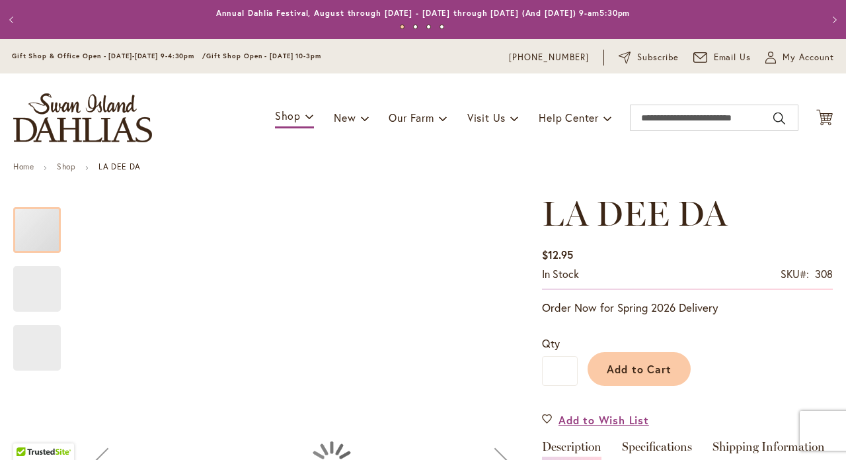
type input "*****"
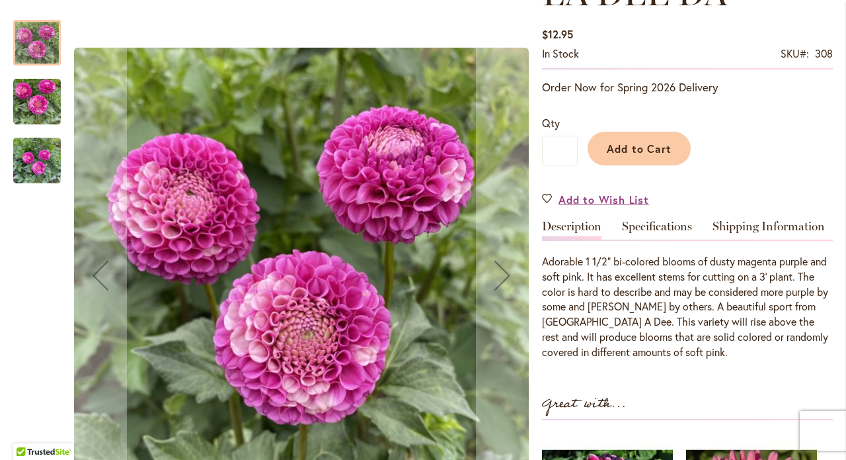
scroll to position [221, 0]
click at [617, 197] on span "Add to Wish List" at bounding box center [604, 198] width 91 height 15
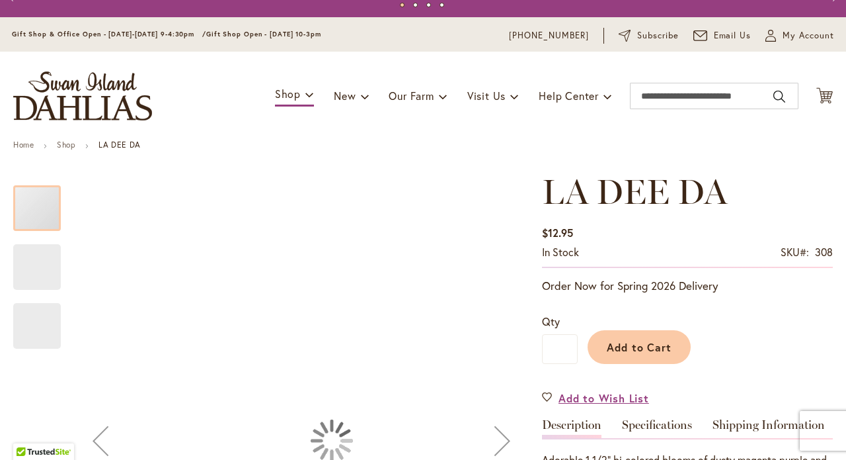
type input "*****"
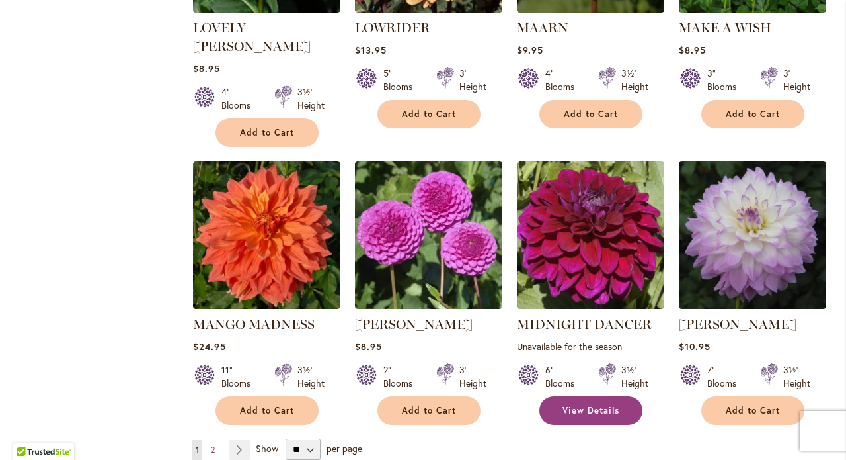
scroll to position [4438, 0]
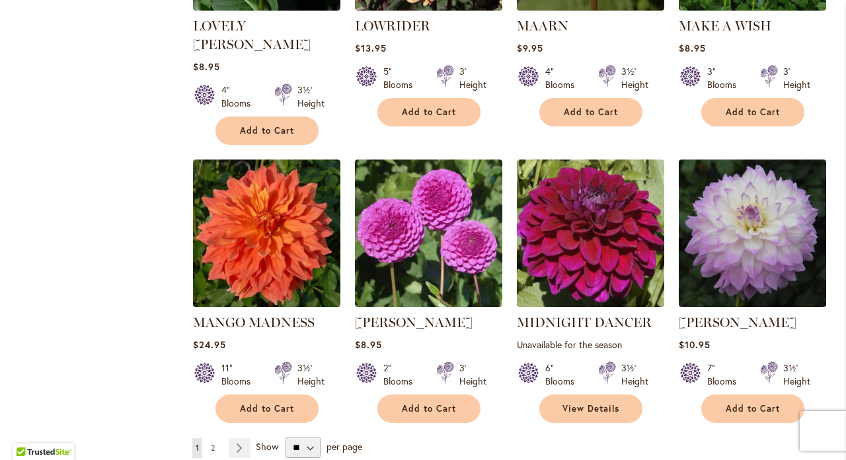
click at [213, 442] on span "2" at bounding box center [213, 447] width 4 height 10
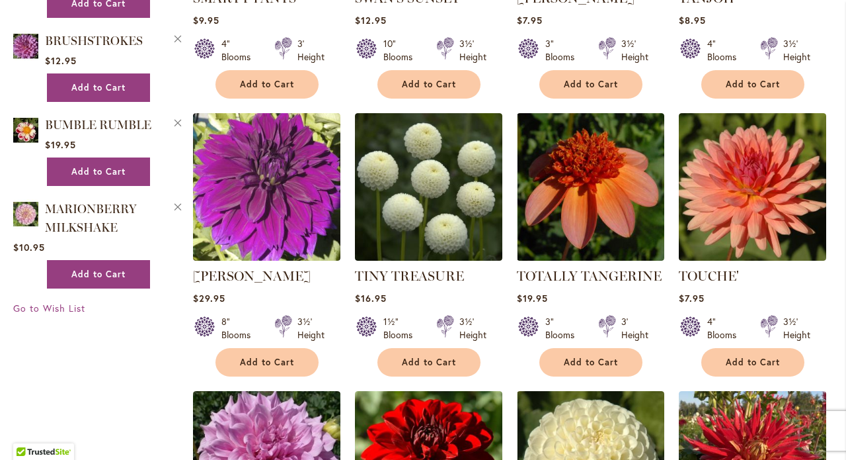
scroll to position [1608, 0]
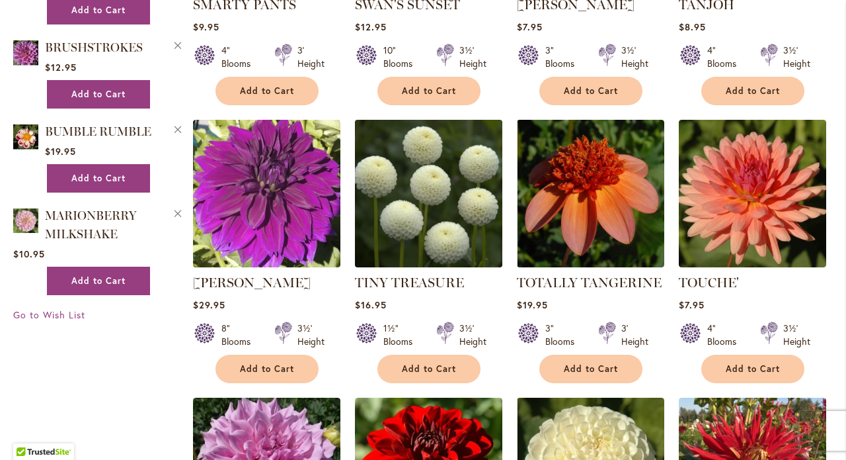
click at [455, 194] on img at bounding box center [428, 193] width 155 height 155
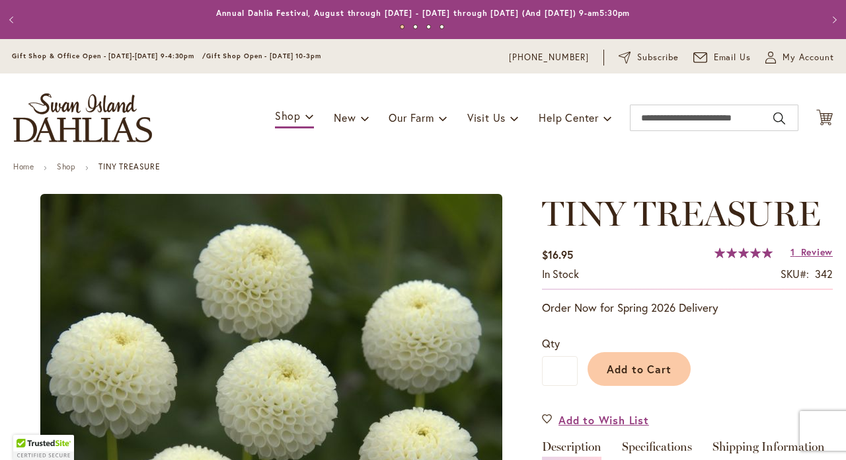
type input "*****"
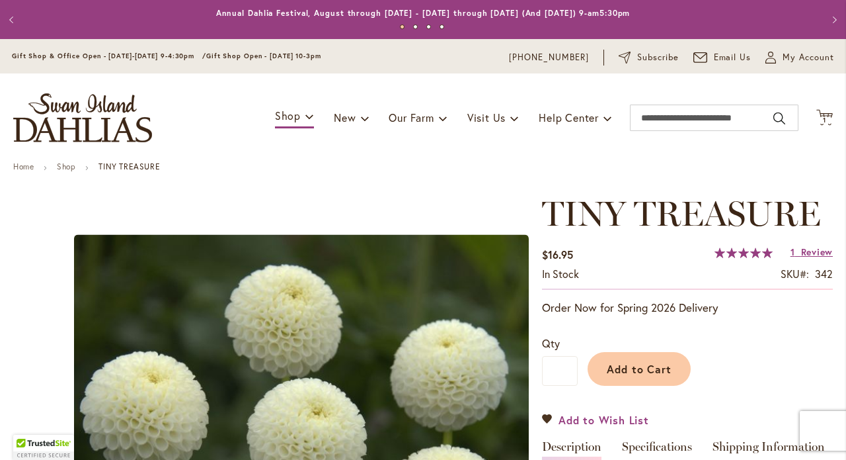
click at [585, 419] on span "Add to Wish List" at bounding box center [604, 419] width 91 height 15
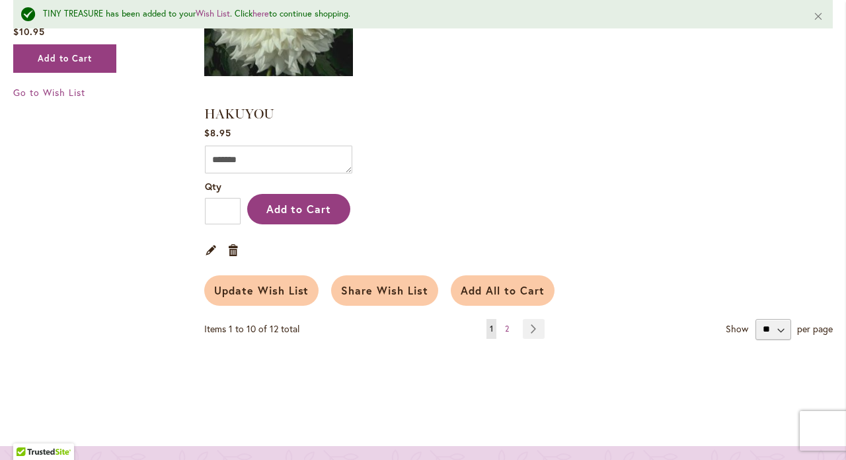
scroll to position [1518, 0]
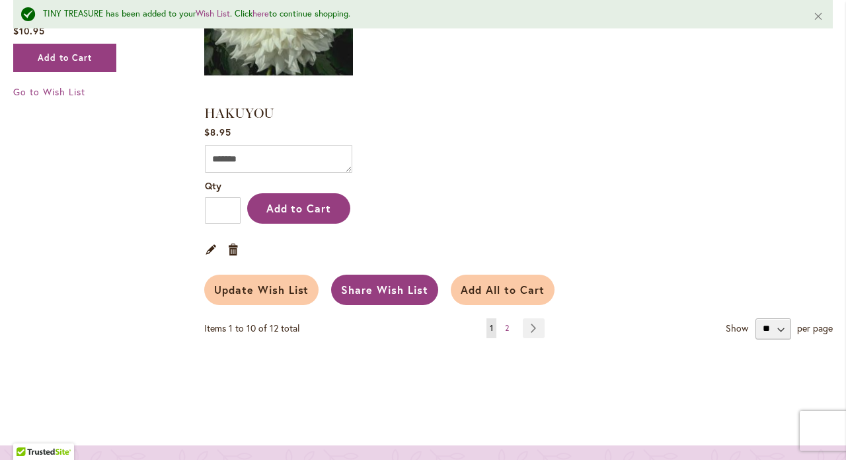
click at [395, 282] on span "Share Wish List" at bounding box center [384, 289] width 87 height 14
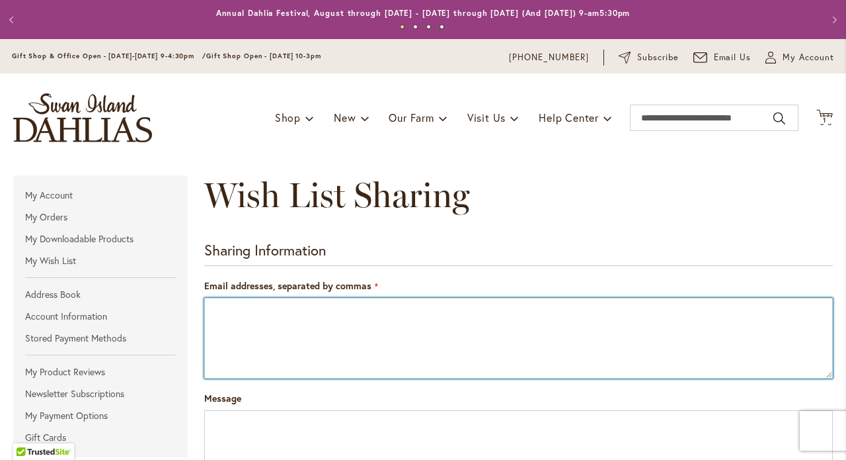
click at [348, 299] on textarea "Email addresses, separated by commas" at bounding box center [518, 338] width 629 height 81
type textarea "**********"
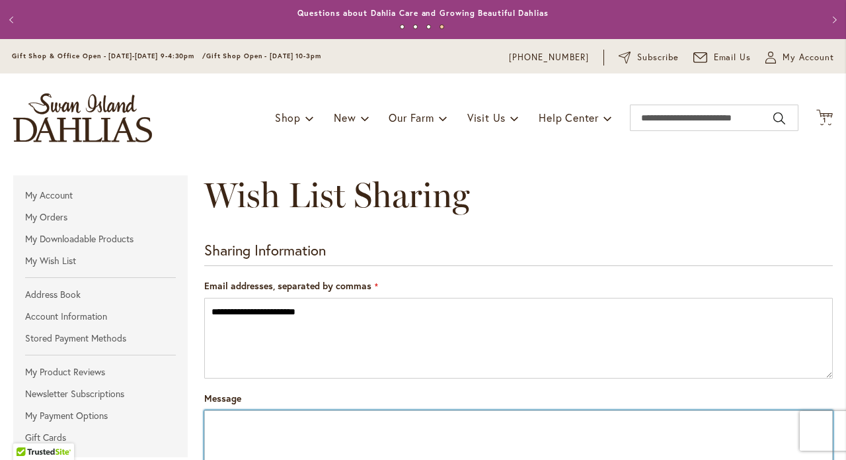
click at [305, 422] on textarea "Message" at bounding box center [518, 450] width 629 height 81
type textarea "**********"
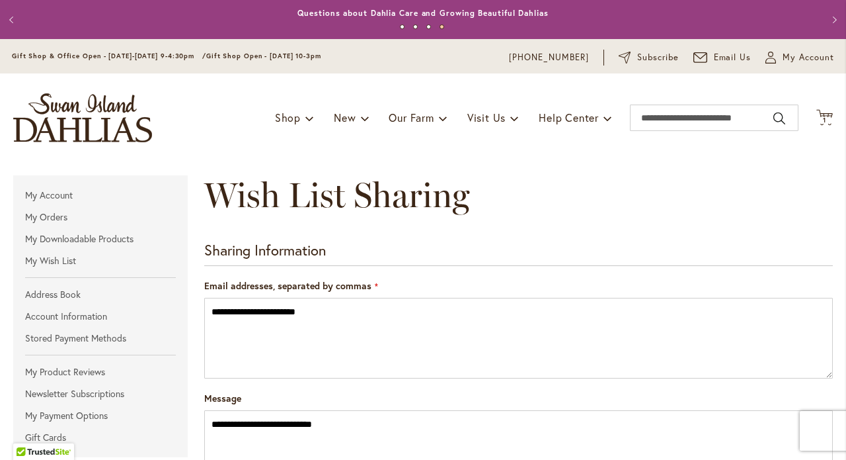
drag, startPoint x: 341, startPoint y: 427, endPoint x: 360, endPoint y: 407, distance: 27.6
click at [360, 407] on div "**********" at bounding box center [518, 440] width 629 height 99
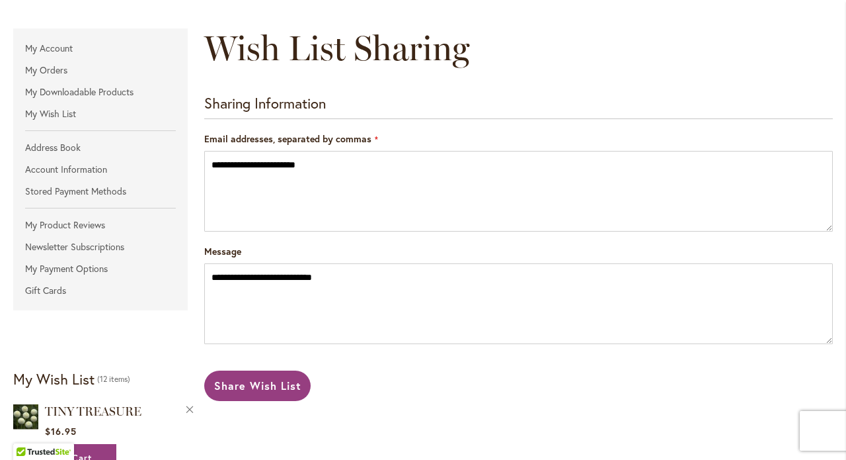
scroll to position [147, 0]
click at [256, 382] on span "Share Wish List" at bounding box center [257, 385] width 87 height 14
